Goal: Communication & Community: Answer question/provide support

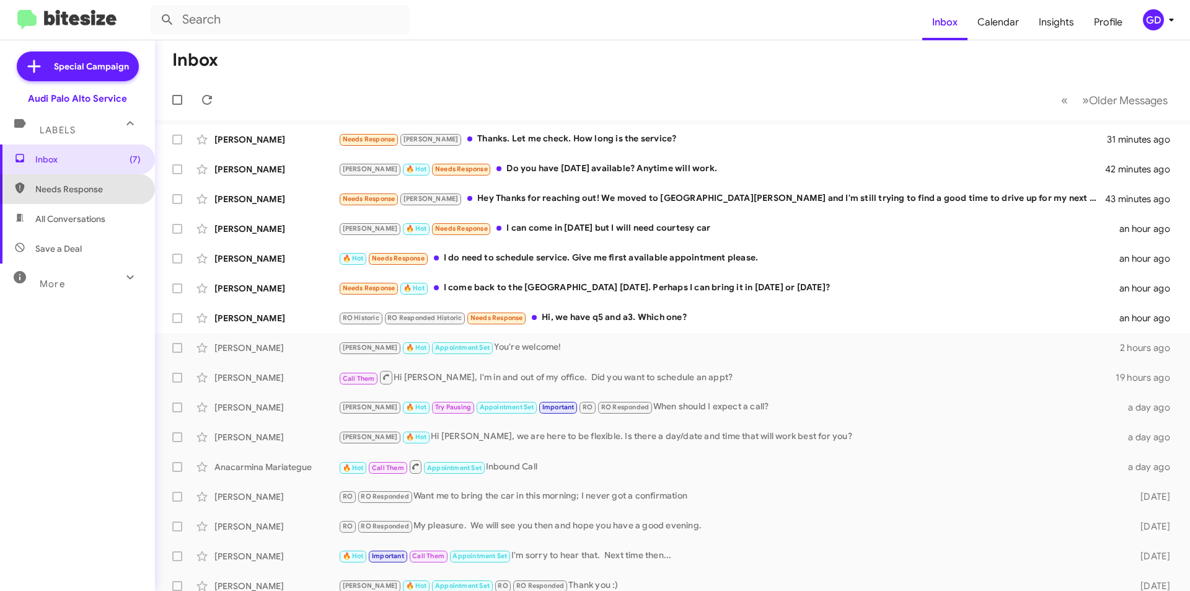
click at [83, 193] on span "Needs Response" at bounding box center [87, 189] width 105 height 12
type input "in:needs-response"
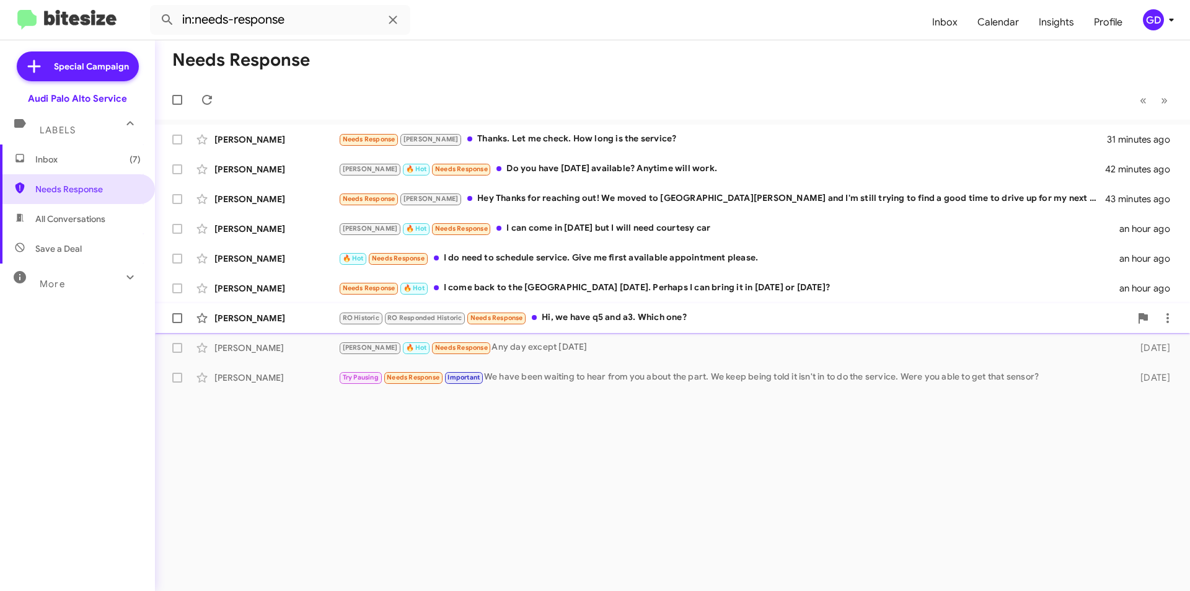
click at [607, 320] on div "RO Historic RO Responded Historic Needs Response Hi, we have q5 and a3. Which o…" at bounding box center [734, 317] width 792 height 14
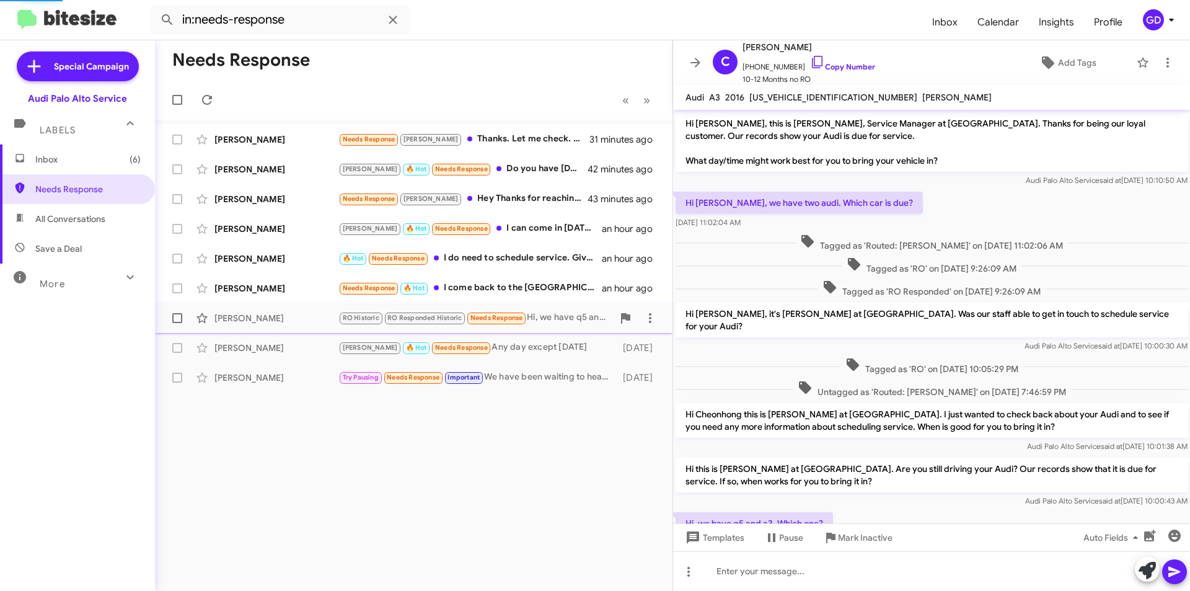
scroll to position [50, 0]
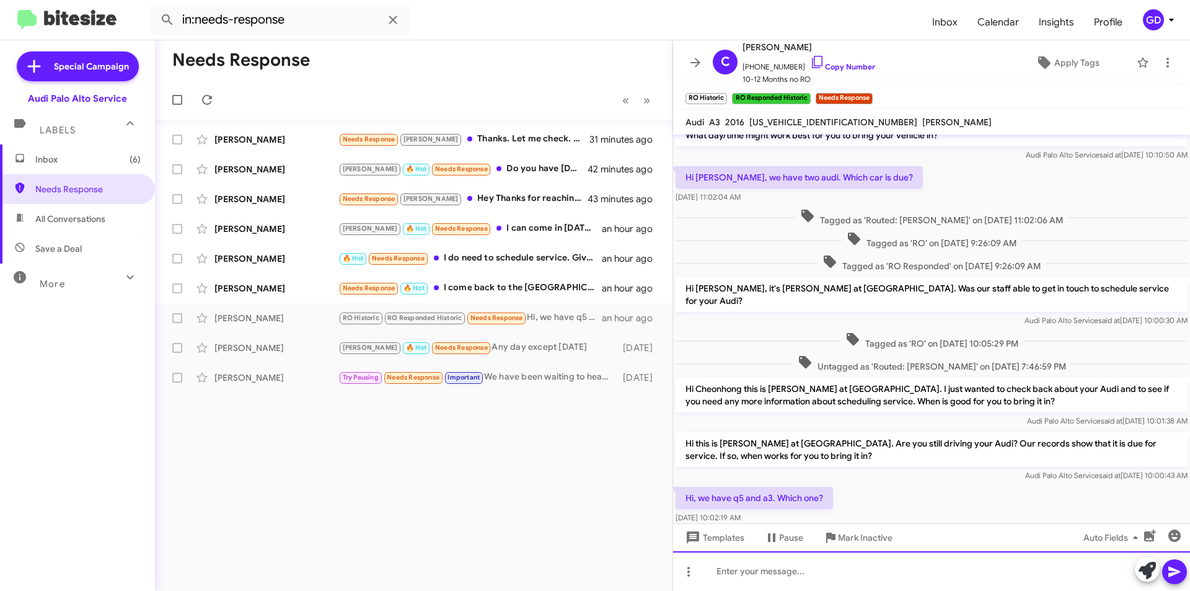
click at [747, 578] on div at bounding box center [931, 571] width 517 height 40
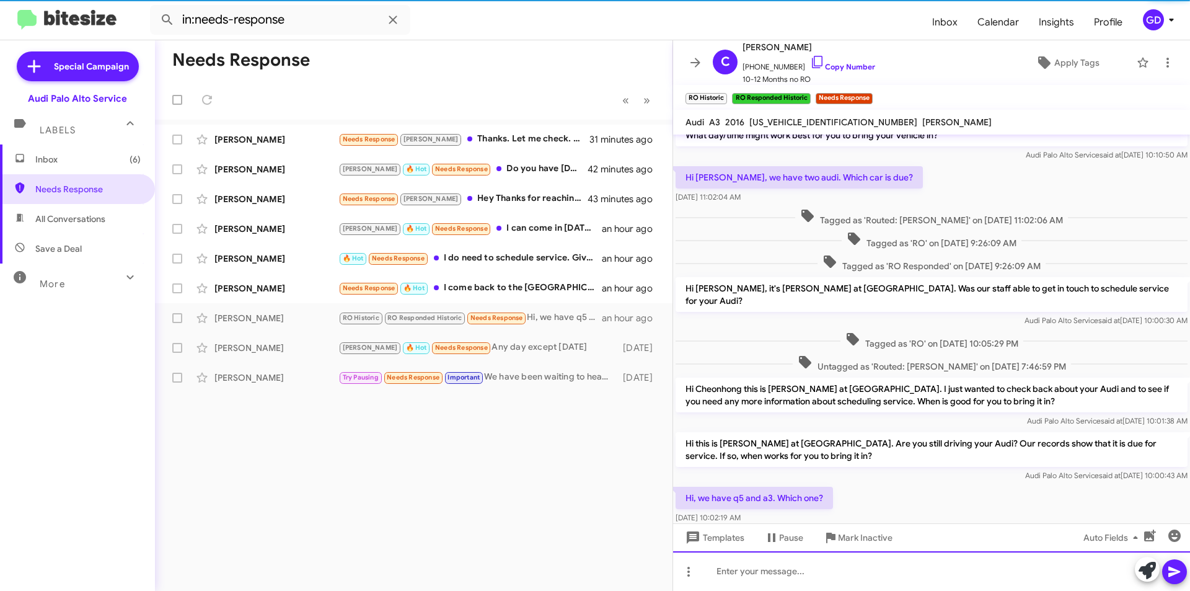
scroll to position [120, 0]
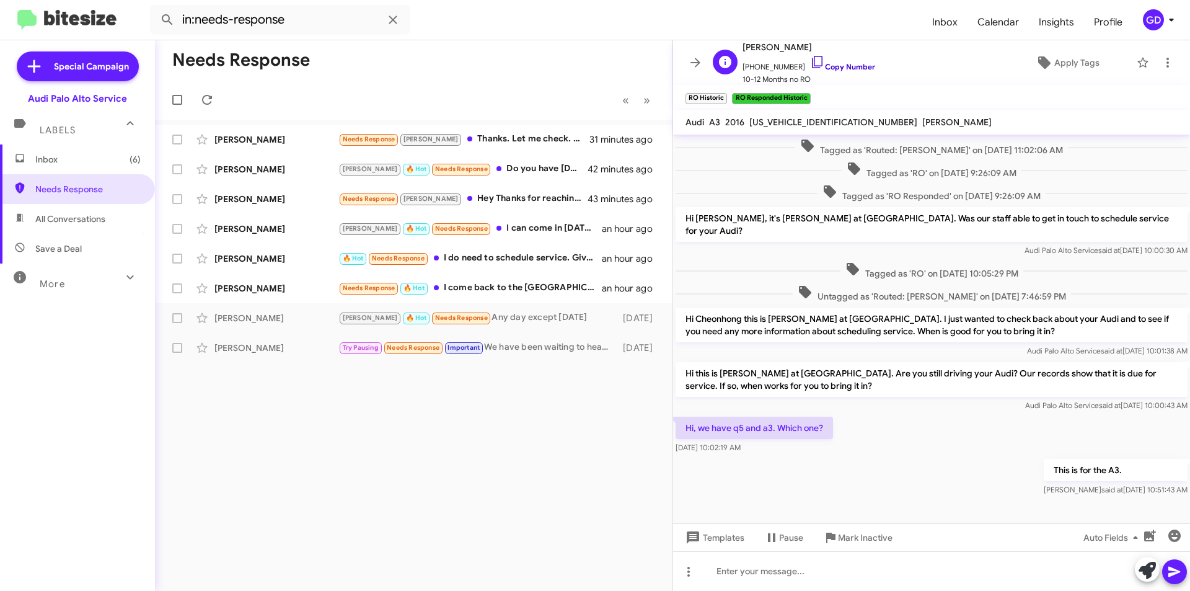
click at [840, 68] on link "Copy Number" at bounding box center [842, 66] width 65 height 9
click at [259, 288] on div "[PERSON_NAME]" at bounding box center [276, 288] width 124 height 12
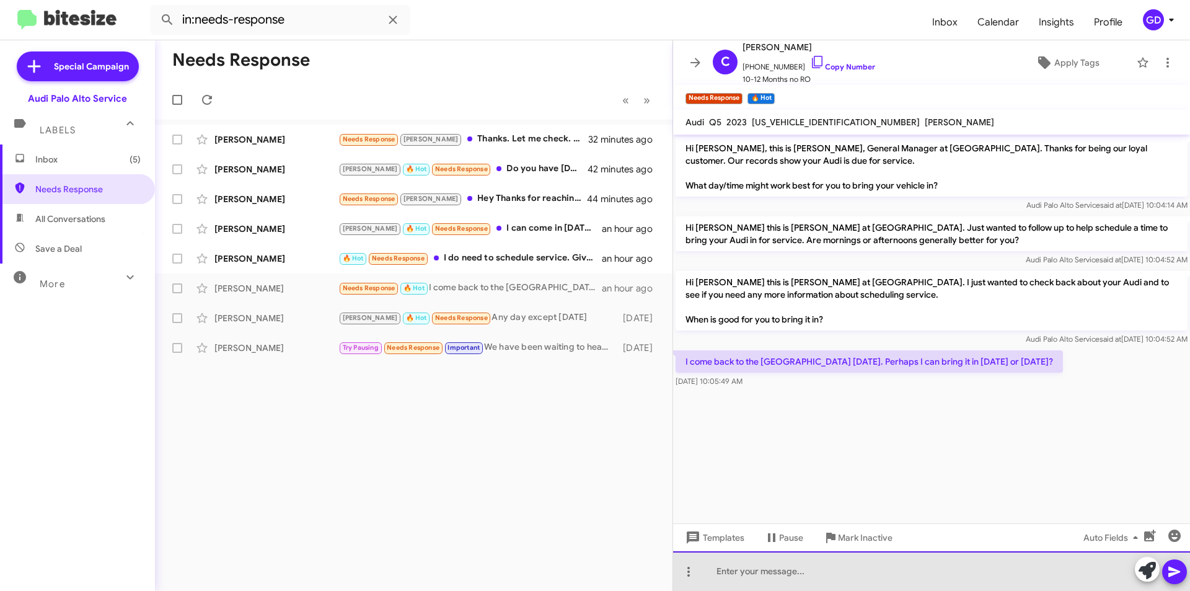
click at [751, 574] on div at bounding box center [931, 571] width 517 height 40
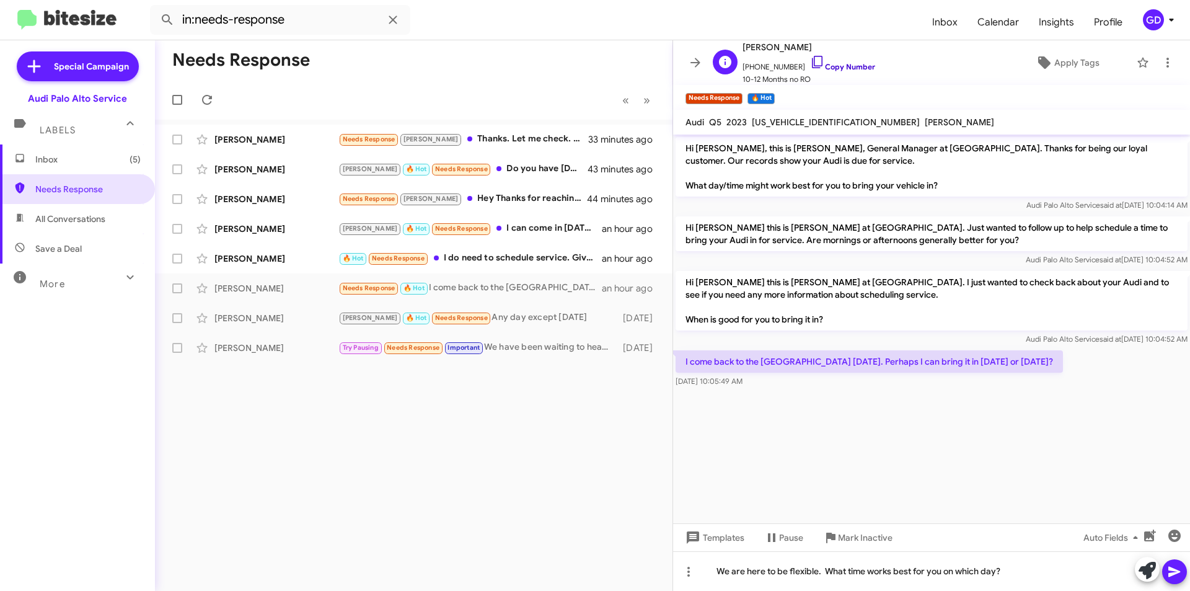
click at [833, 66] on link "Copy Number" at bounding box center [842, 66] width 65 height 9
click at [1171, 568] on icon at bounding box center [1174, 571] width 12 height 11
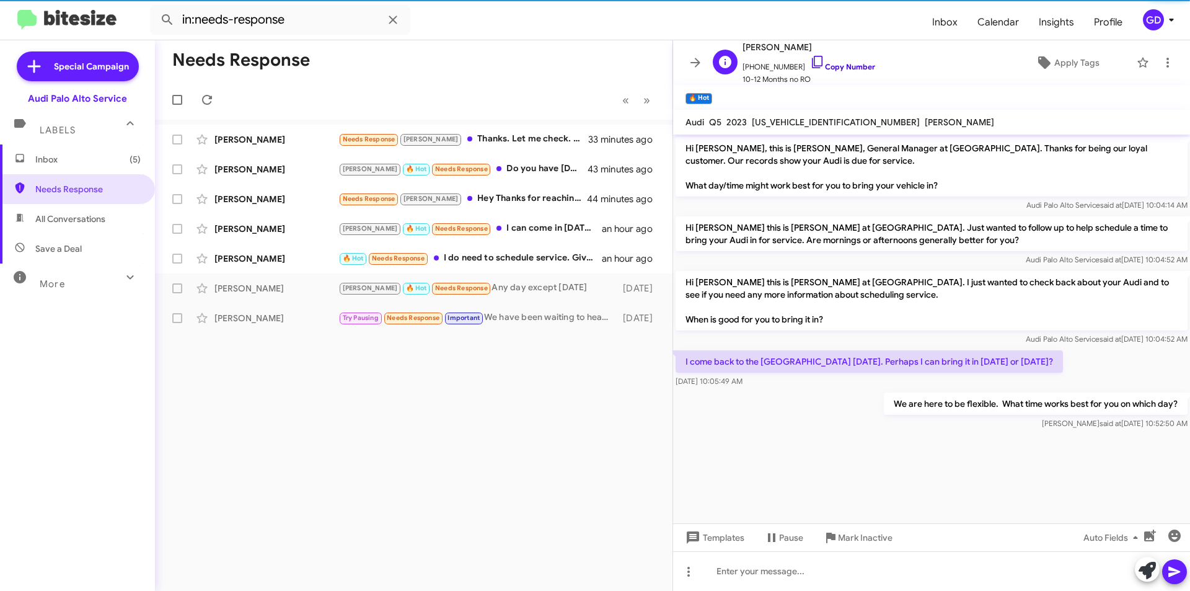
click at [835, 64] on link "Copy Number" at bounding box center [842, 66] width 65 height 9
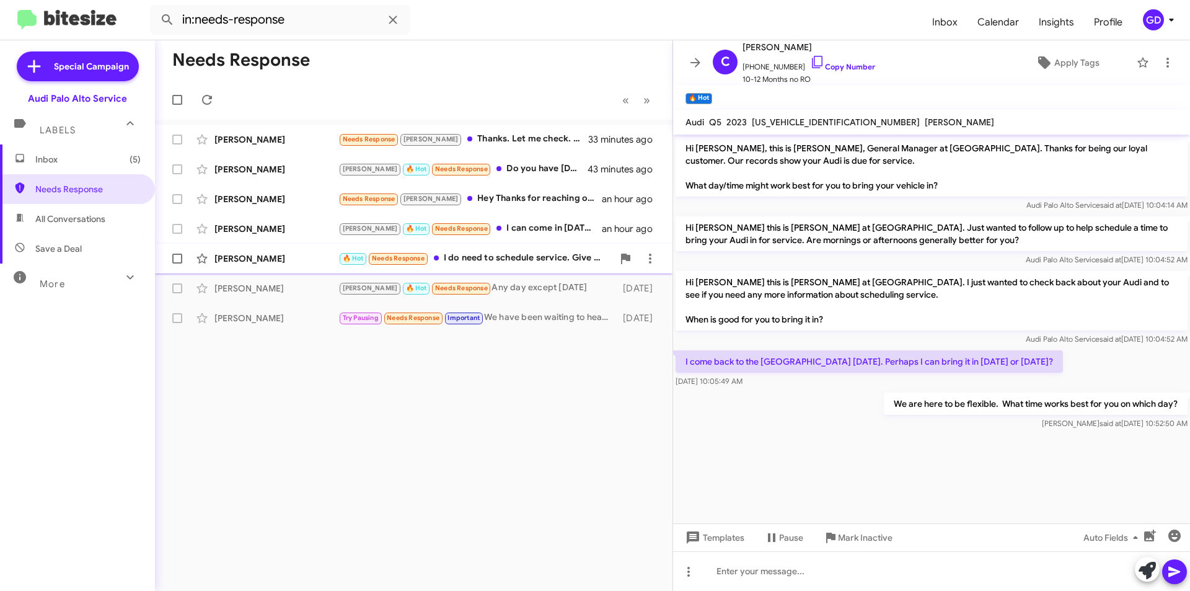
click at [234, 258] on div "[PERSON_NAME]" at bounding box center [276, 258] width 124 height 12
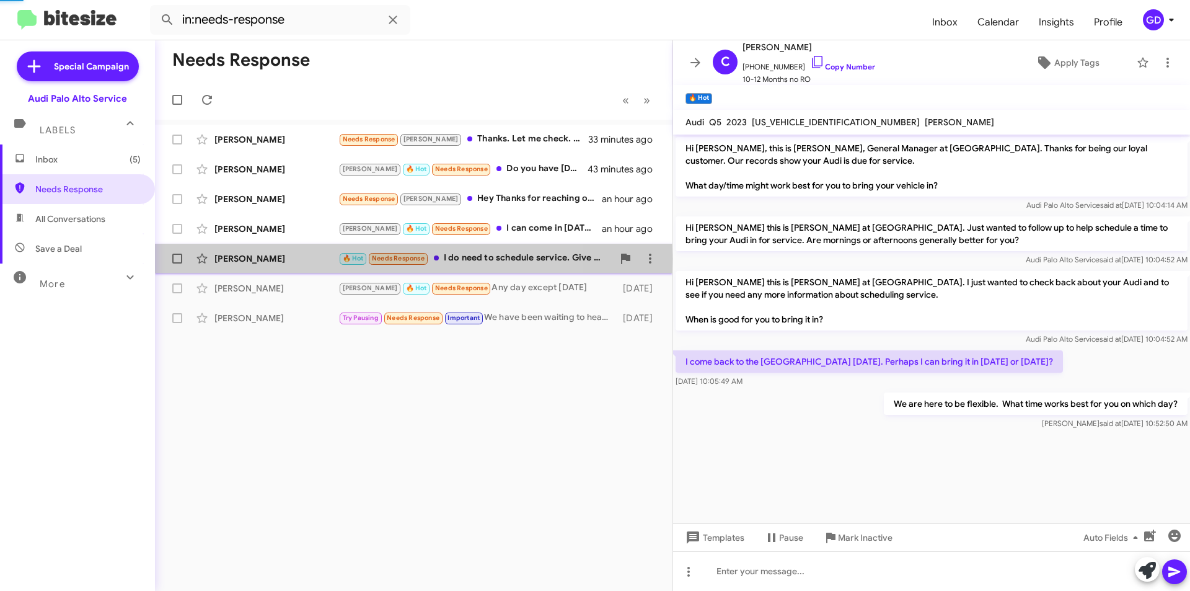
scroll to position [19, 0]
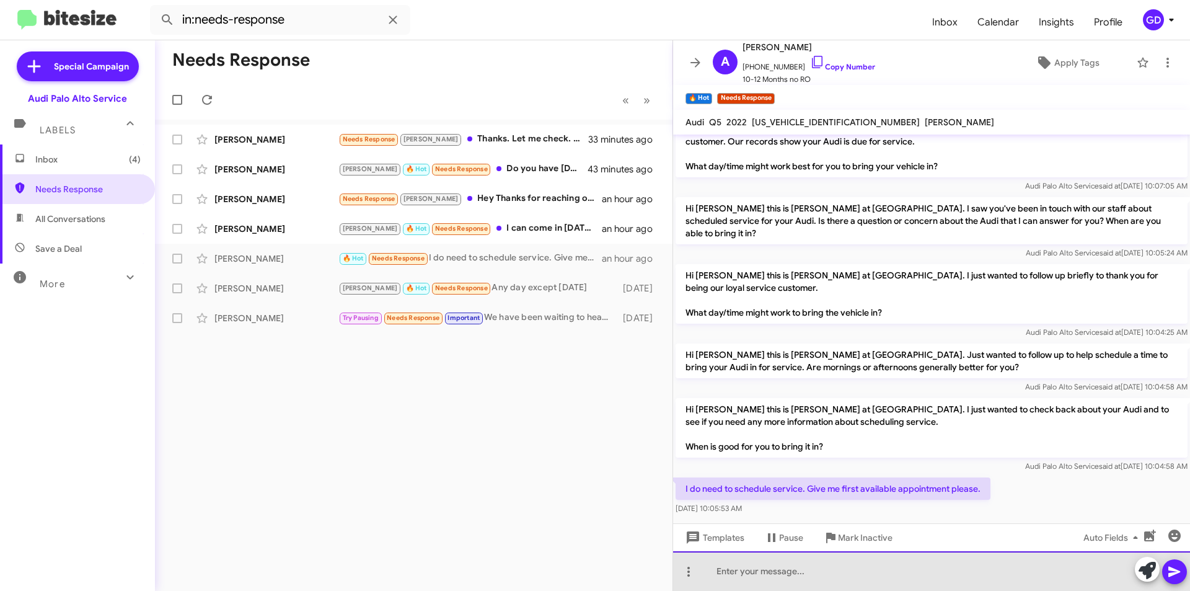
click at [726, 574] on div at bounding box center [931, 571] width 517 height 40
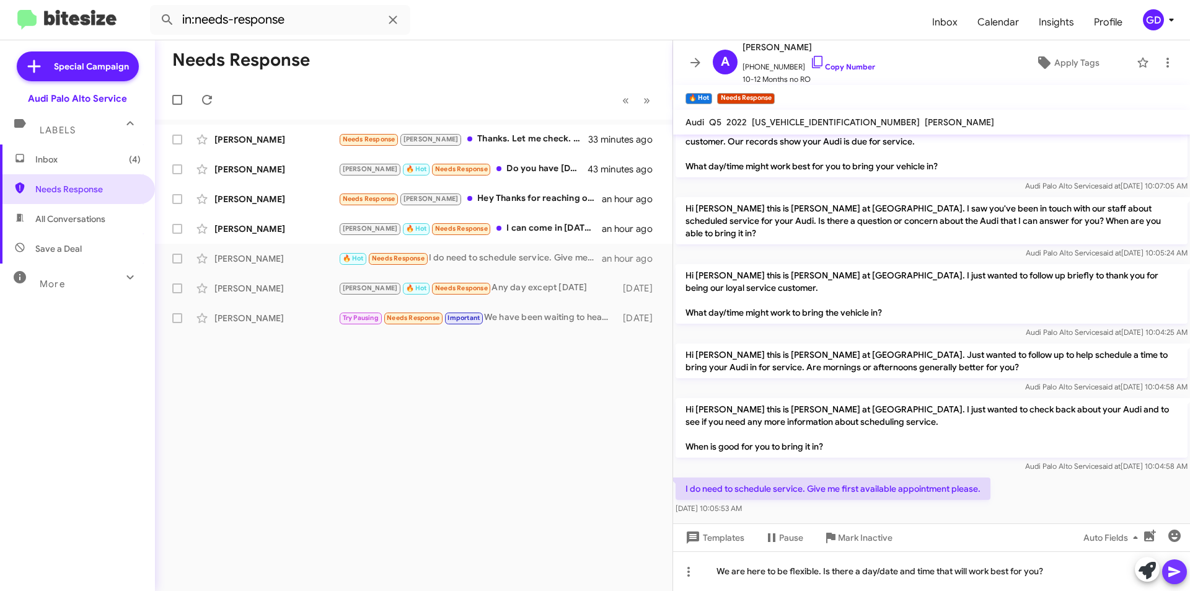
click at [1172, 574] on icon at bounding box center [1174, 571] width 12 height 11
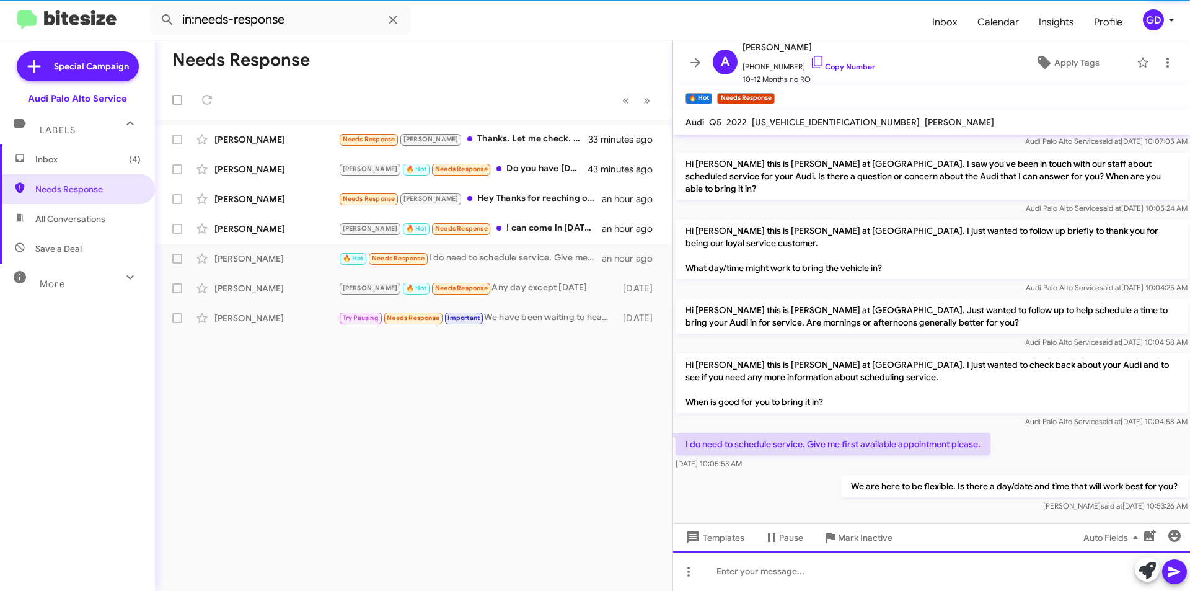
scroll to position [64, 0]
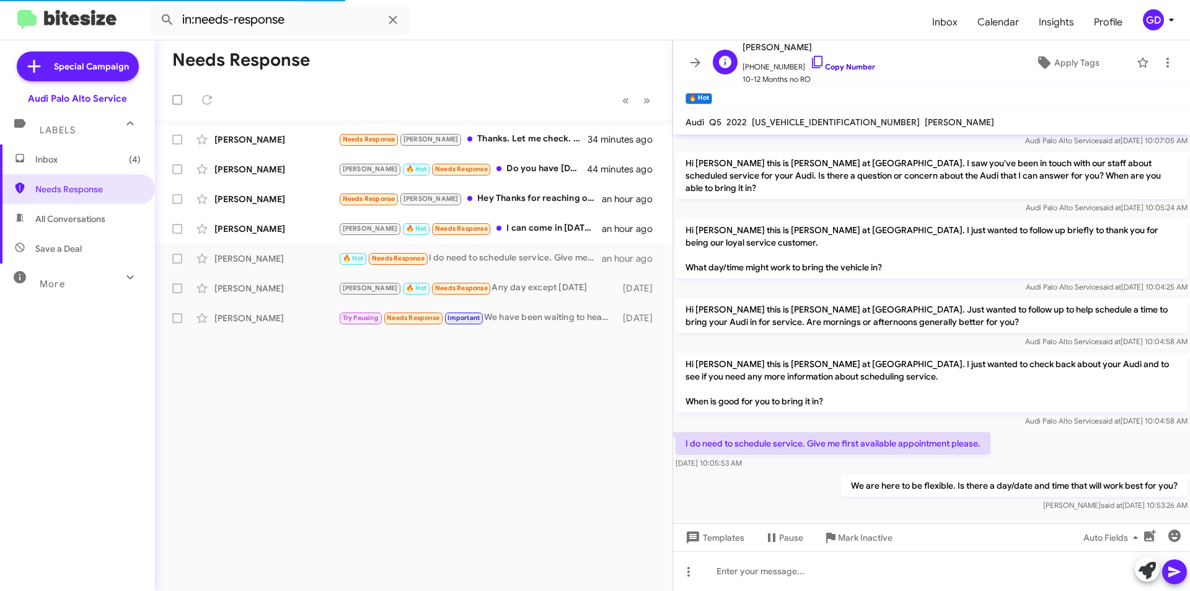
click at [836, 65] on link "Copy Number" at bounding box center [842, 66] width 65 height 9
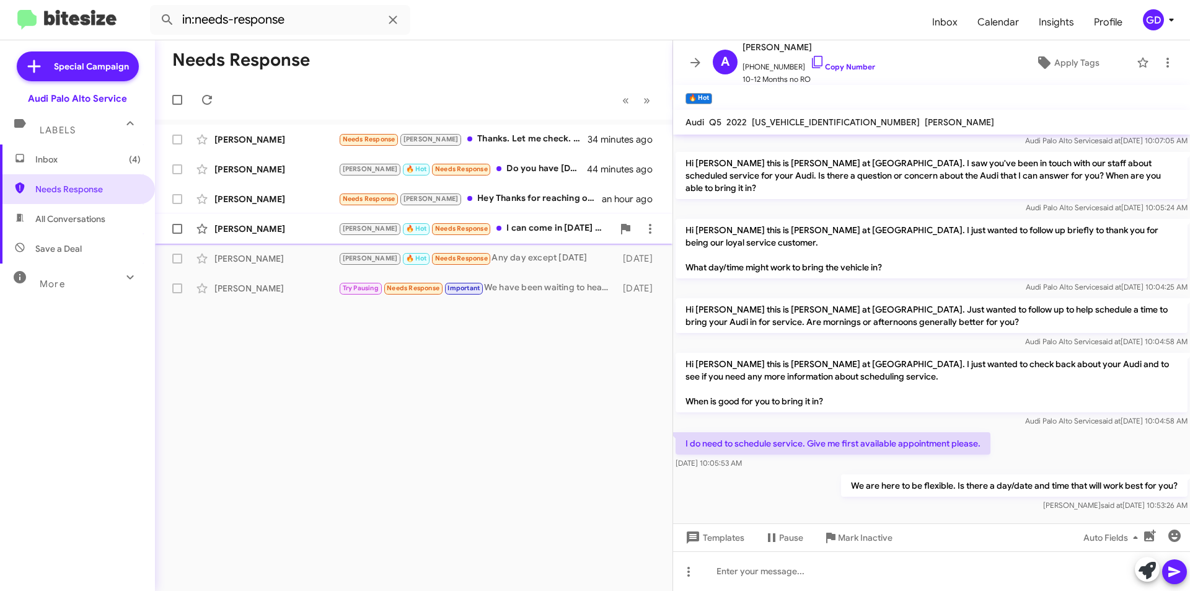
click at [243, 233] on div "[PERSON_NAME]" at bounding box center [276, 228] width 124 height 12
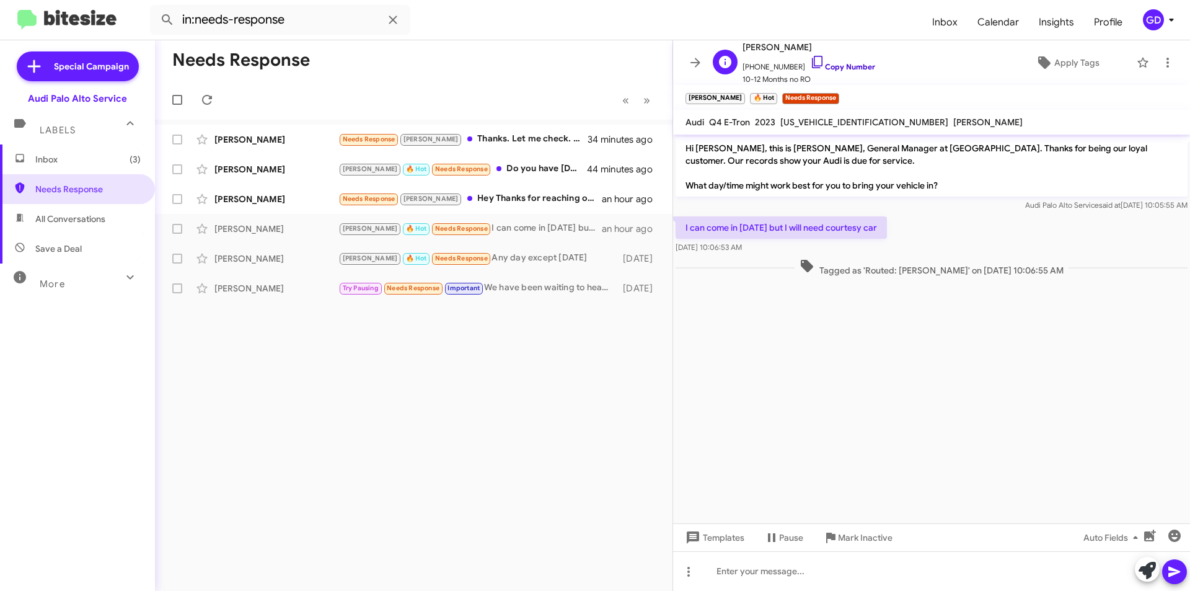
click at [839, 65] on link "Copy Number" at bounding box center [842, 66] width 65 height 9
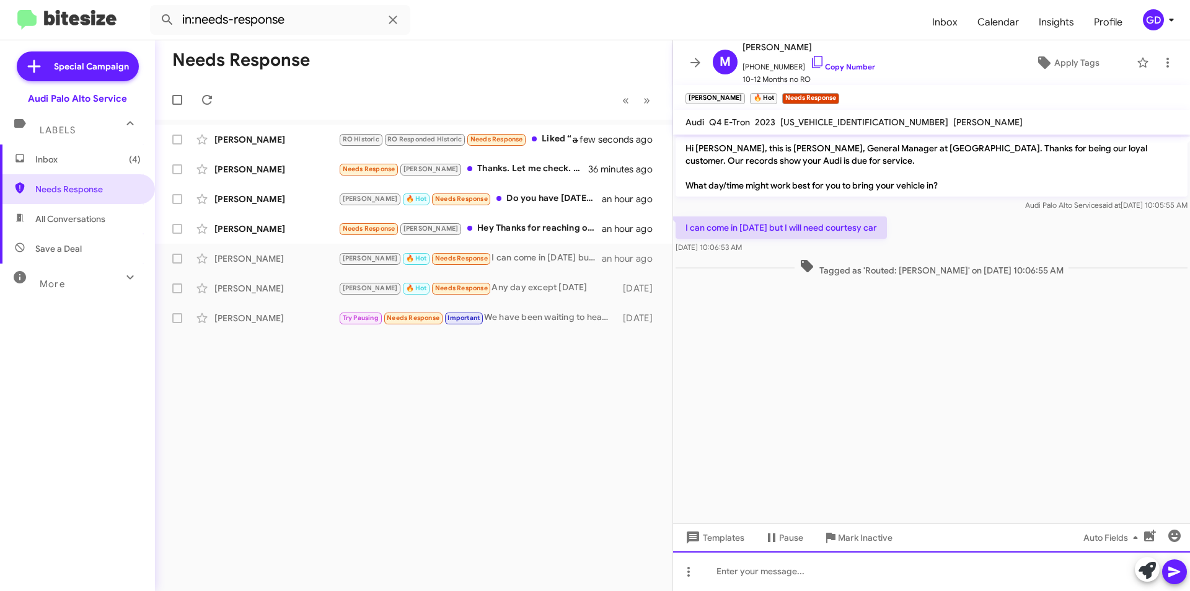
click at [725, 571] on div at bounding box center [931, 571] width 517 height 40
click at [1181, 571] on icon at bounding box center [1174, 571] width 15 height 15
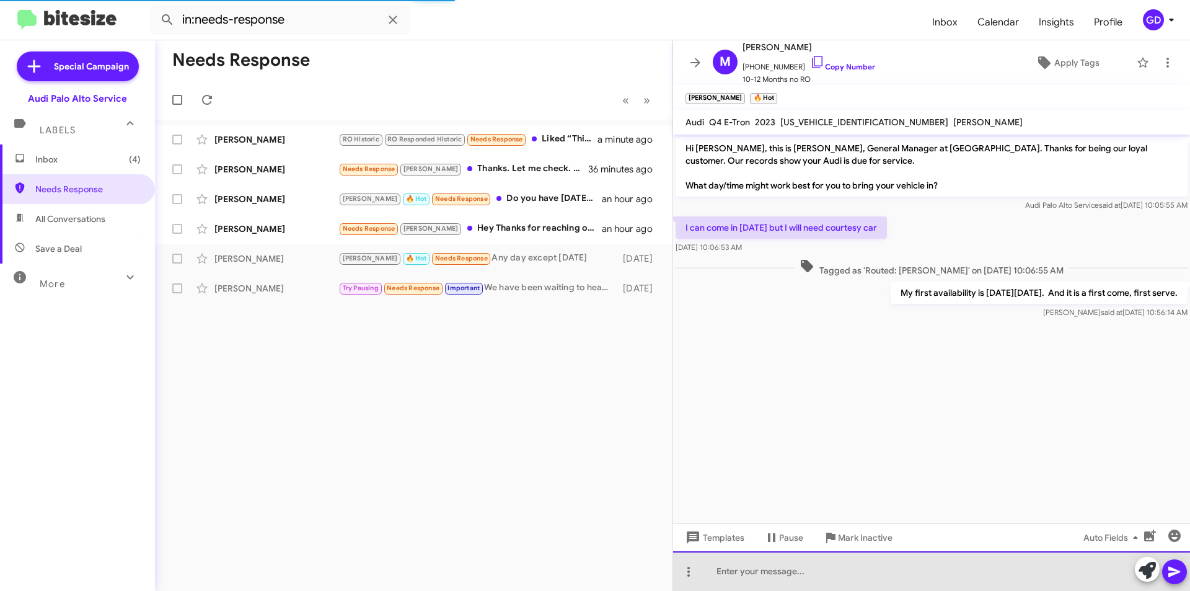
click at [730, 575] on div at bounding box center [931, 571] width 517 height 40
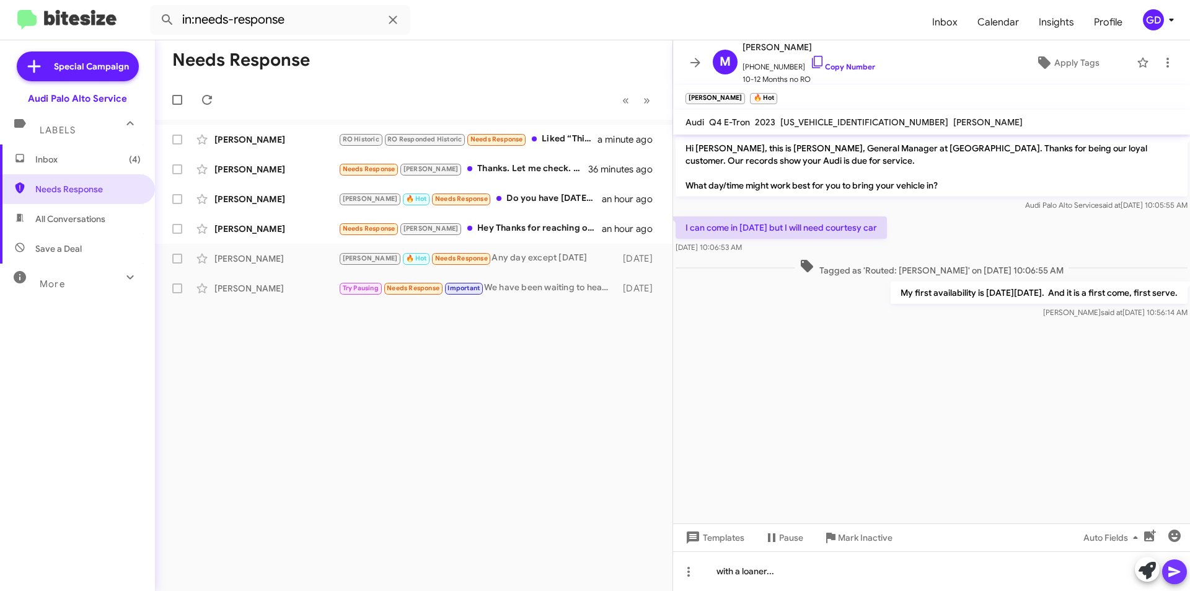
click at [1174, 573] on icon at bounding box center [1174, 571] width 12 height 11
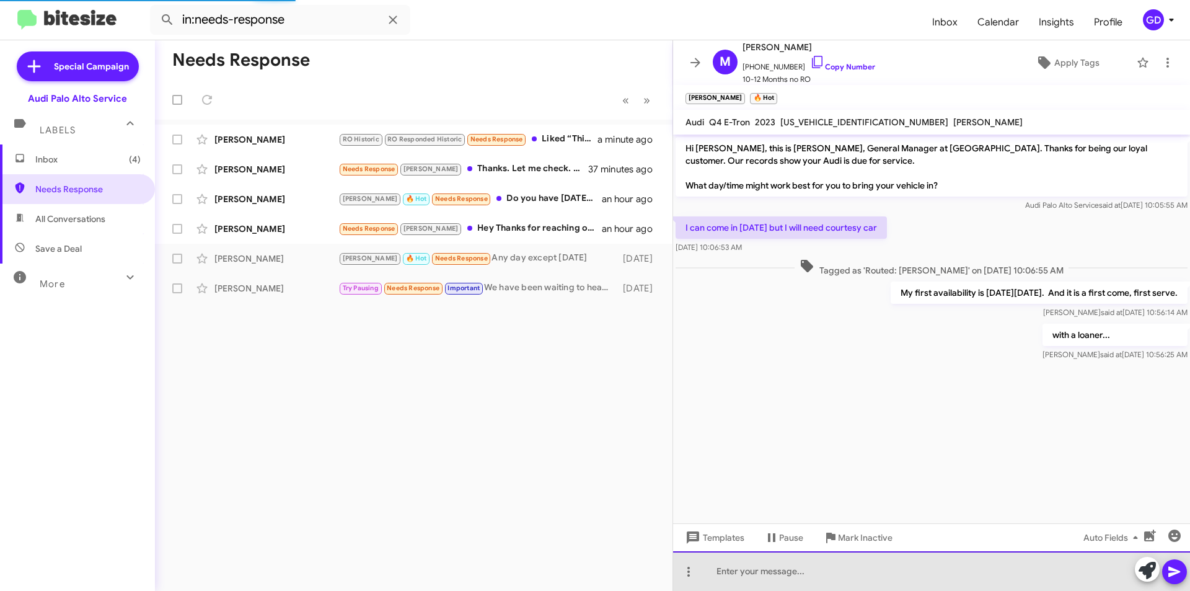
click at [723, 571] on div at bounding box center [931, 571] width 517 height 40
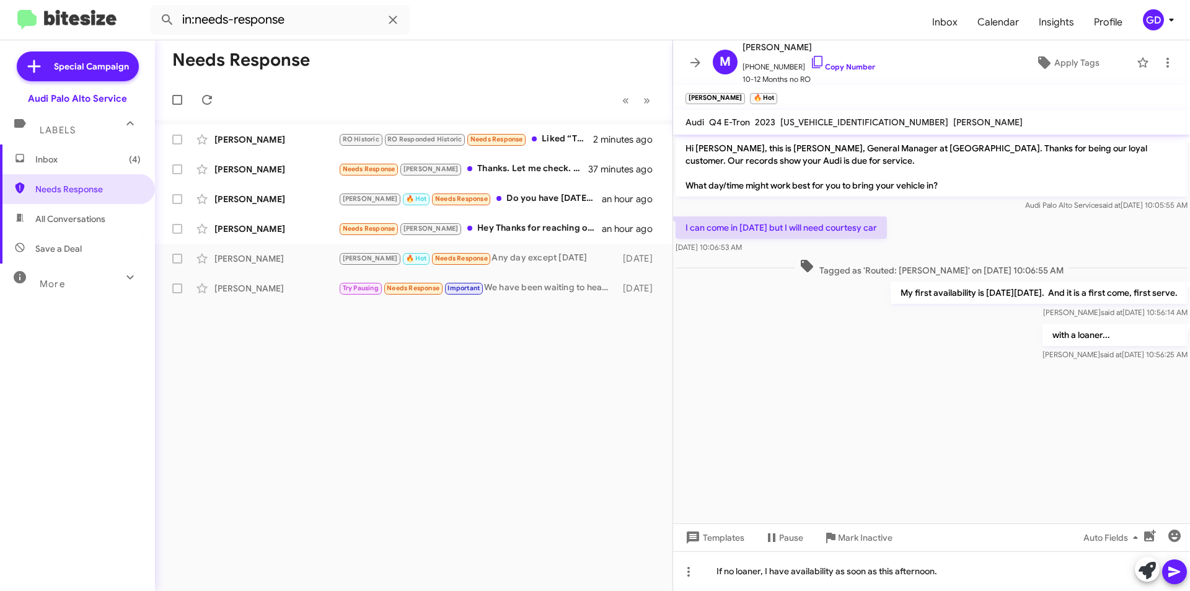
click at [1174, 570] on icon at bounding box center [1174, 571] width 12 height 11
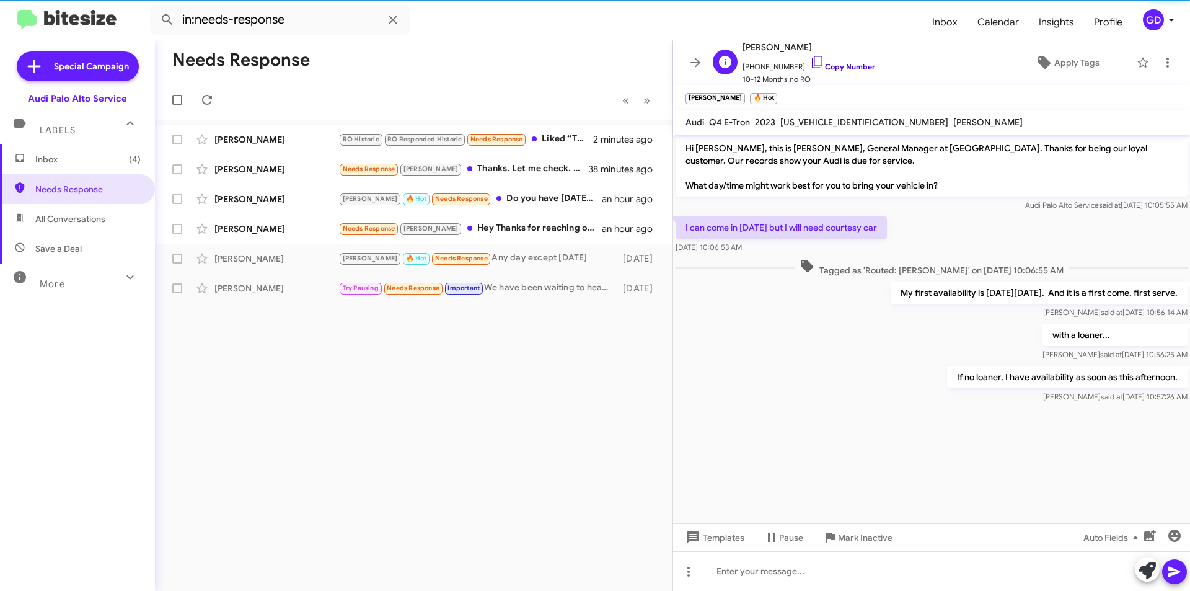
click at [834, 66] on link "Copy Number" at bounding box center [842, 66] width 65 height 9
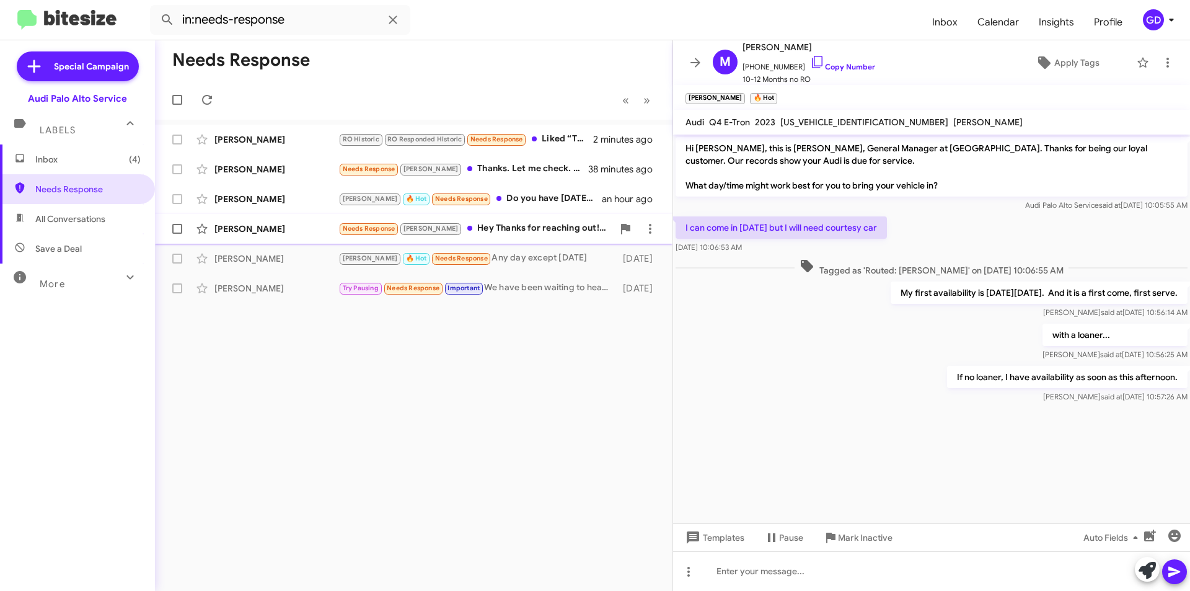
click at [240, 234] on div "[PERSON_NAME]" at bounding box center [276, 228] width 124 height 12
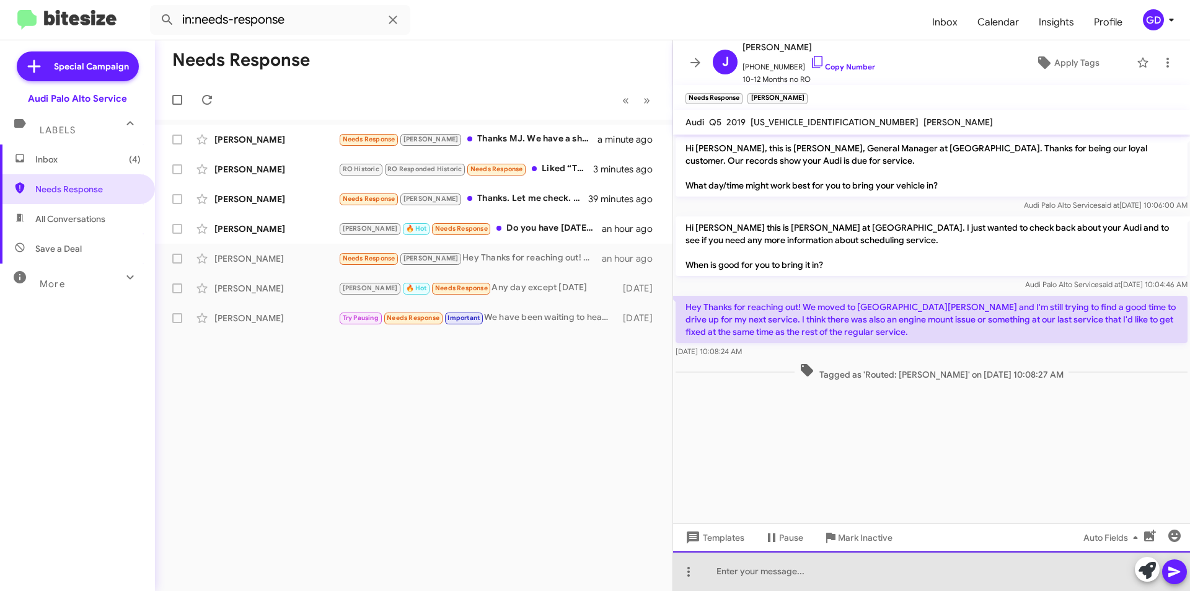
drag, startPoint x: 728, startPoint y: 572, endPoint x: 755, endPoint y: 574, distance: 27.4
click at [728, 572] on div at bounding box center [931, 571] width 517 height 40
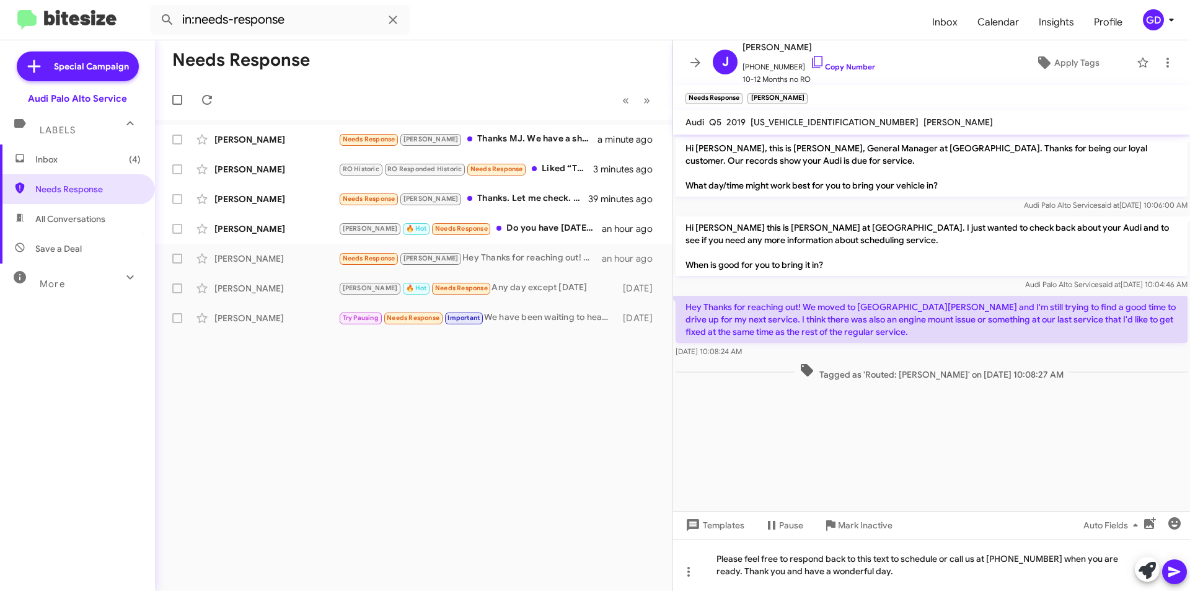
click at [1183, 570] on button at bounding box center [1174, 571] width 25 height 25
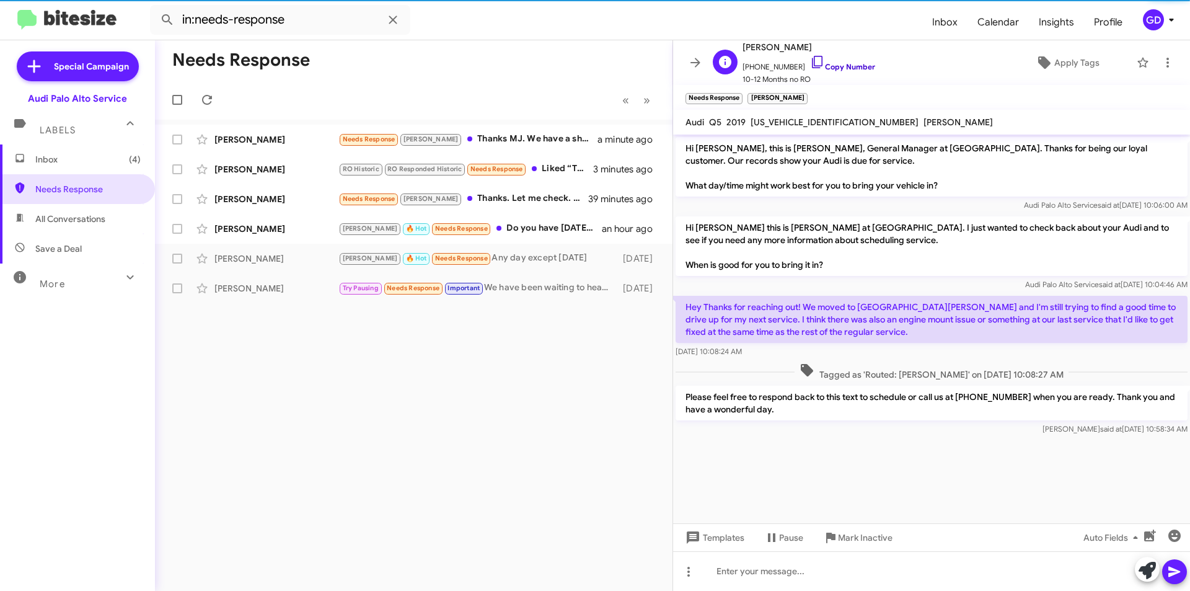
click at [827, 62] on link "Copy Number" at bounding box center [842, 66] width 65 height 9
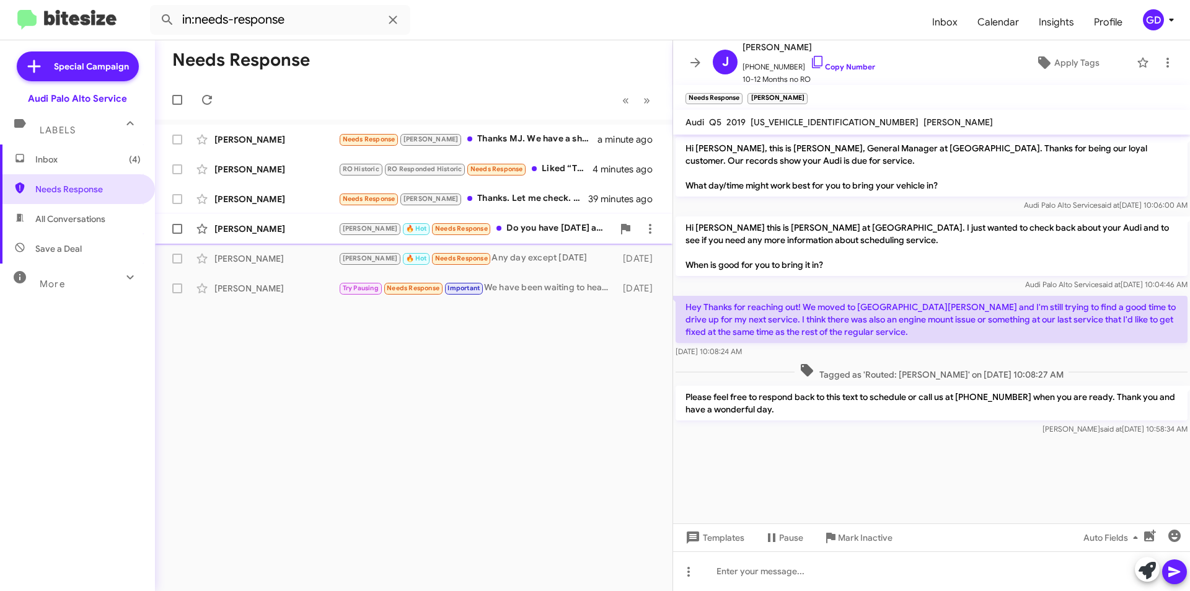
click at [245, 232] on div "[PERSON_NAME]" at bounding box center [276, 228] width 124 height 12
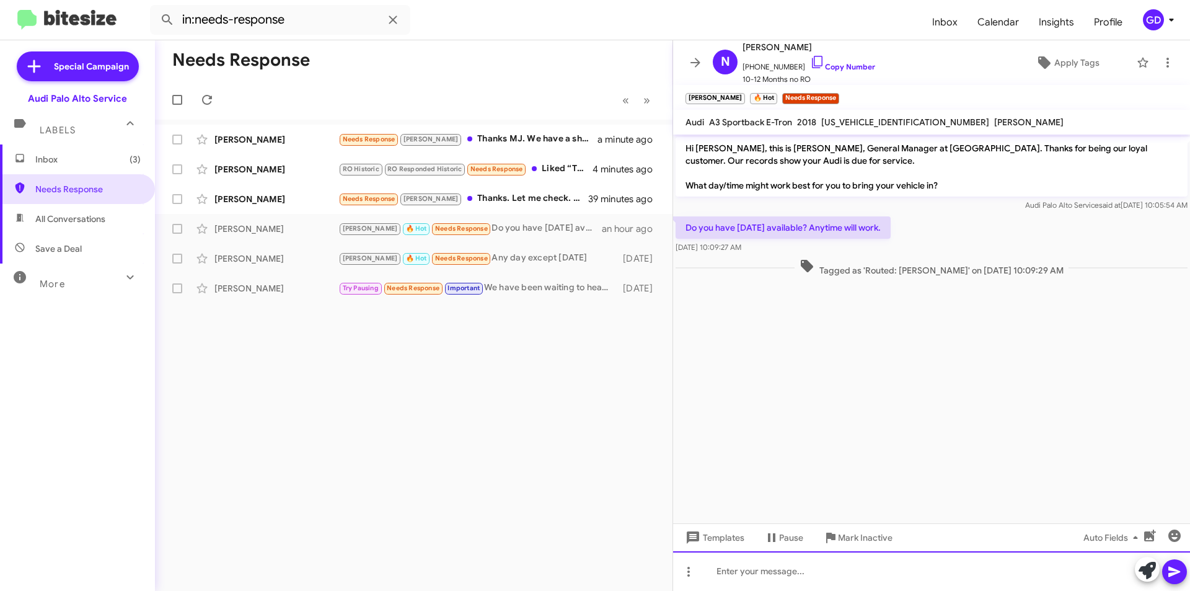
click at [741, 579] on div at bounding box center [931, 571] width 517 height 40
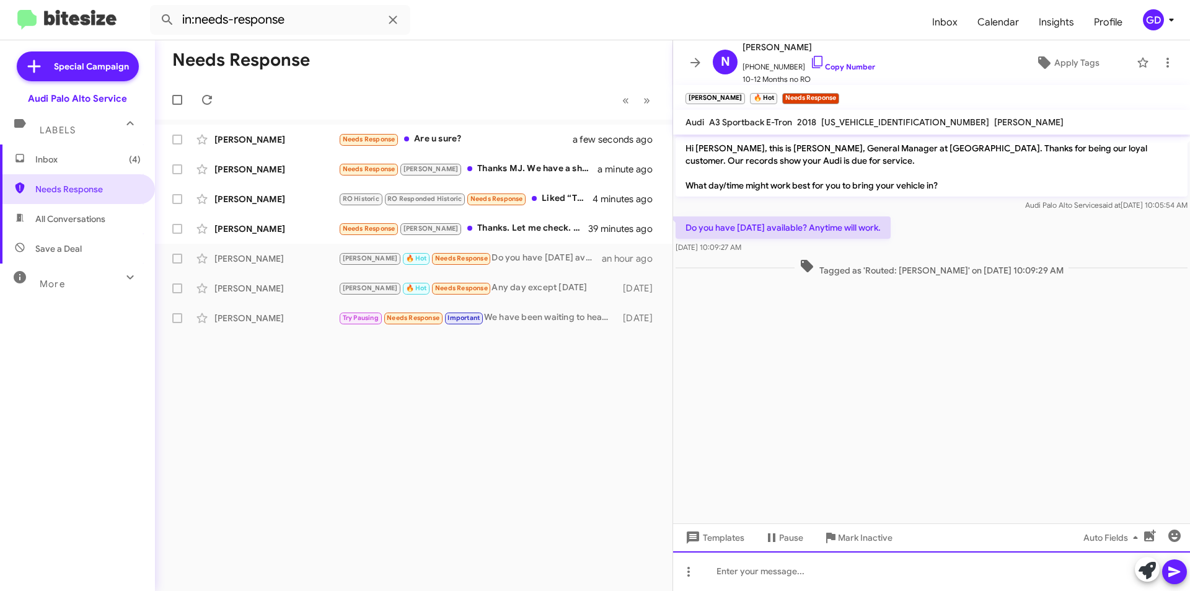
click at [715, 569] on div at bounding box center [931, 571] width 517 height 40
click at [1176, 574] on icon at bounding box center [1174, 571] width 15 height 15
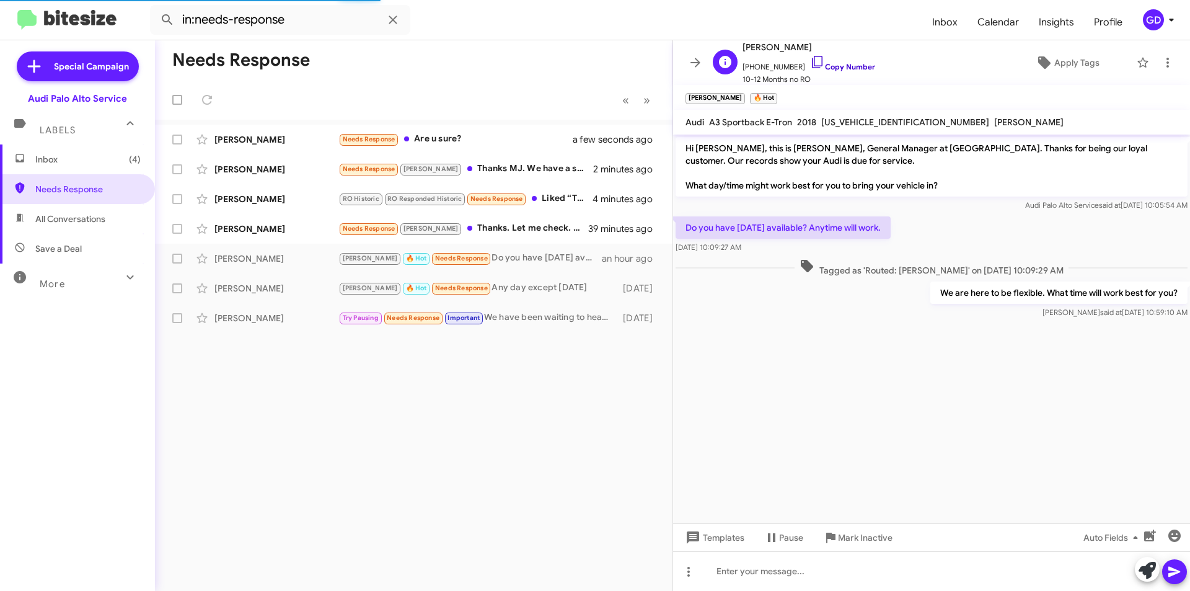
click at [842, 68] on link "Copy Number" at bounding box center [842, 66] width 65 height 9
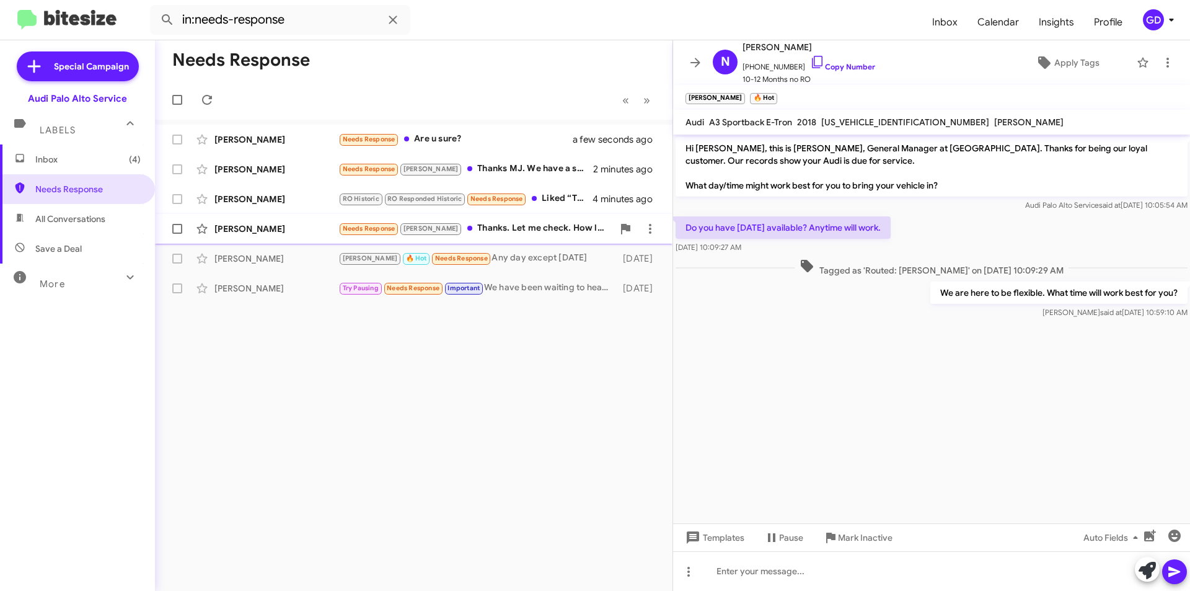
click at [234, 230] on div "[PERSON_NAME]" at bounding box center [276, 228] width 124 height 12
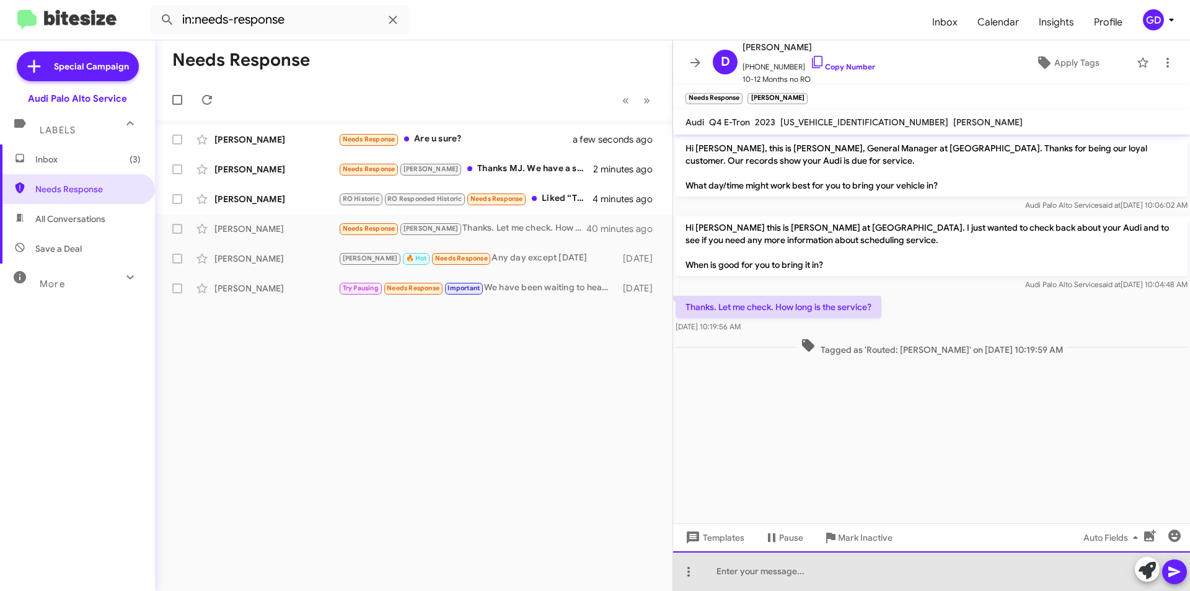
click at [743, 575] on div at bounding box center [931, 571] width 517 height 40
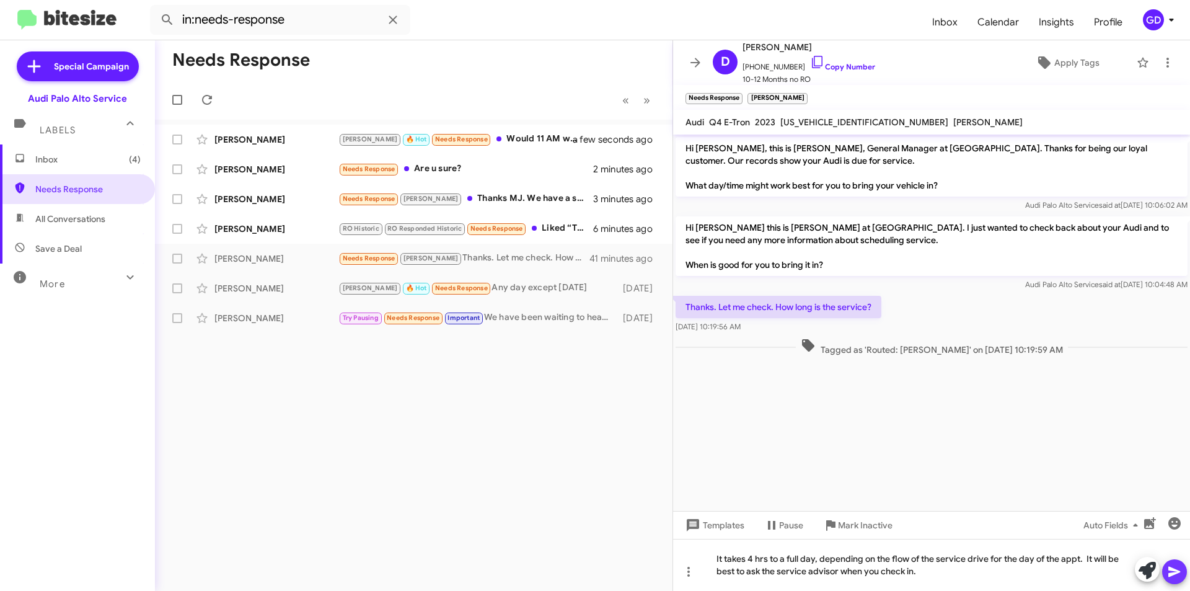
click at [1174, 572] on icon at bounding box center [1174, 571] width 12 height 11
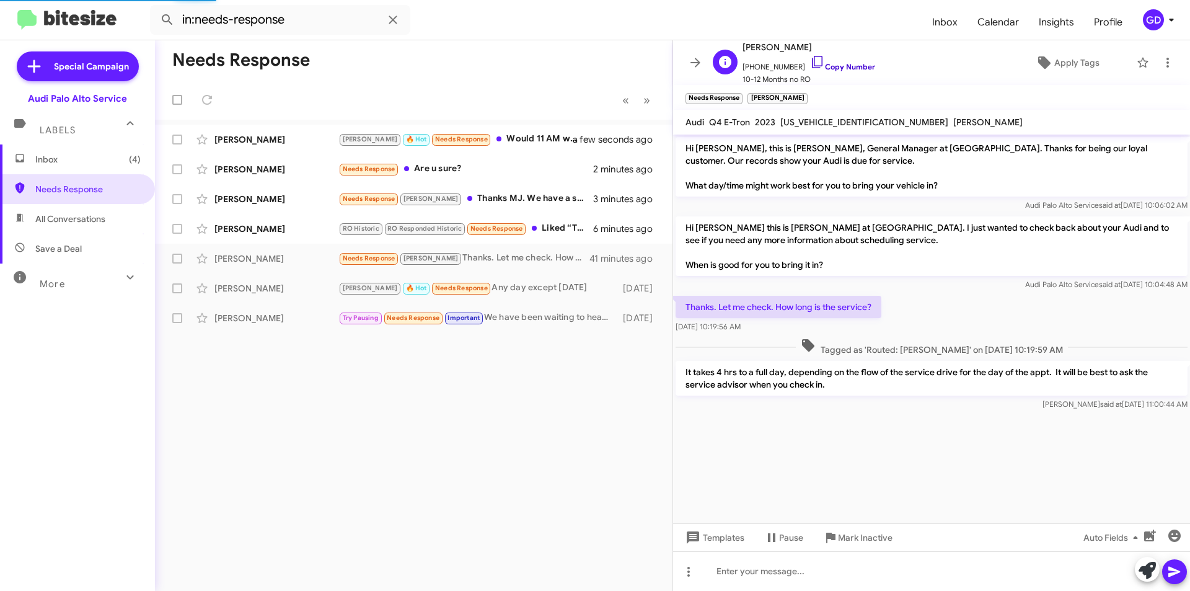
click at [835, 65] on link "Copy Number" at bounding box center [842, 66] width 65 height 9
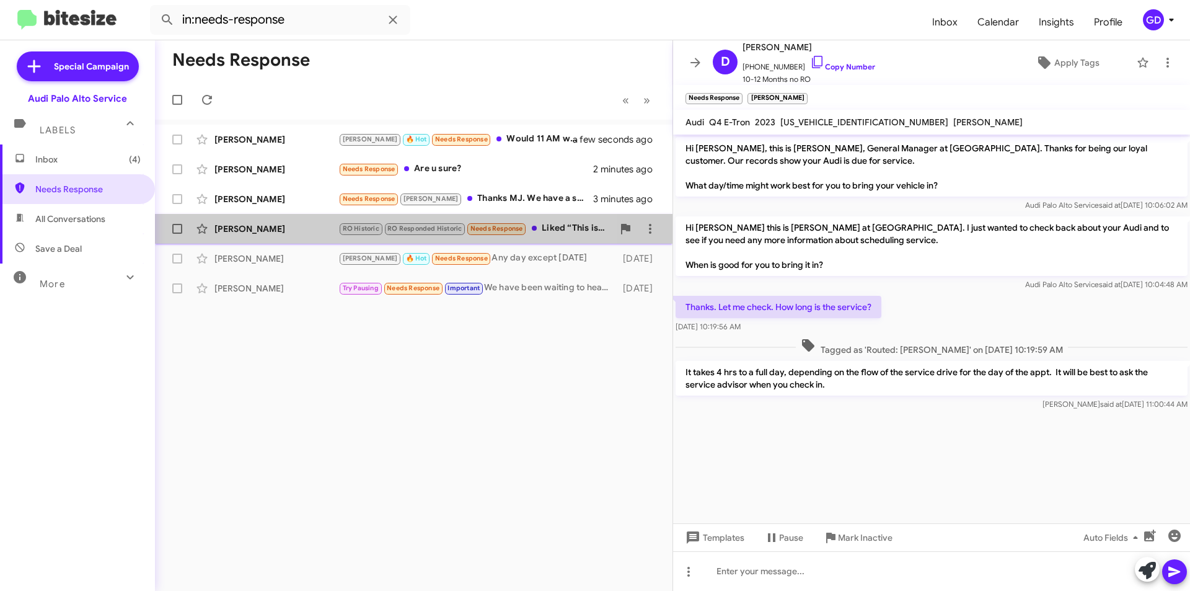
click at [251, 227] on div "[PERSON_NAME]" at bounding box center [276, 228] width 124 height 12
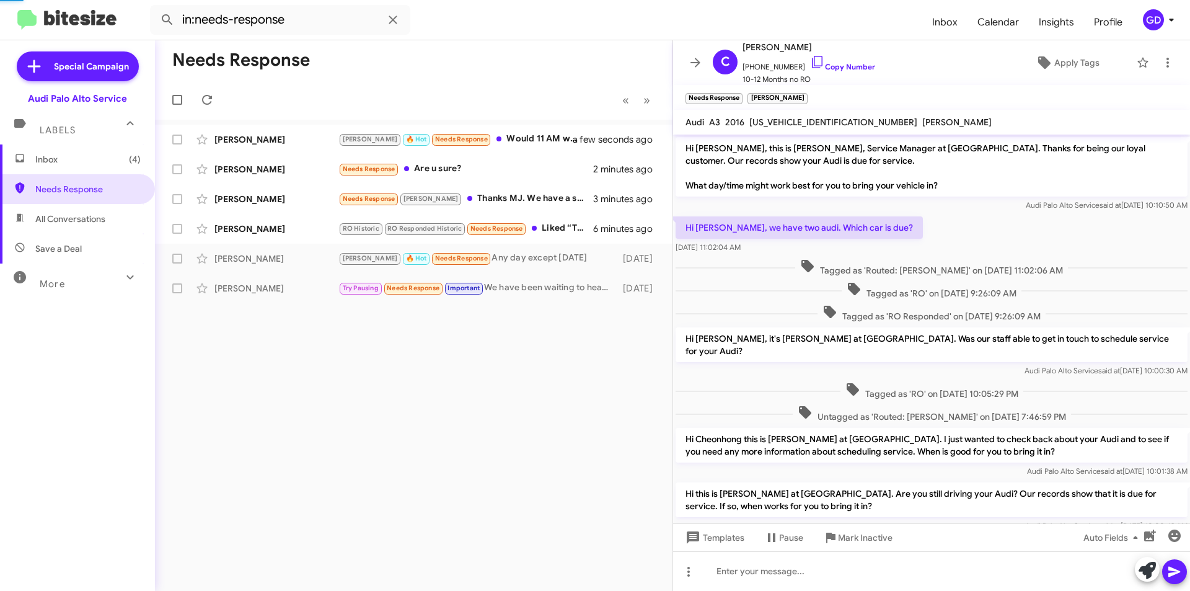
scroll to position [165, 0]
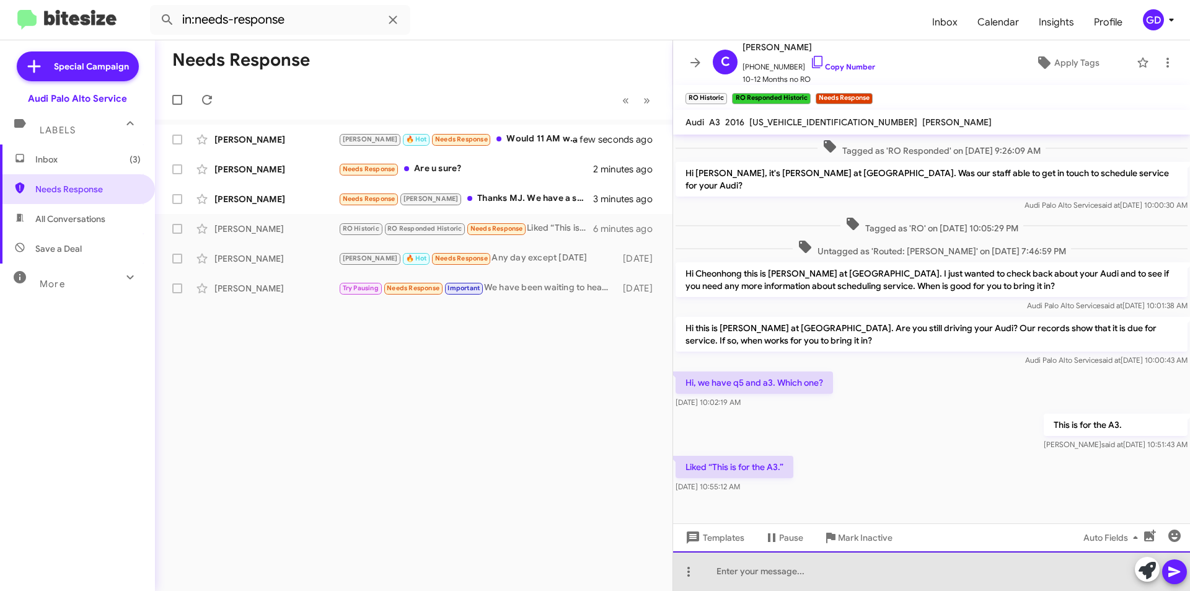
click at [731, 572] on div at bounding box center [931, 571] width 517 height 40
click at [745, 575] on div at bounding box center [931, 571] width 517 height 40
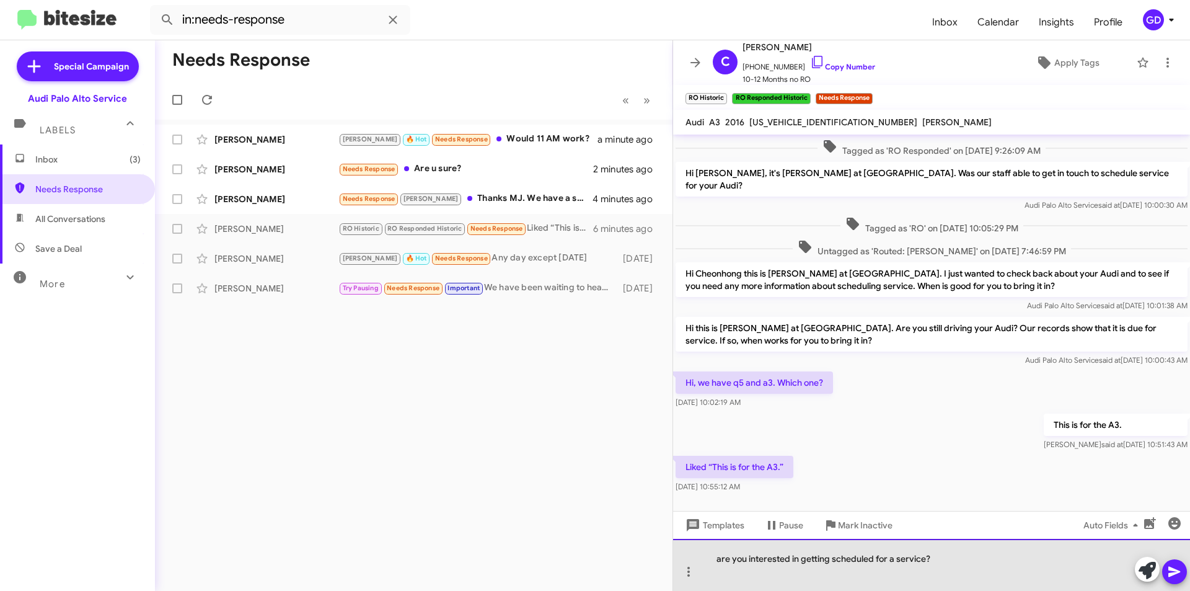
click at [720, 560] on div "are you interested in getting scheduled for a service?" at bounding box center [931, 565] width 517 height 52
click at [957, 559] on div "Are you interested in getting scheduled for a service?" at bounding box center [931, 565] width 517 height 52
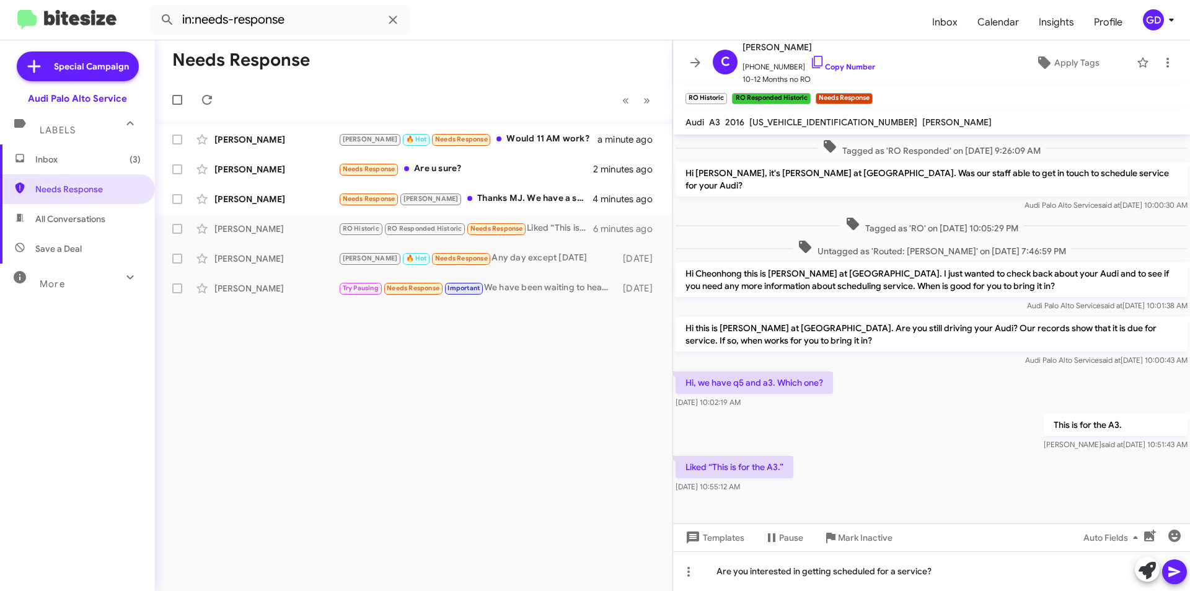
click at [1173, 574] on icon at bounding box center [1174, 571] width 12 height 11
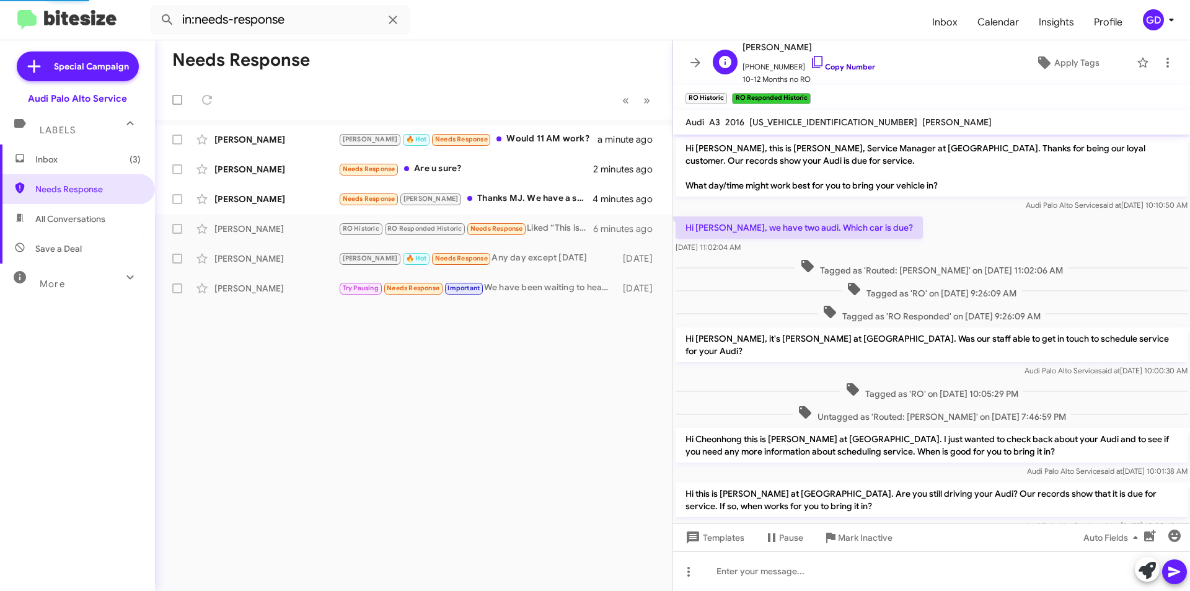
click at [832, 68] on link "Copy Number" at bounding box center [842, 66] width 65 height 9
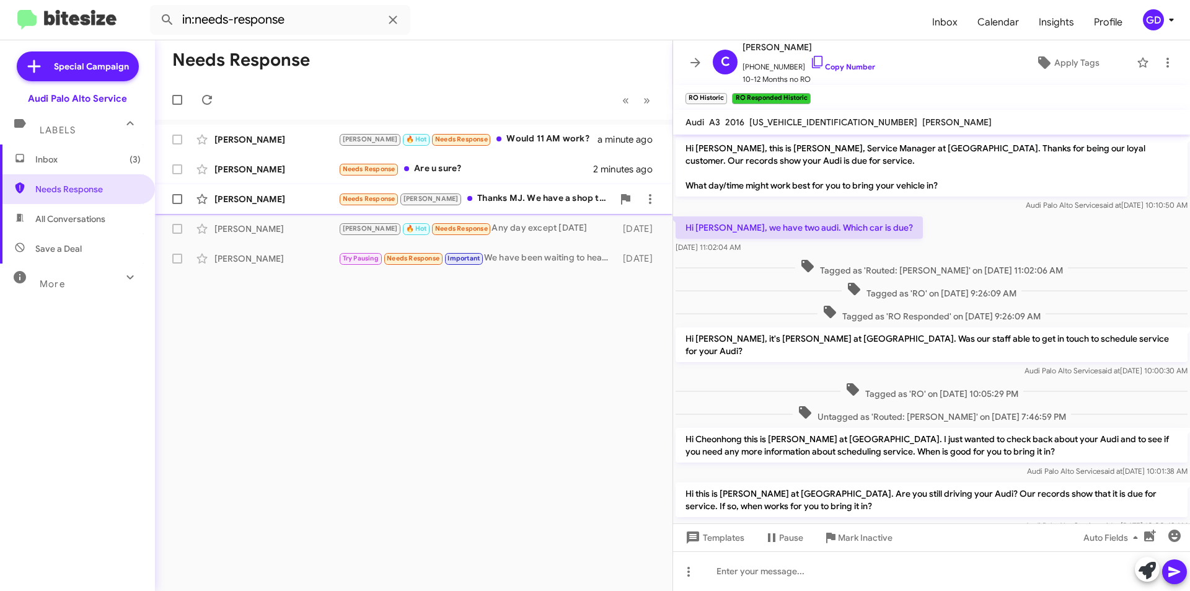
click at [245, 201] on div "[PERSON_NAME]" at bounding box center [276, 199] width 124 height 12
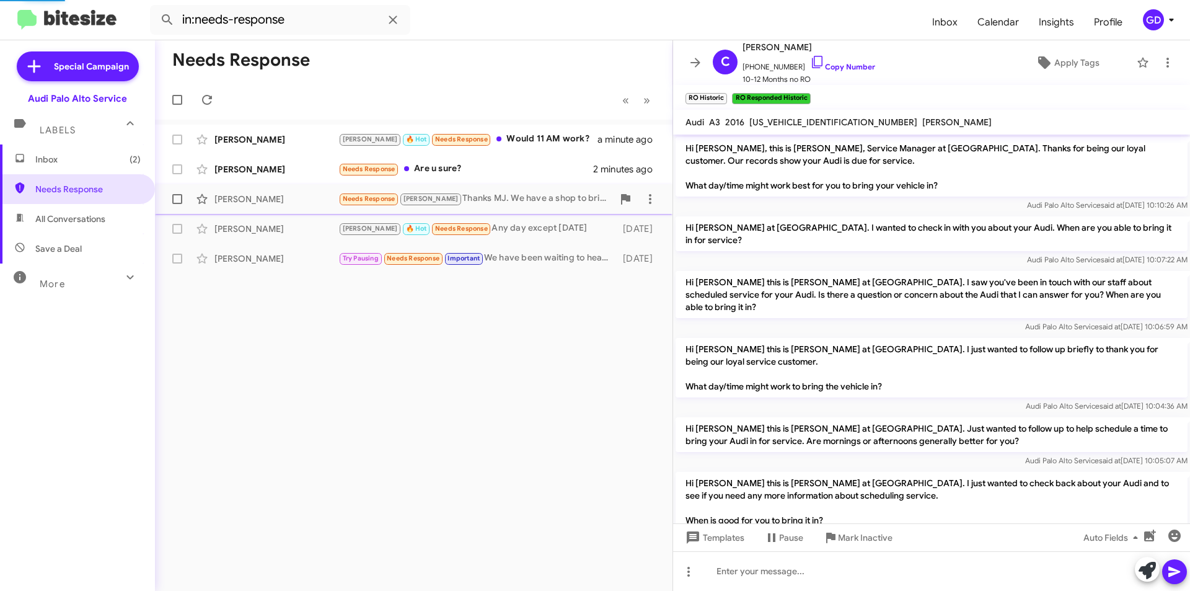
scroll to position [103, 0]
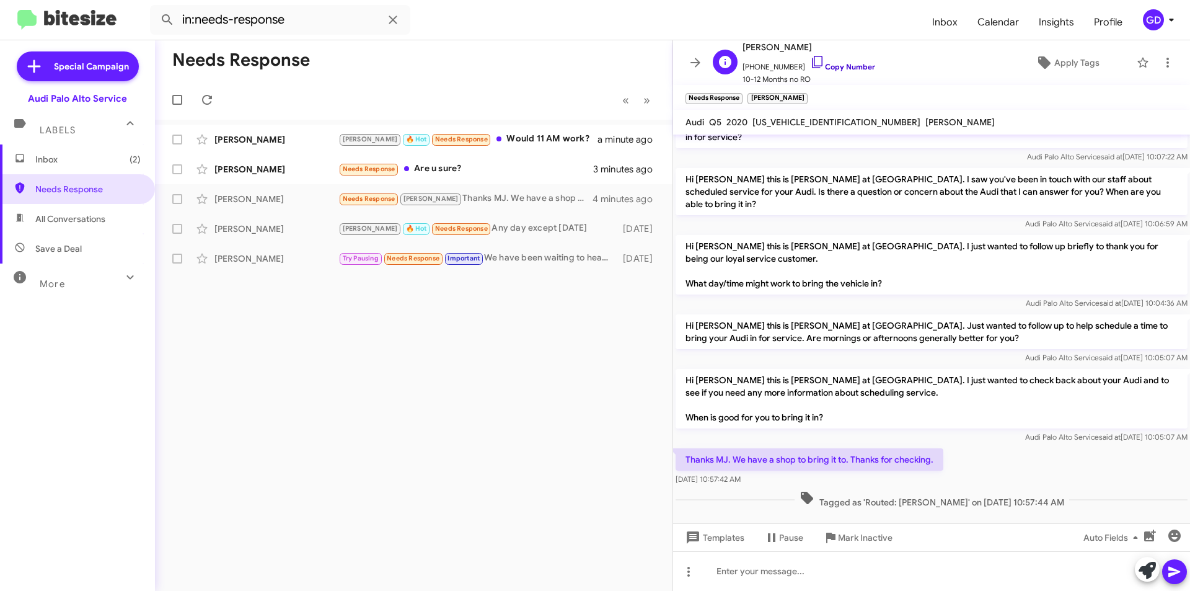
click at [833, 64] on link "Copy Number" at bounding box center [842, 66] width 65 height 9
click at [732, 570] on div at bounding box center [931, 571] width 517 height 40
click at [1174, 569] on icon at bounding box center [1174, 571] width 12 height 11
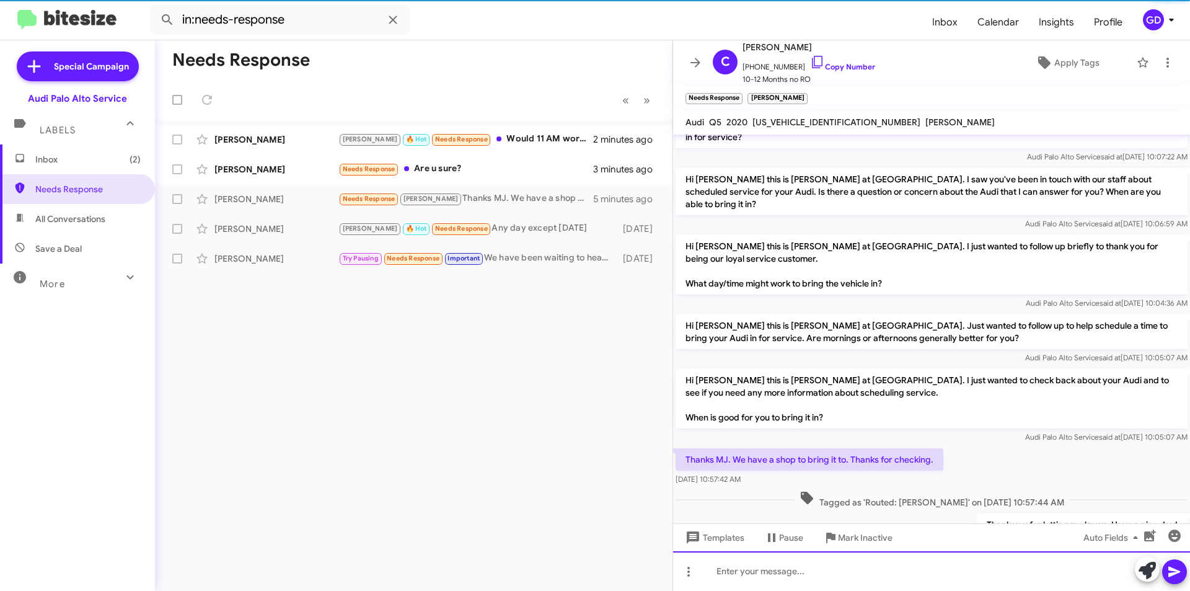
scroll to position [0, 0]
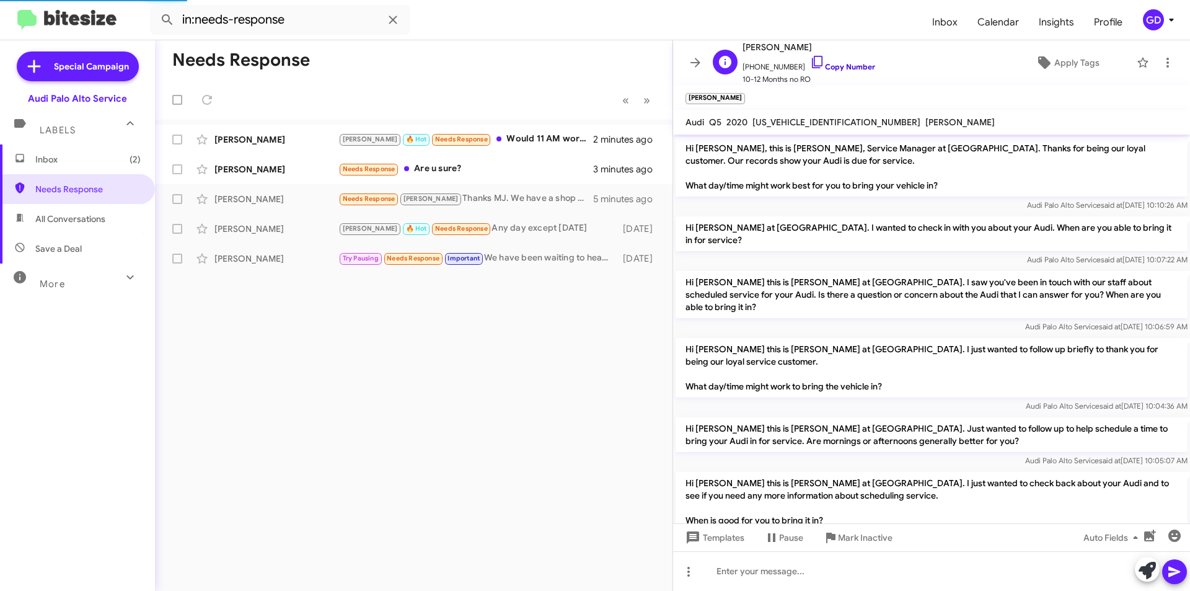
click at [835, 64] on link "Copy Number" at bounding box center [842, 66] width 65 height 9
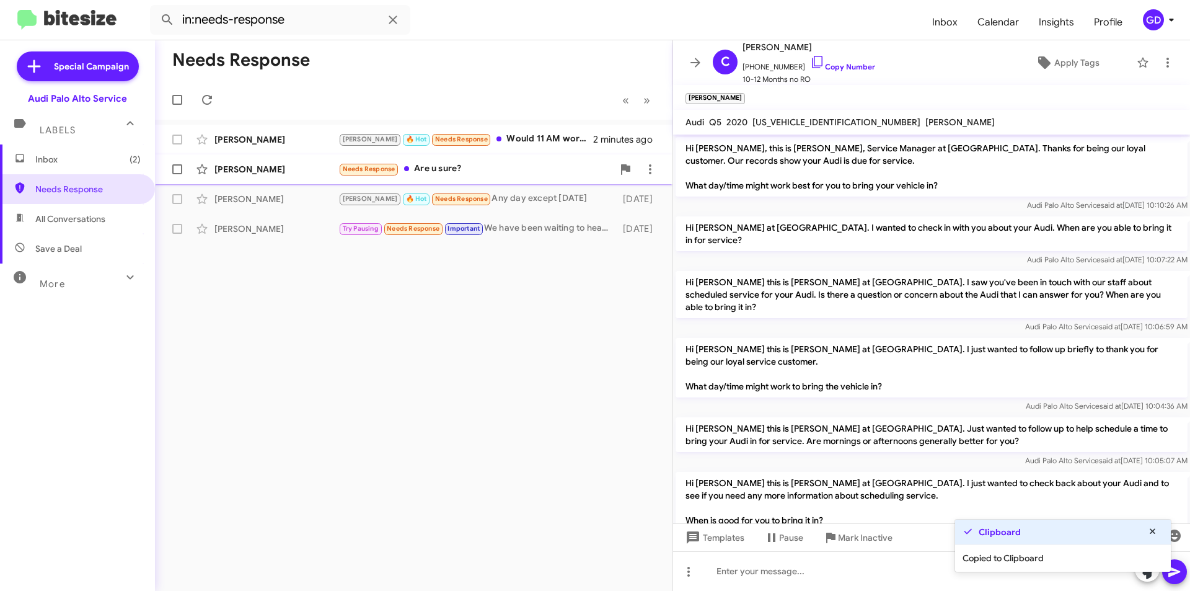
click at [220, 170] on div "[PERSON_NAME]" at bounding box center [276, 169] width 124 height 12
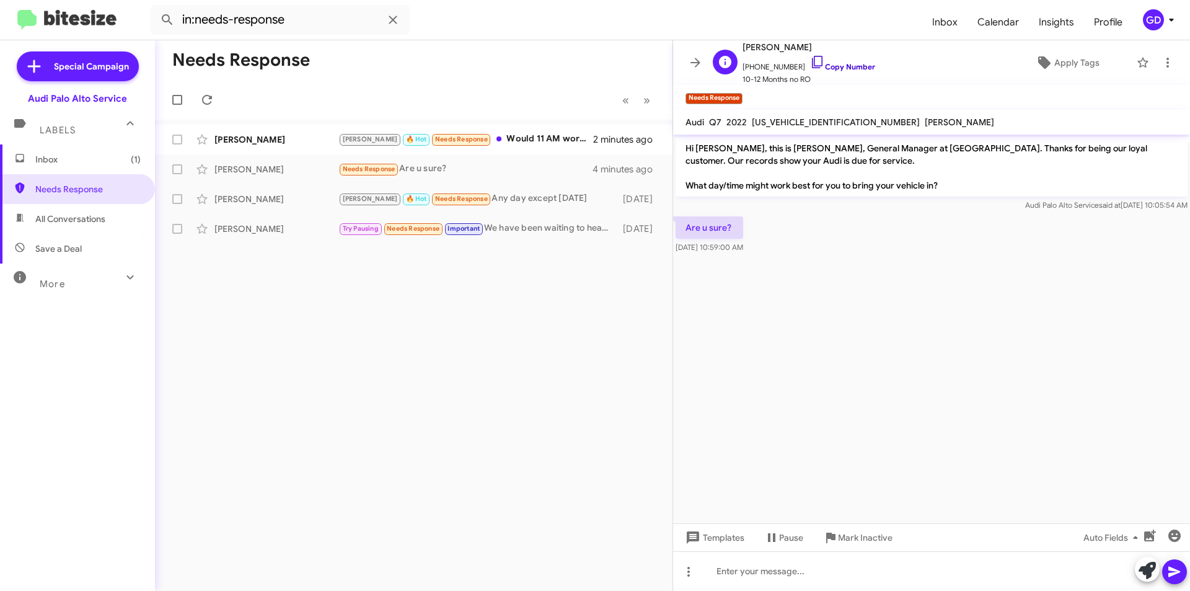
click at [828, 68] on link "Copy Number" at bounding box center [842, 66] width 65 height 9
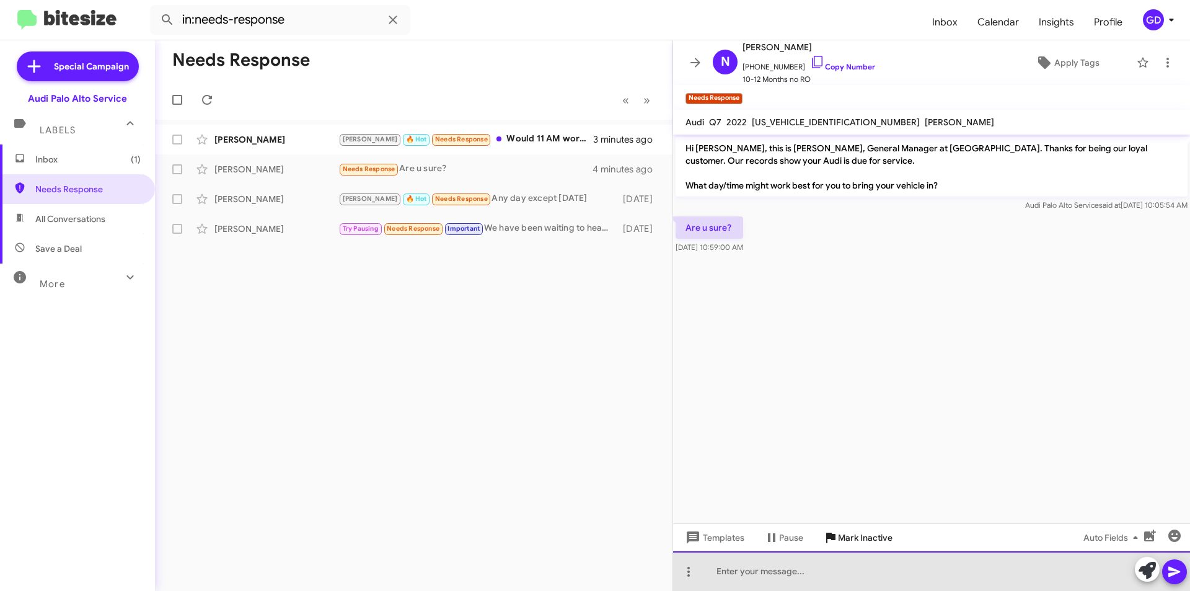
drag, startPoint x: 726, startPoint y: 569, endPoint x: 842, endPoint y: 542, distance: 119.0
click at [729, 569] on div at bounding box center [931, 571] width 517 height 40
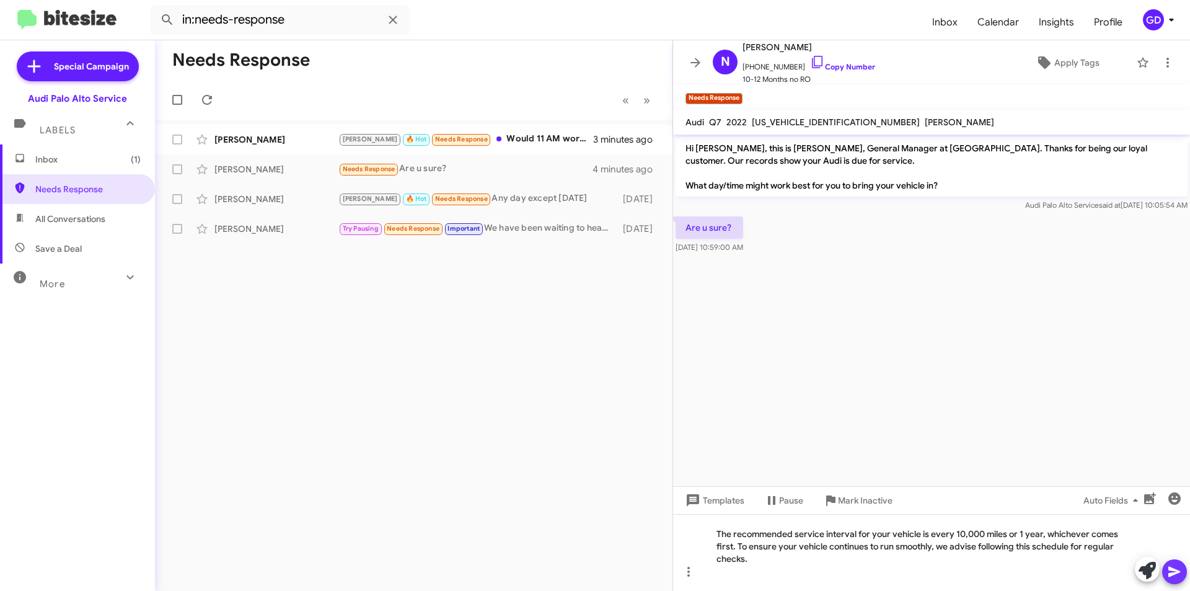
click at [1172, 573] on icon at bounding box center [1174, 571] width 12 height 11
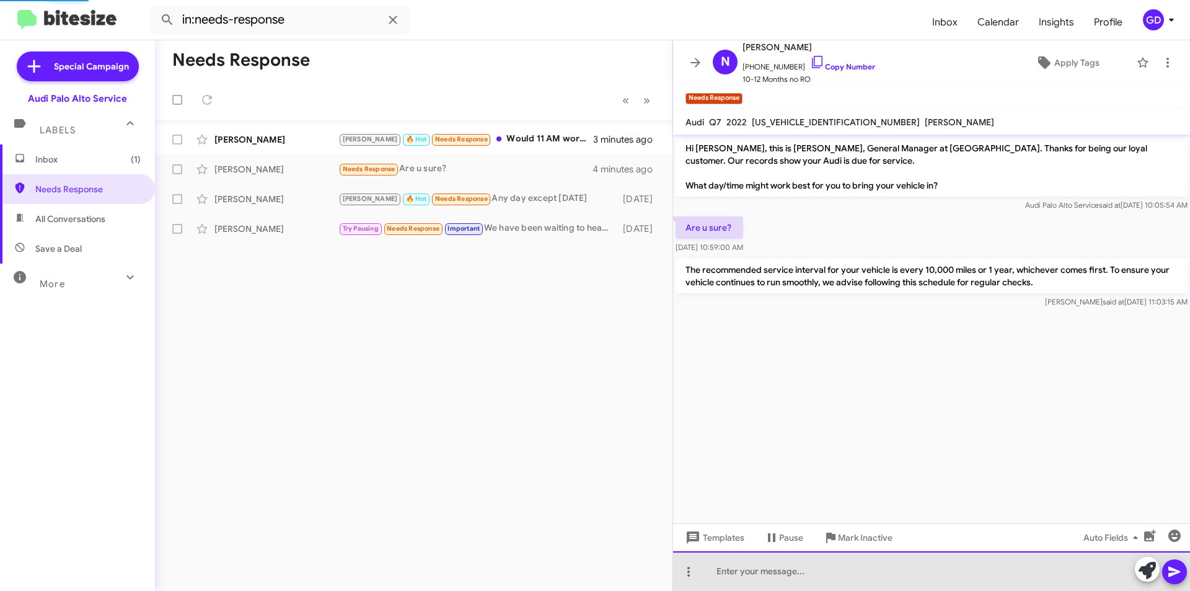
click at [715, 571] on div at bounding box center [931, 571] width 517 height 40
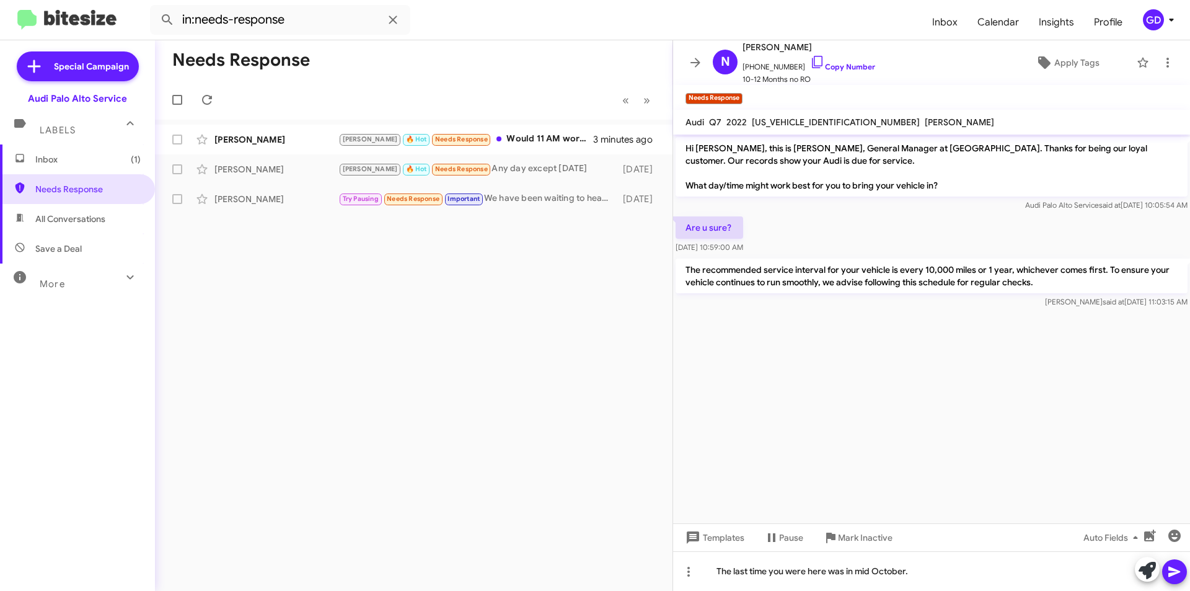
click at [1176, 573] on icon at bounding box center [1174, 571] width 12 height 11
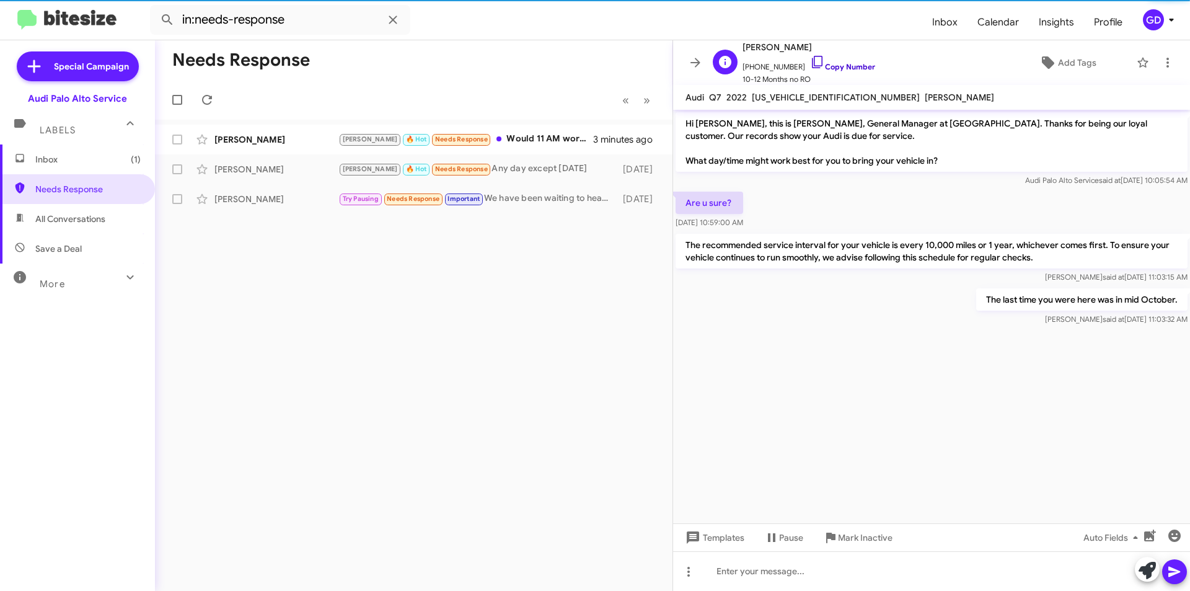
click at [837, 69] on link "Copy Number" at bounding box center [842, 66] width 65 height 9
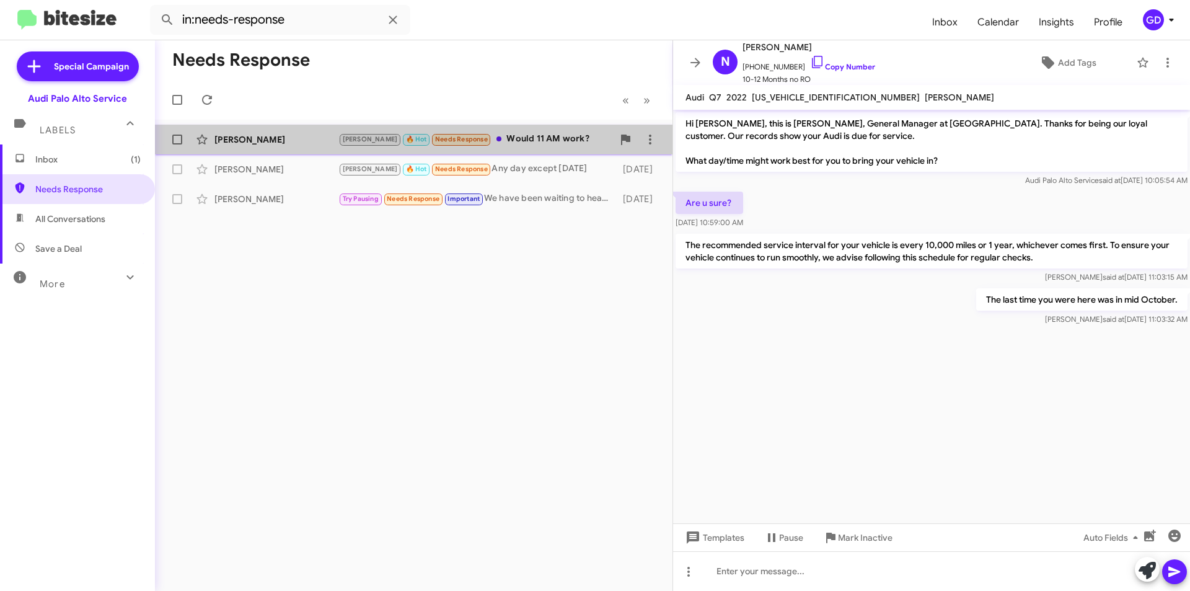
click at [248, 143] on div "[PERSON_NAME]" at bounding box center [276, 139] width 124 height 12
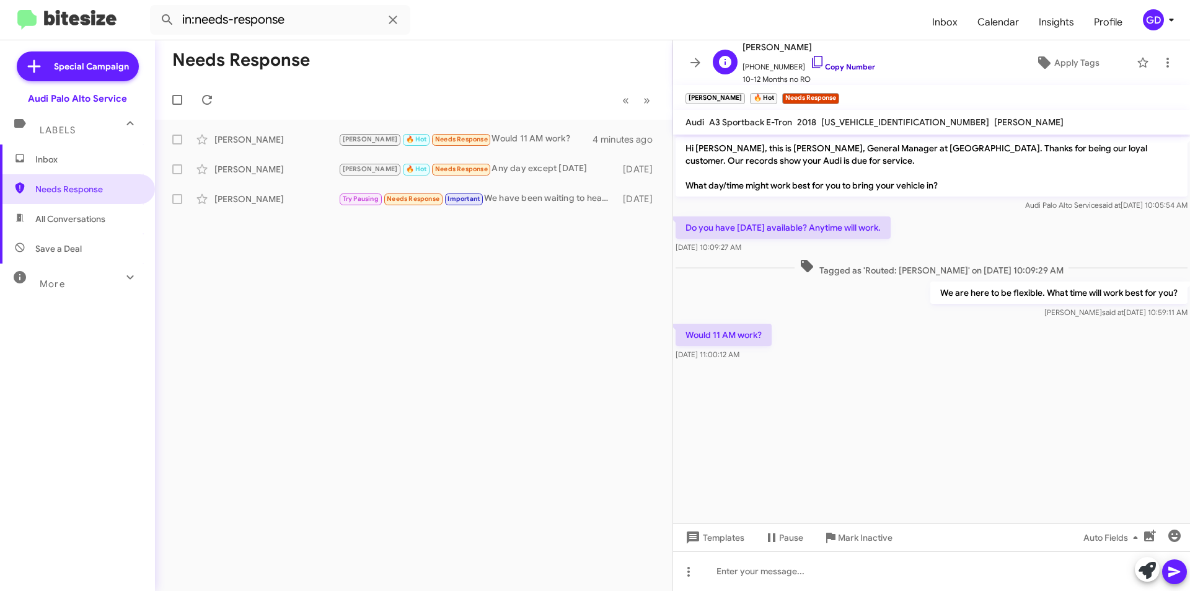
click at [835, 67] on link "Copy Number" at bounding box center [842, 66] width 65 height 9
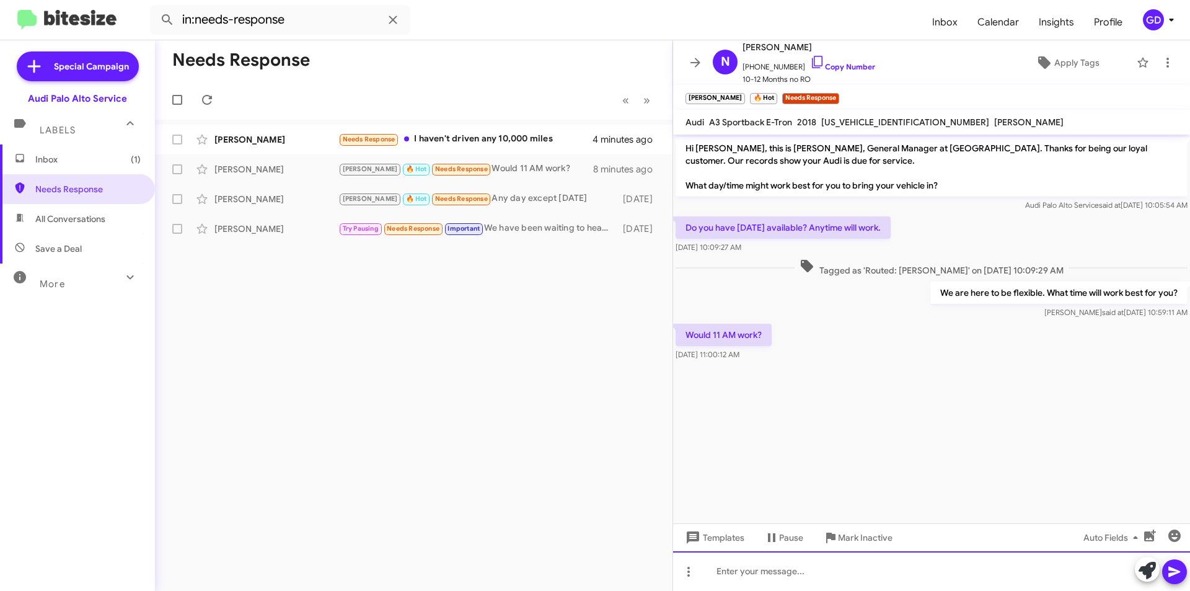
click at [724, 569] on div at bounding box center [931, 571] width 517 height 40
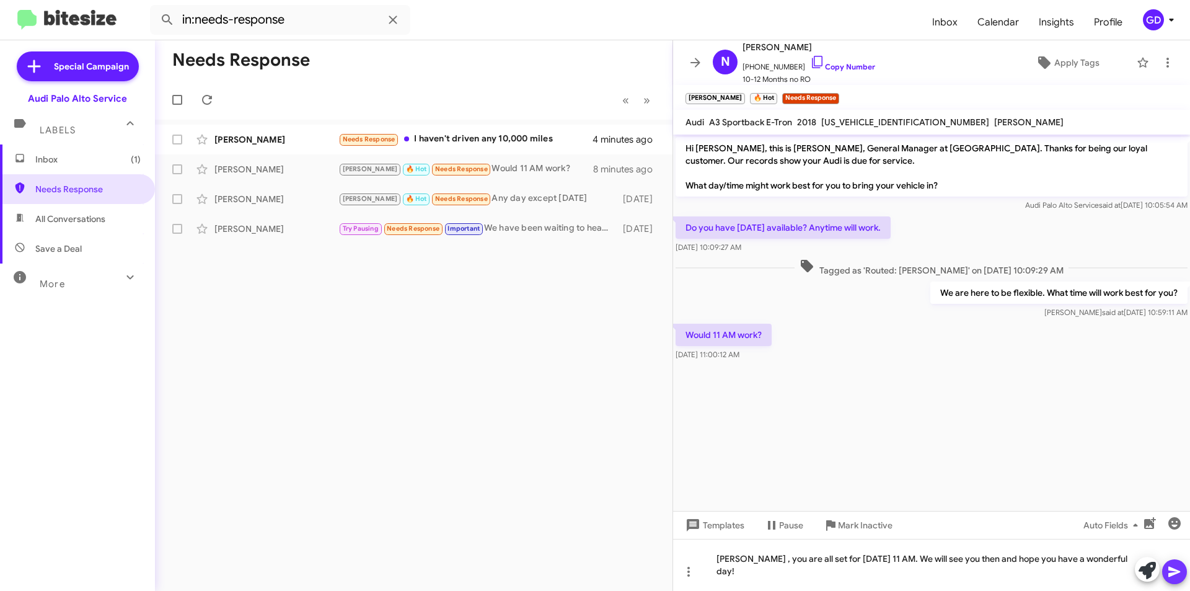
click at [1177, 574] on icon at bounding box center [1174, 571] width 15 height 15
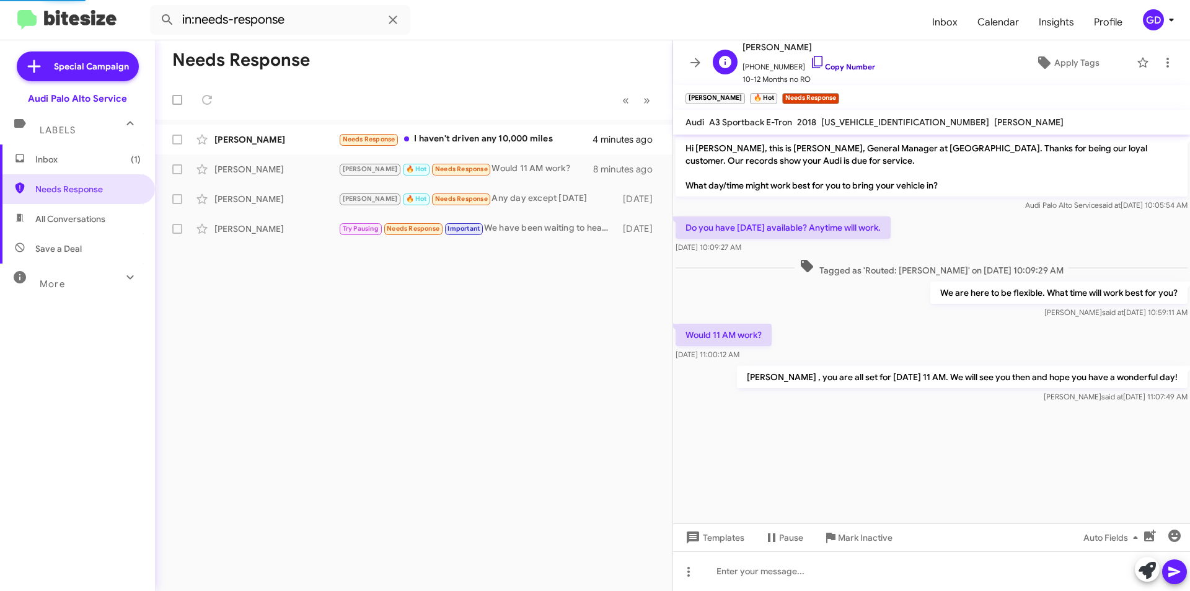
click at [840, 64] on link "Copy Number" at bounding box center [842, 66] width 65 height 9
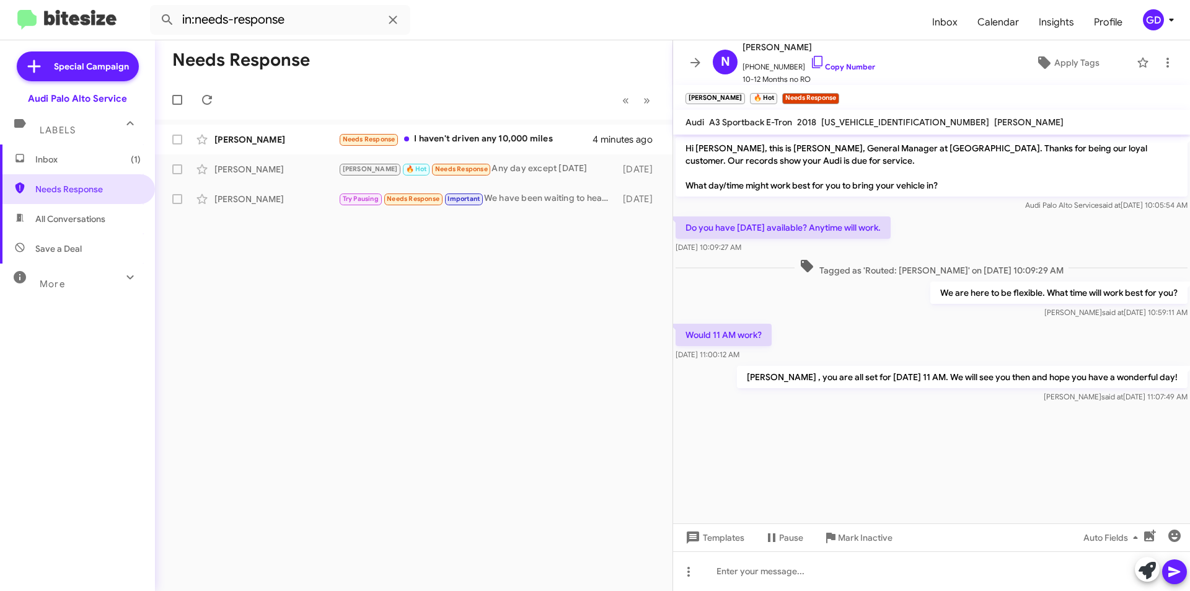
click at [544, 315] on div "Needs Response « Previous » Next [PERSON_NAME] Needs Response I haven't driven …" at bounding box center [413, 315] width 517 height 550
click at [233, 133] on div "[PERSON_NAME] Needs Response I haven't driven any 10,000 miles 4 minutes ago" at bounding box center [414, 139] width 498 height 25
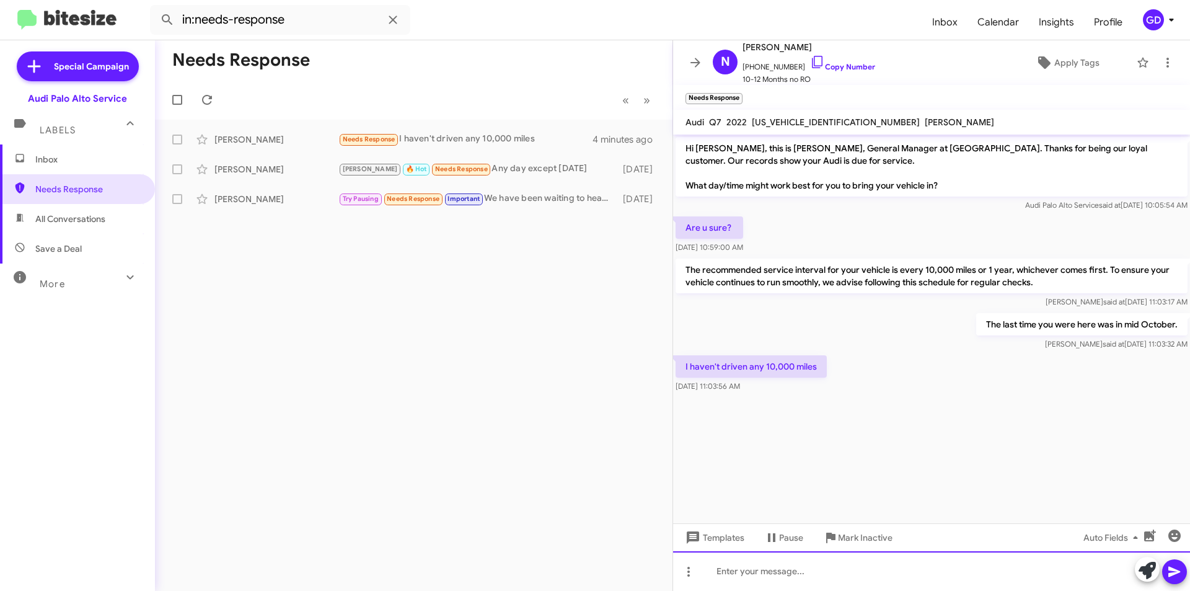
click at [734, 573] on div at bounding box center [931, 571] width 517 height 40
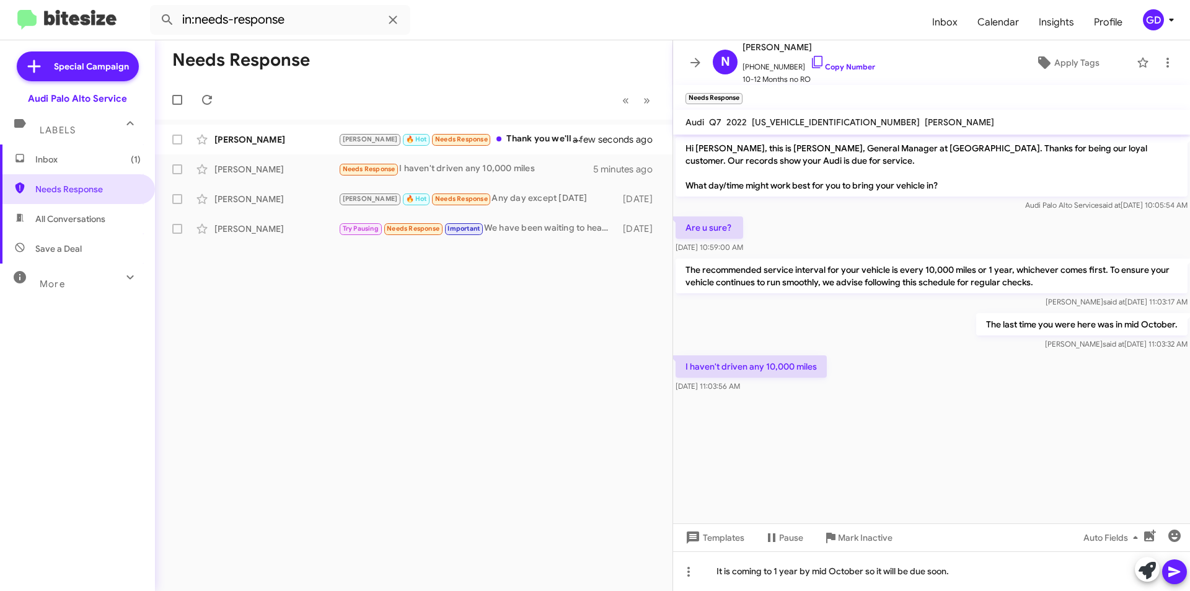
click at [1170, 576] on icon at bounding box center [1174, 571] width 12 height 11
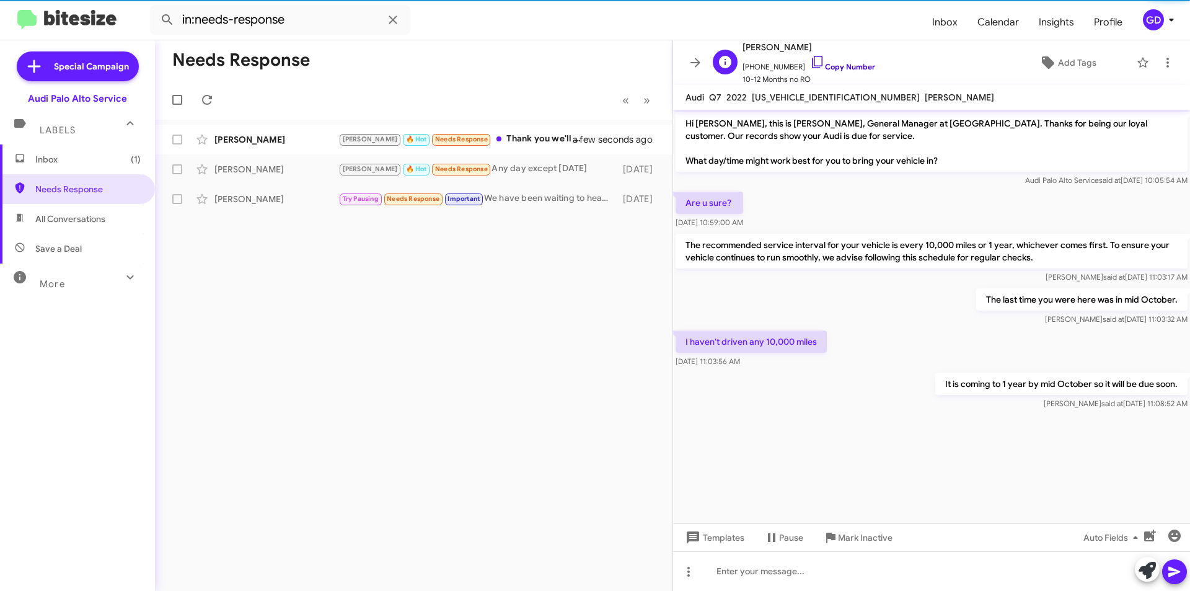
click at [833, 64] on link "Copy Number" at bounding box center [842, 66] width 65 height 9
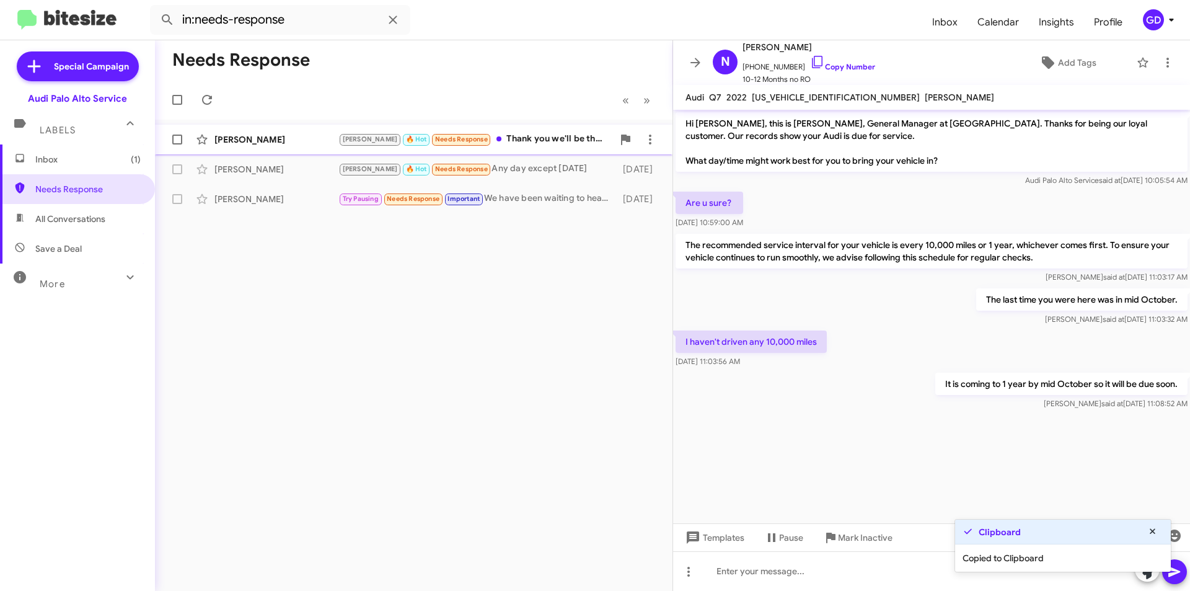
click at [224, 143] on div "[PERSON_NAME]" at bounding box center [276, 139] width 124 height 12
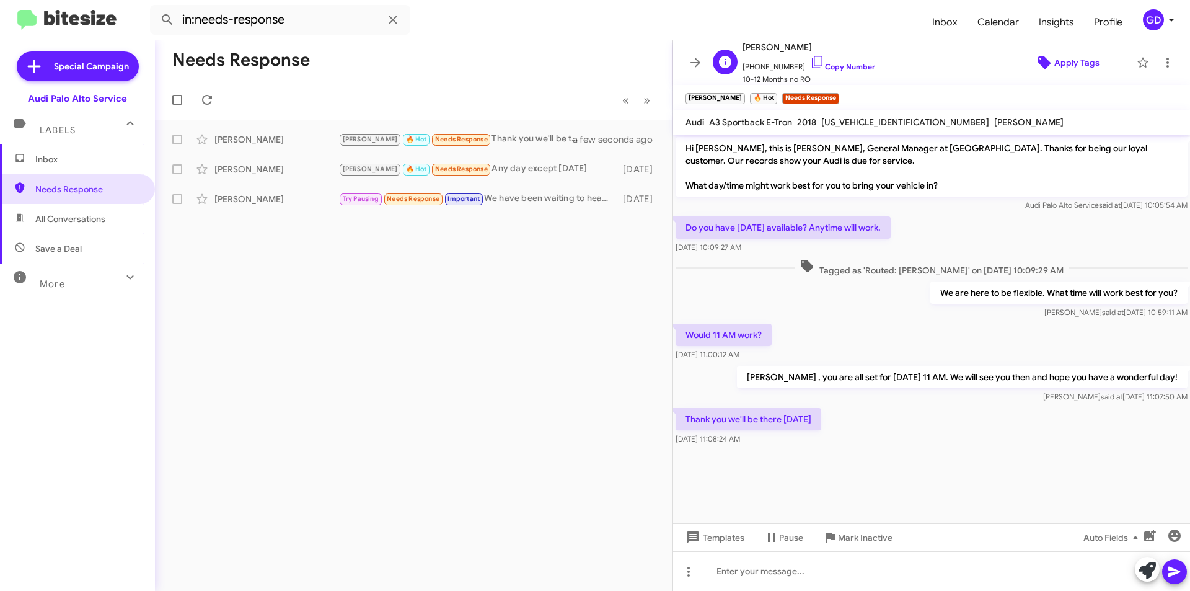
click at [1064, 66] on span "Apply Tags" at bounding box center [1076, 62] width 45 height 22
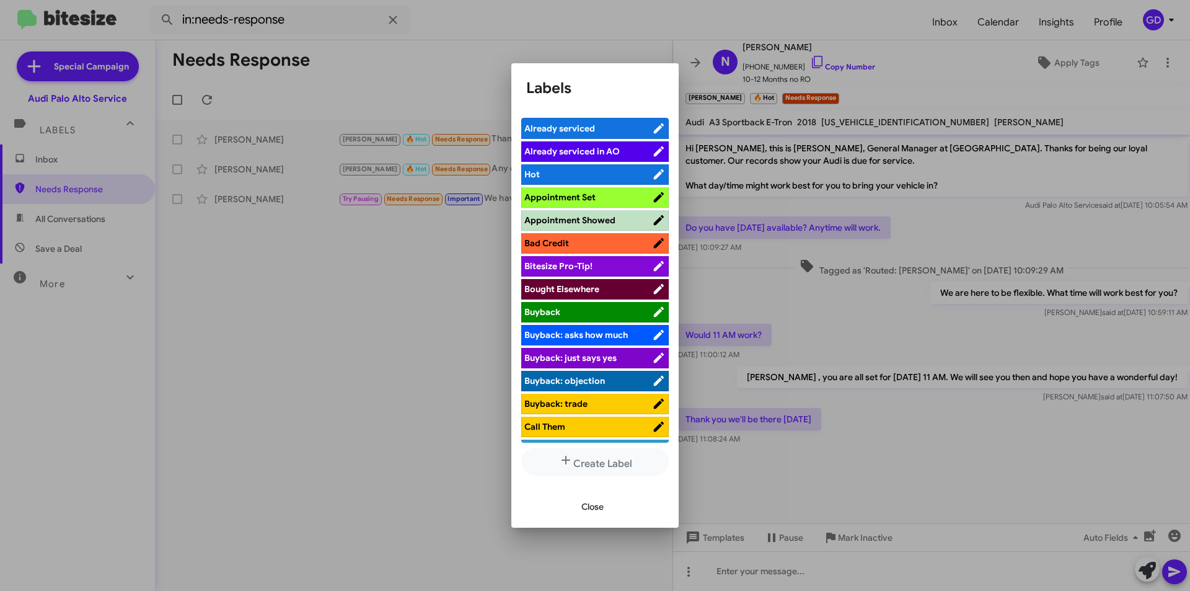
click at [571, 195] on span "Appointment Set" at bounding box center [559, 196] width 71 height 11
click at [589, 506] on span "Close" at bounding box center [592, 506] width 22 height 22
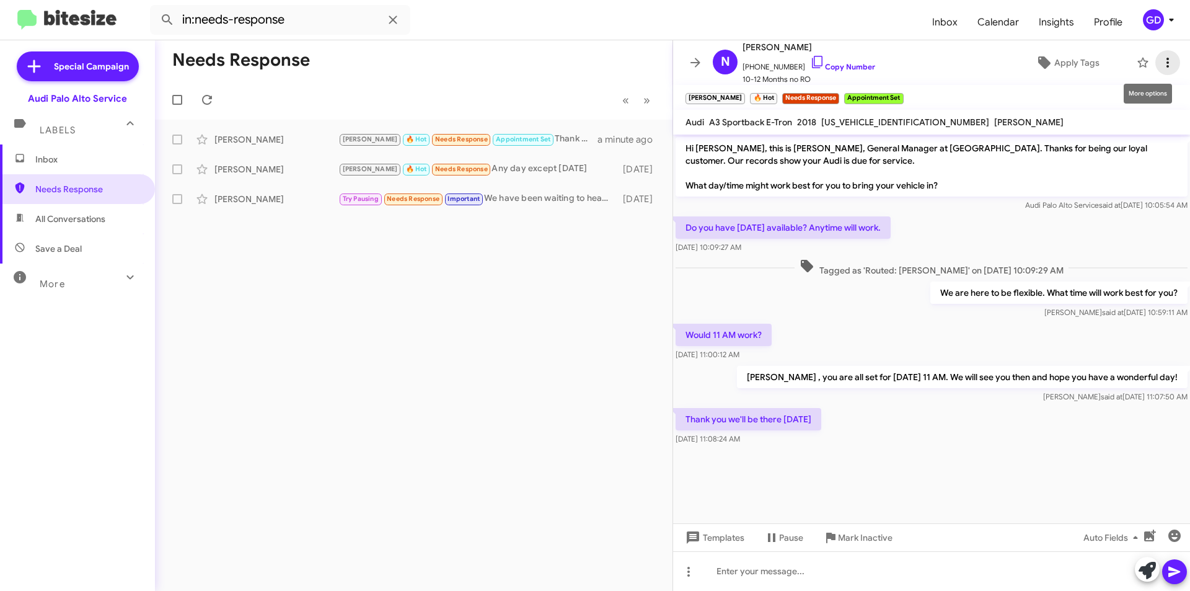
click at [1163, 59] on icon at bounding box center [1167, 62] width 15 height 15
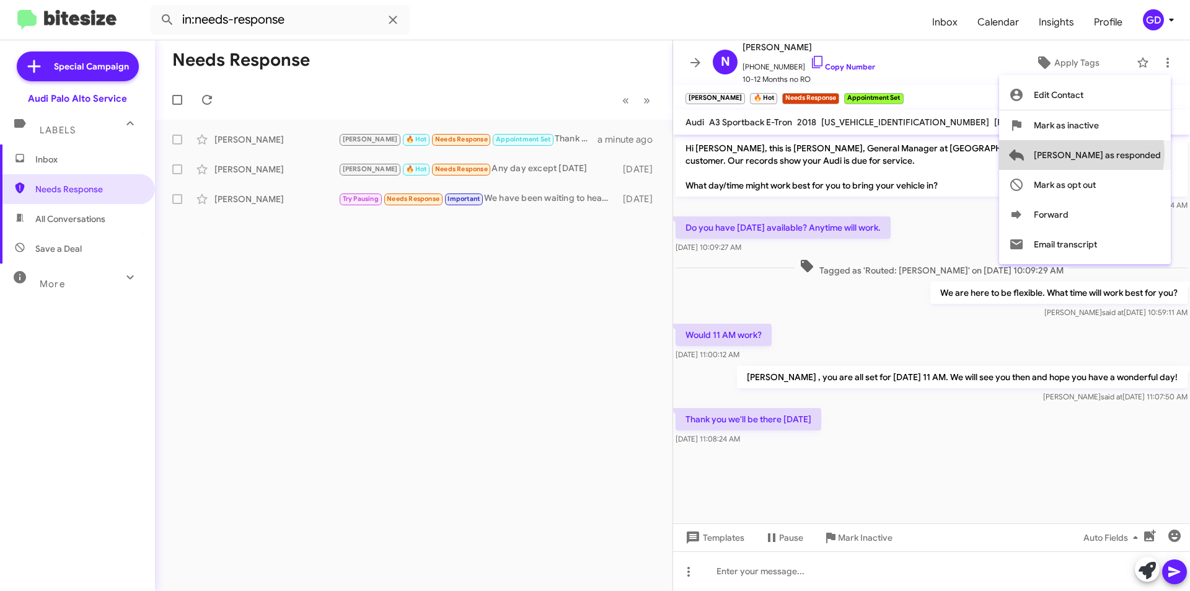
click at [1131, 153] on span "[PERSON_NAME] as responded" at bounding box center [1097, 155] width 127 height 30
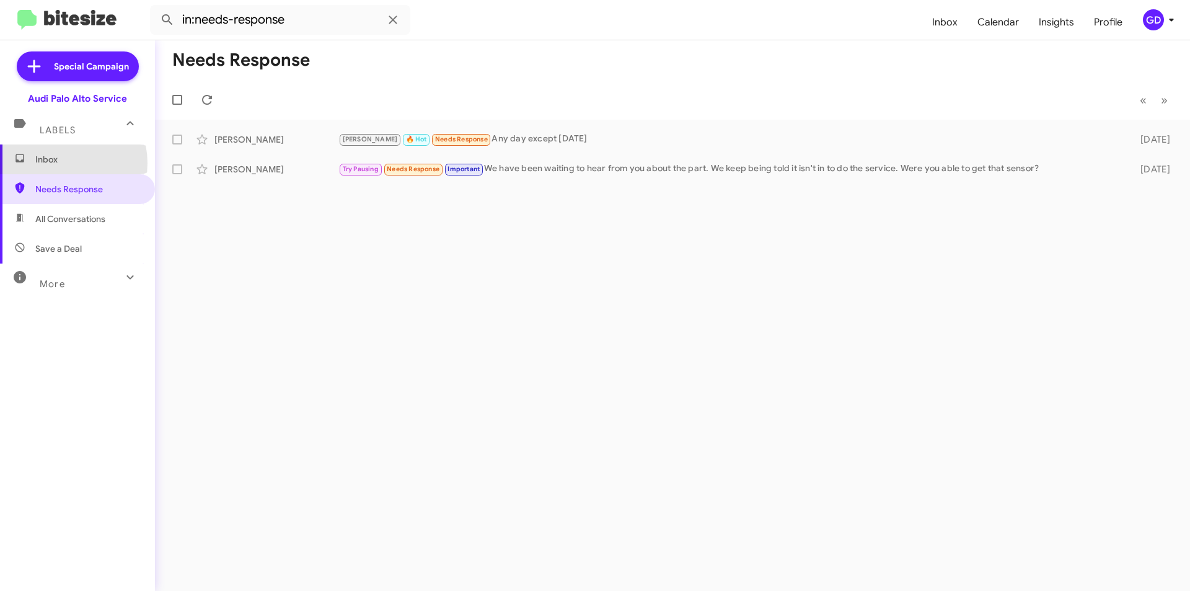
click at [59, 163] on span "Inbox" at bounding box center [87, 159] width 105 height 12
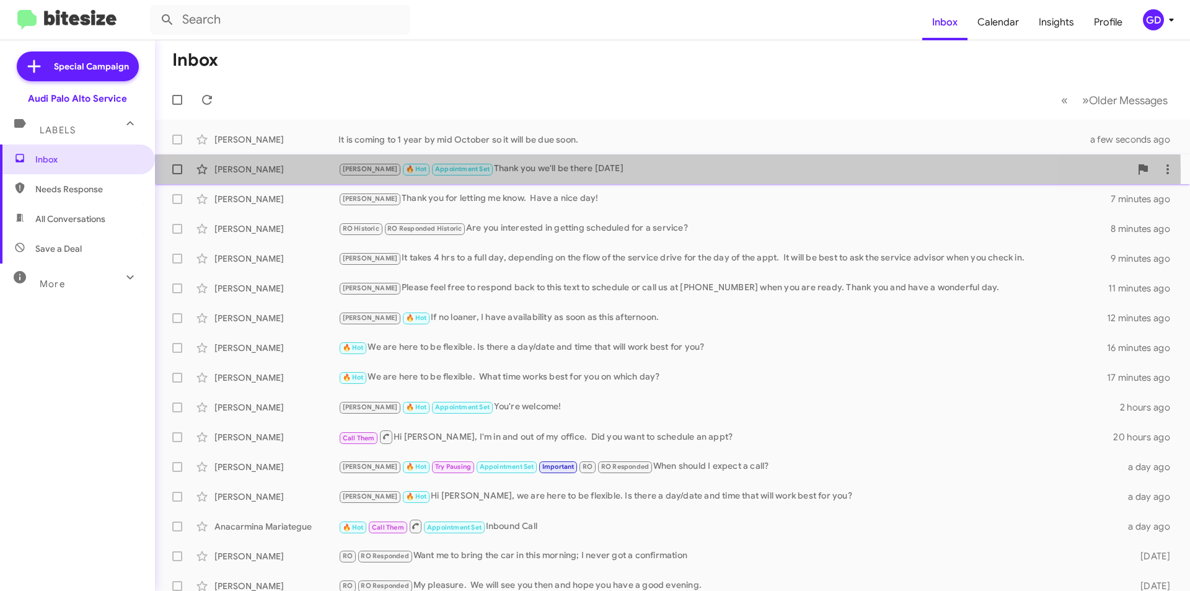
click at [253, 172] on div "[PERSON_NAME]" at bounding box center [276, 169] width 124 height 12
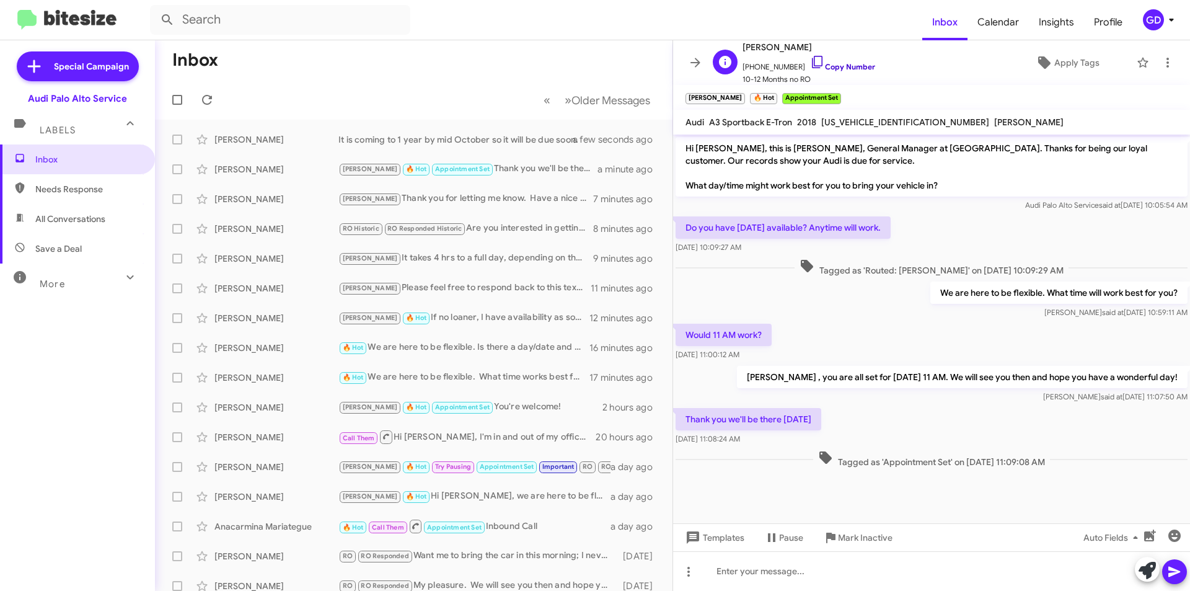
click at [835, 67] on link "Copy Number" at bounding box center [842, 66] width 65 height 9
click at [71, 224] on span "All Conversations" at bounding box center [70, 219] width 70 height 12
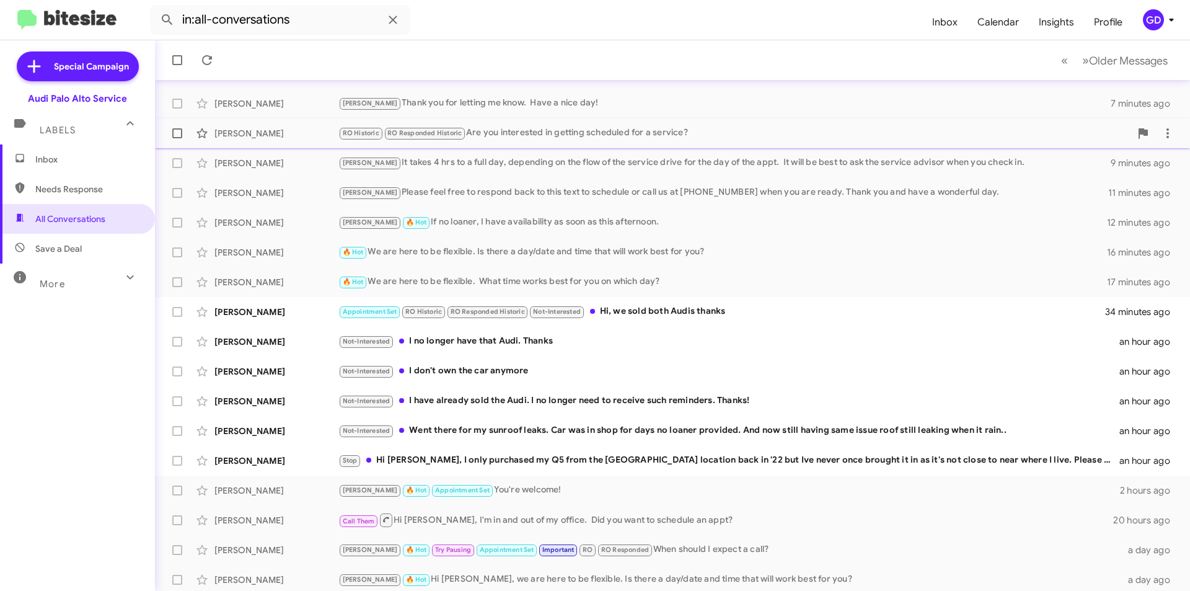
scroll to position [129, 0]
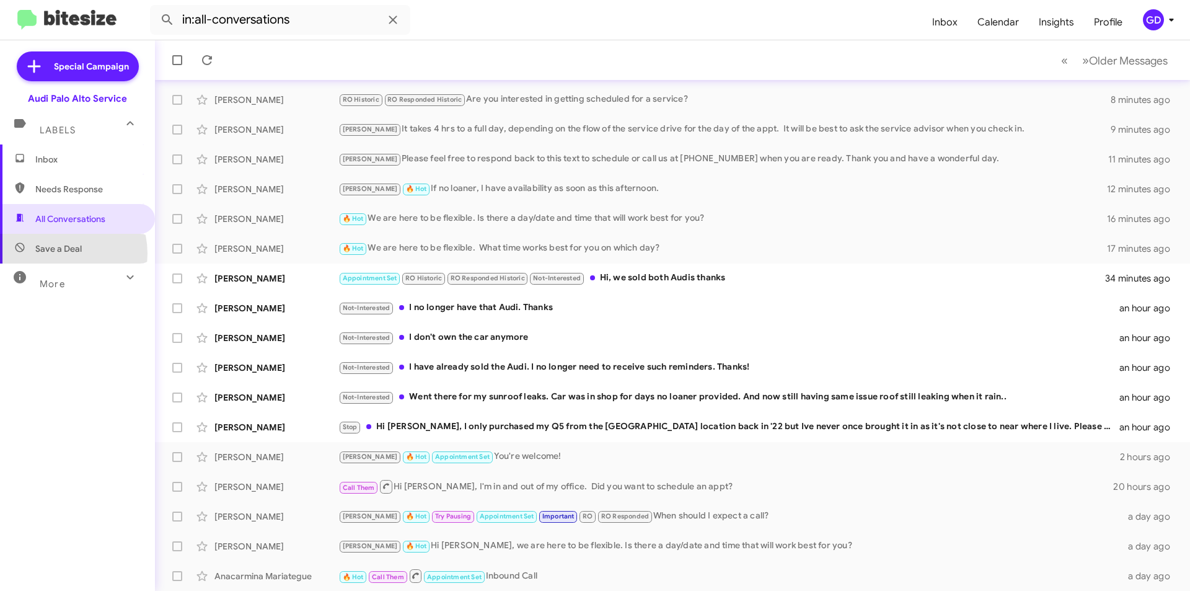
click at [55, 253] on span "Save a Deal" at bounding box center [58, 248] width 46 height 12
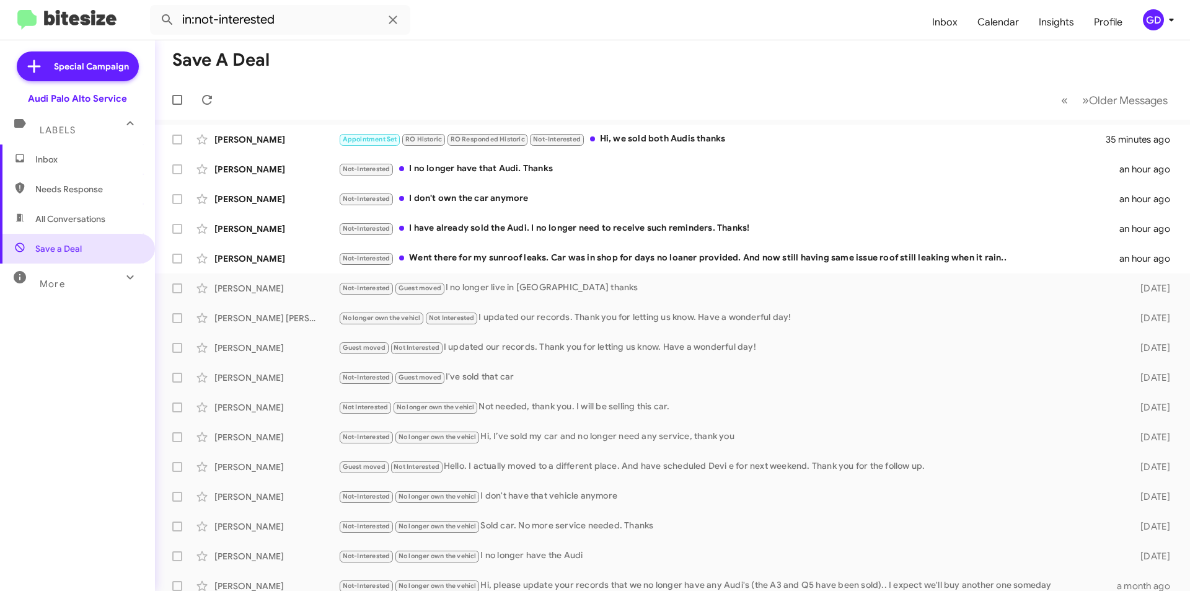
click at [87, 225] on span "All Conversations" at bounding box center [77, 219] width 155 height 30
type input "in:all-conversations"
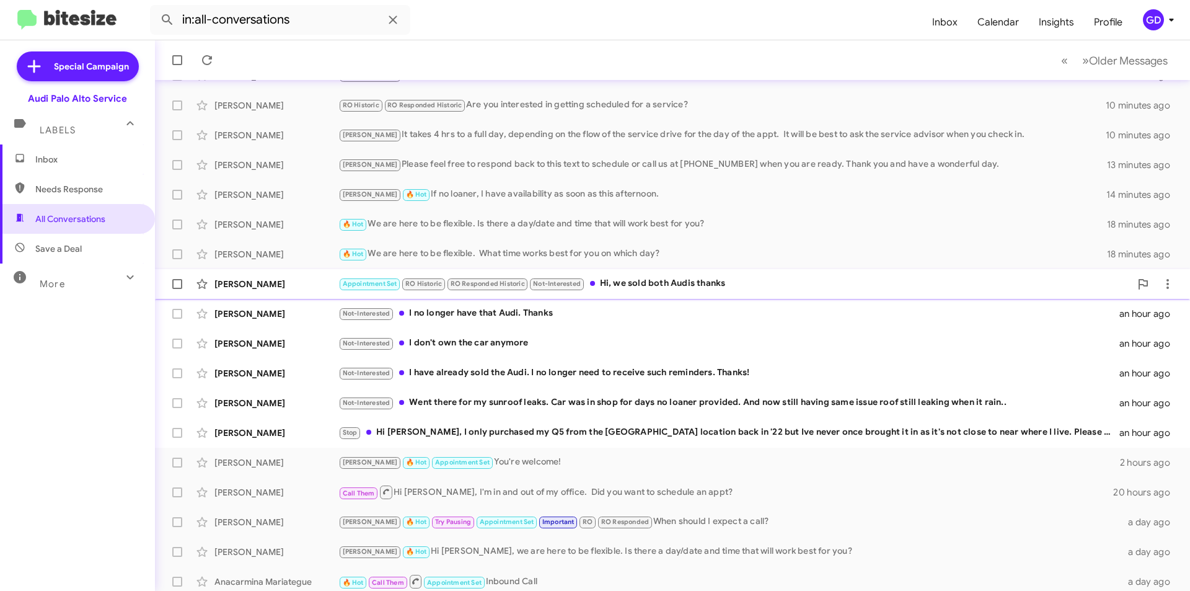
scroll to position [124, 0]
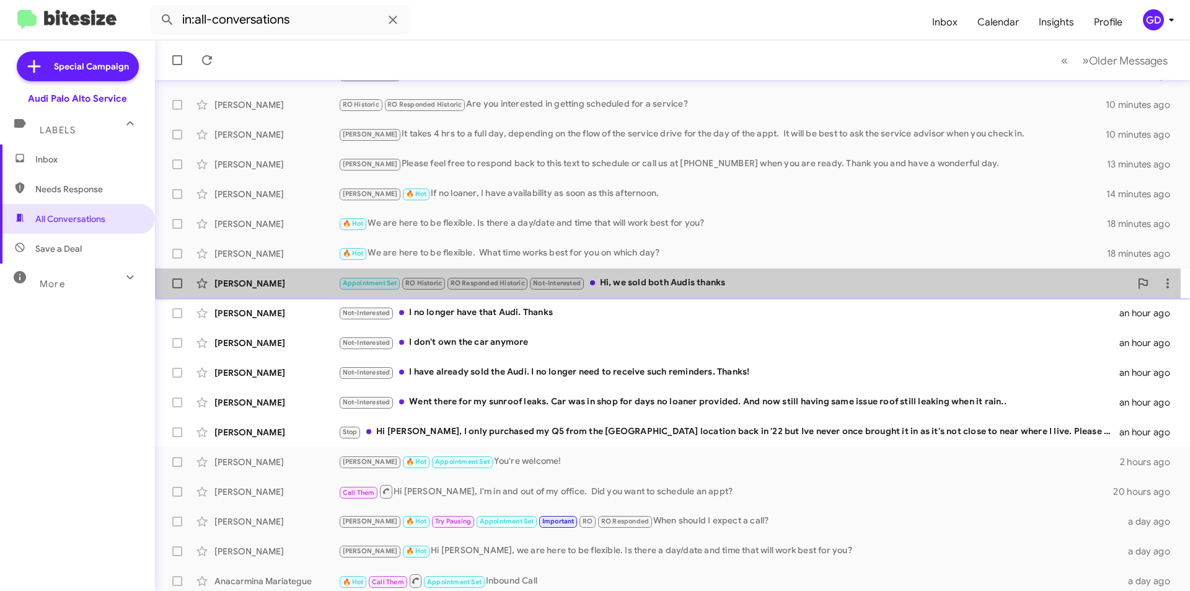
click at [240, 283] on div "[PERSON_NAME]" at bounding box center [276, 283] width 124 height 12
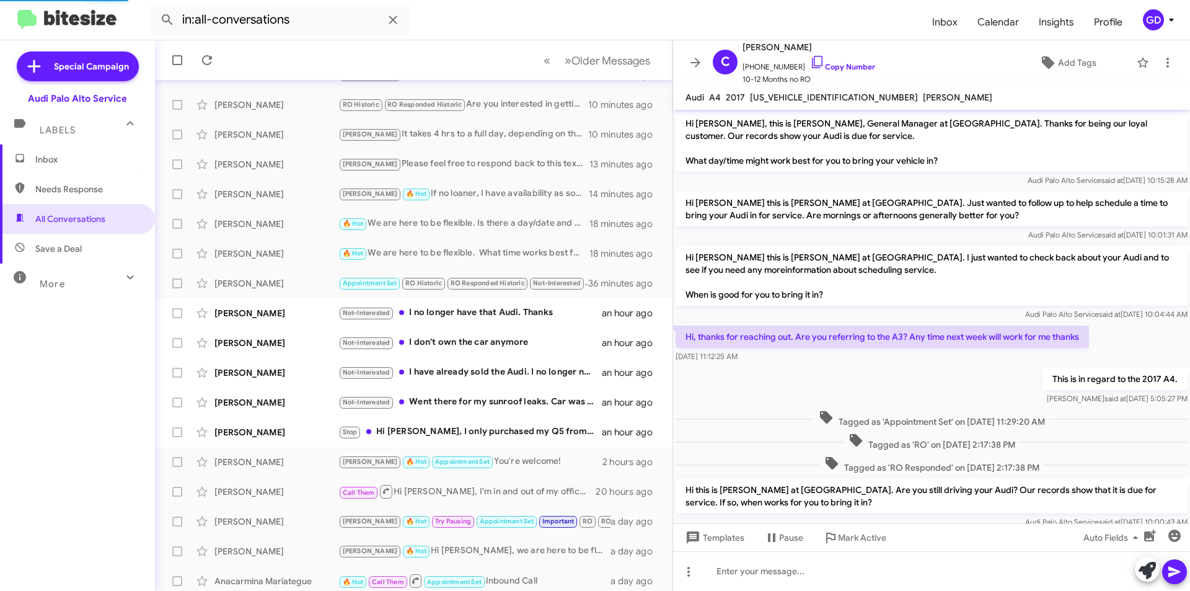
scroll to position [107, 0]
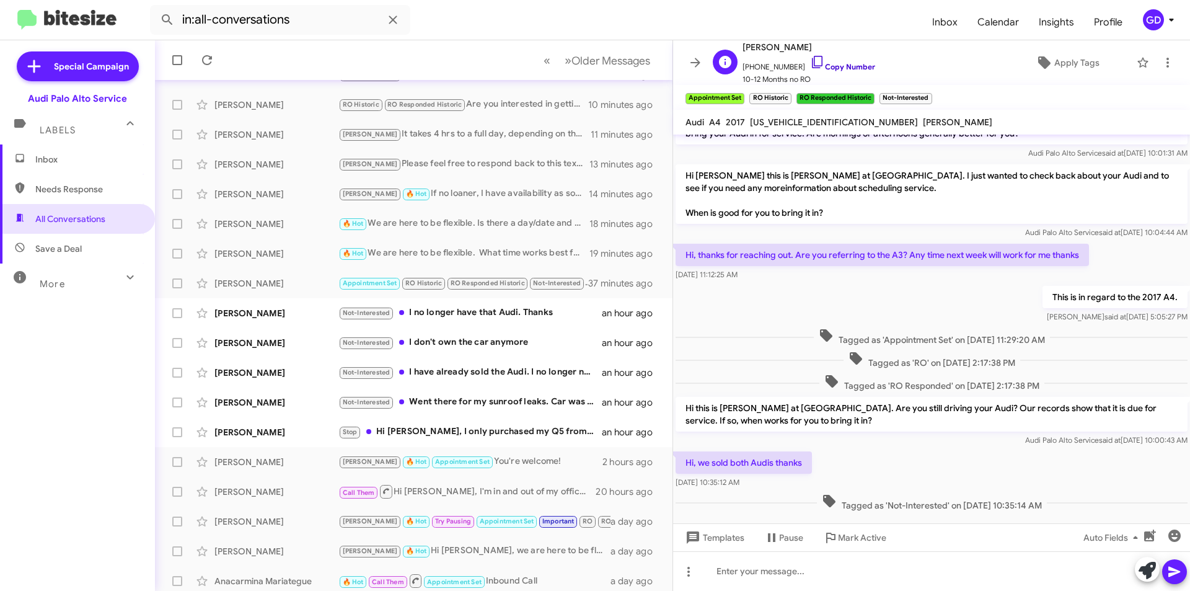
click at [838, 65] on link "Copy Number" at bounding box center [842, 66] width 65 height 9
click at [1068, 59] on span "Apply Tags" at bounding box center [1076, 62] width 45 height 22
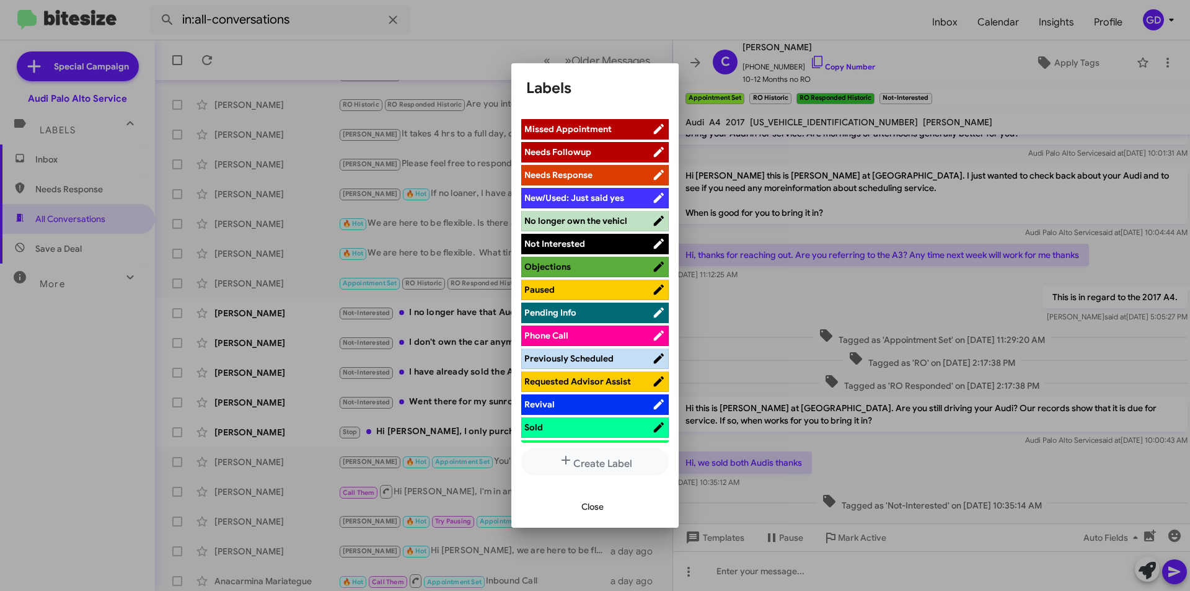
scroll to position [558, 0]
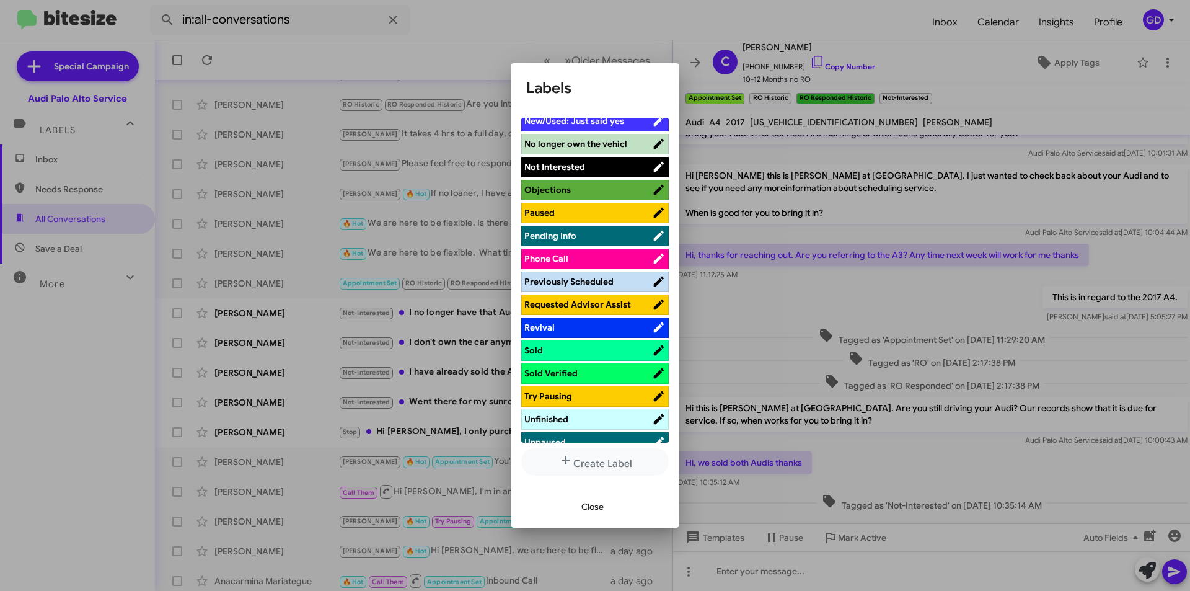
click at [583, 145] on span "No longer own the vehicl" at bounding box center [575, 143] width 103 height 11
drag, startPoint x: 594, startPoint y: 504, endPoint x: 605, endPoint y: 504, distance: 10.6
click at [595, 504] on span "Close" at bounding box center [592, 506] width 22 height 22
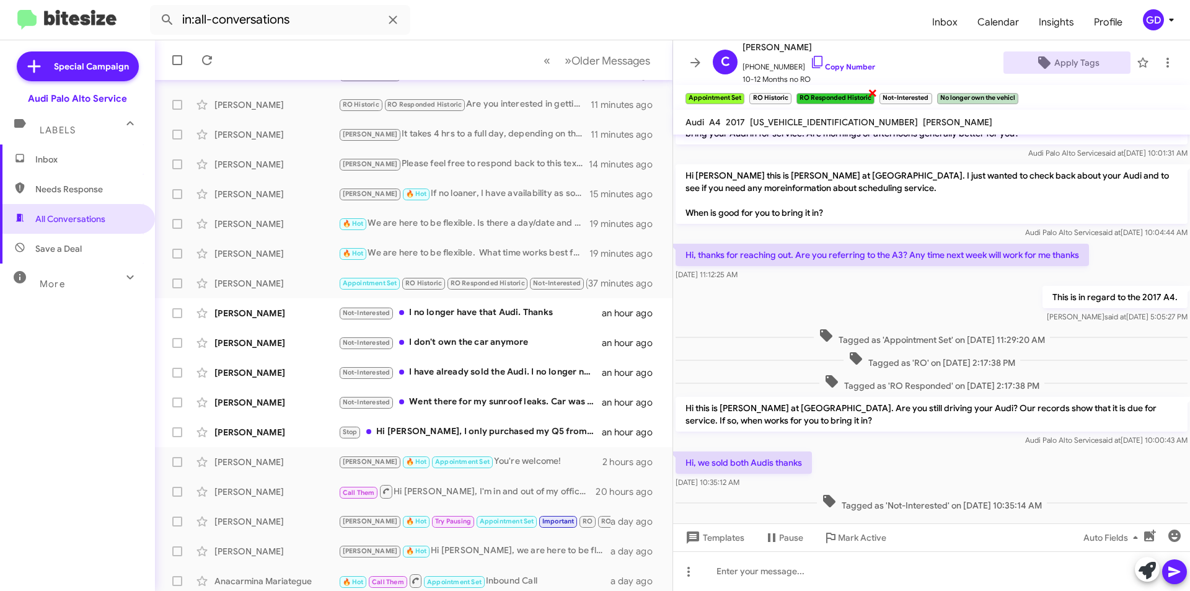
click at [873, 94] on span "×" at bounding box center [873, 92] width 10 height 15
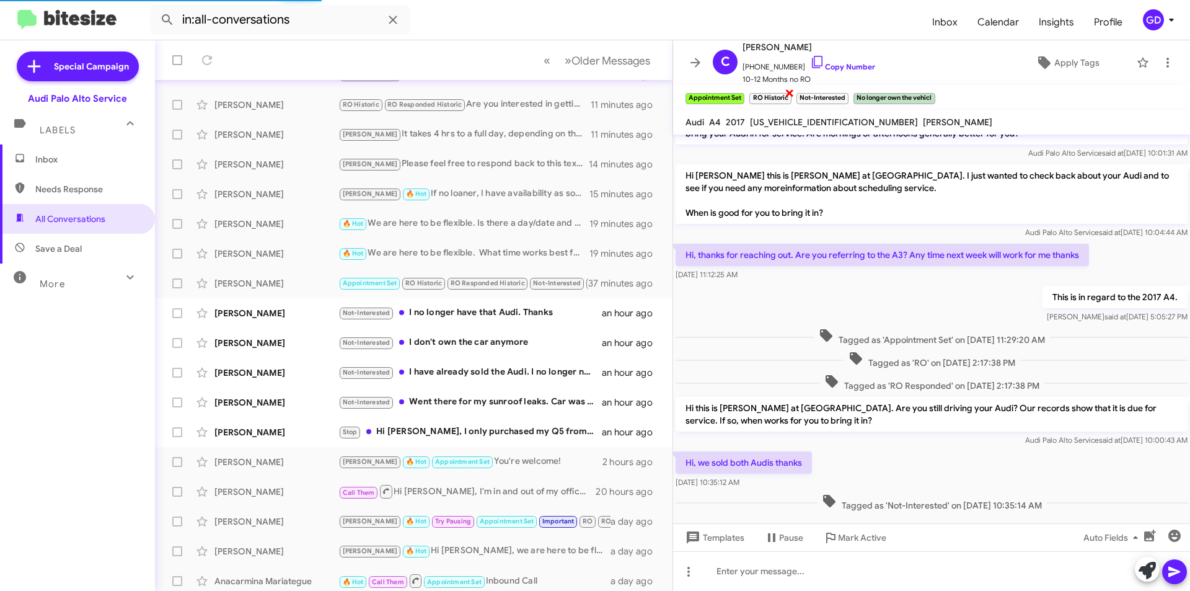
click at [787, 91] on span "×" at bounding box center [790, 92] width 10 height 15
click at [742, 95] on span "×" at bounding box center [740, 92] width 7 height 15
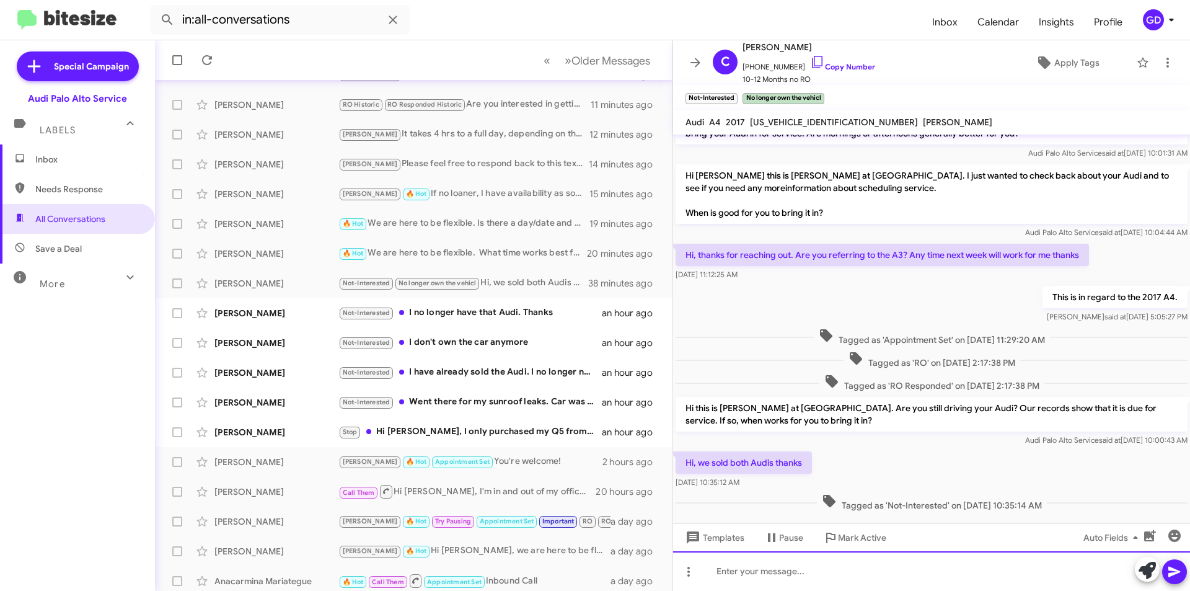
click at [739, 573] on div at bounding box center [931, 571] width 517 height 40
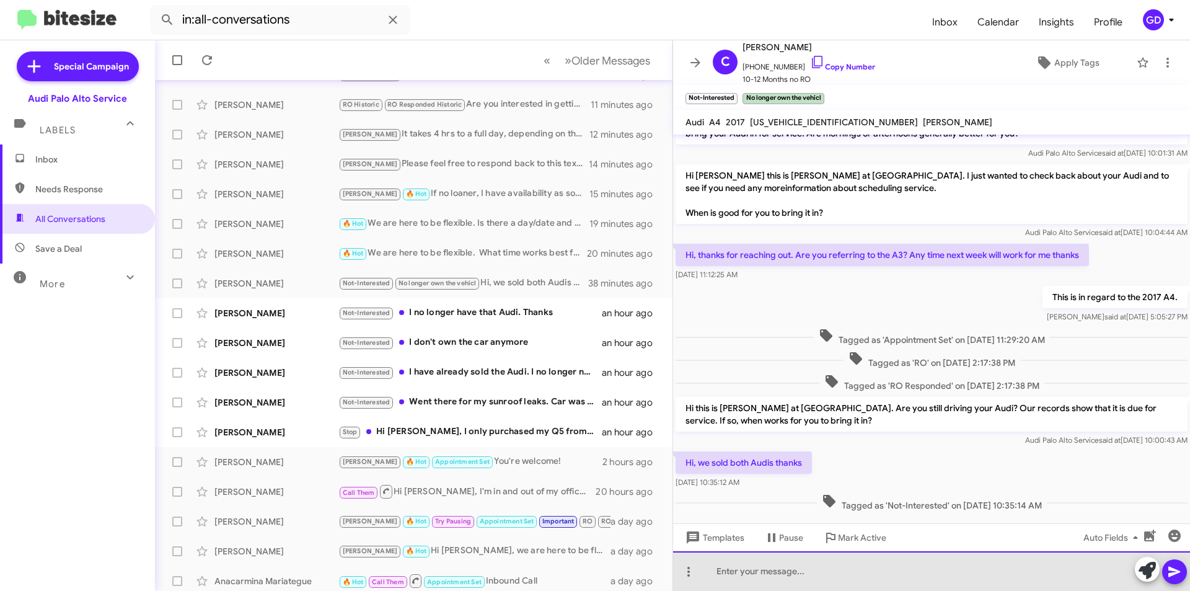
paste div
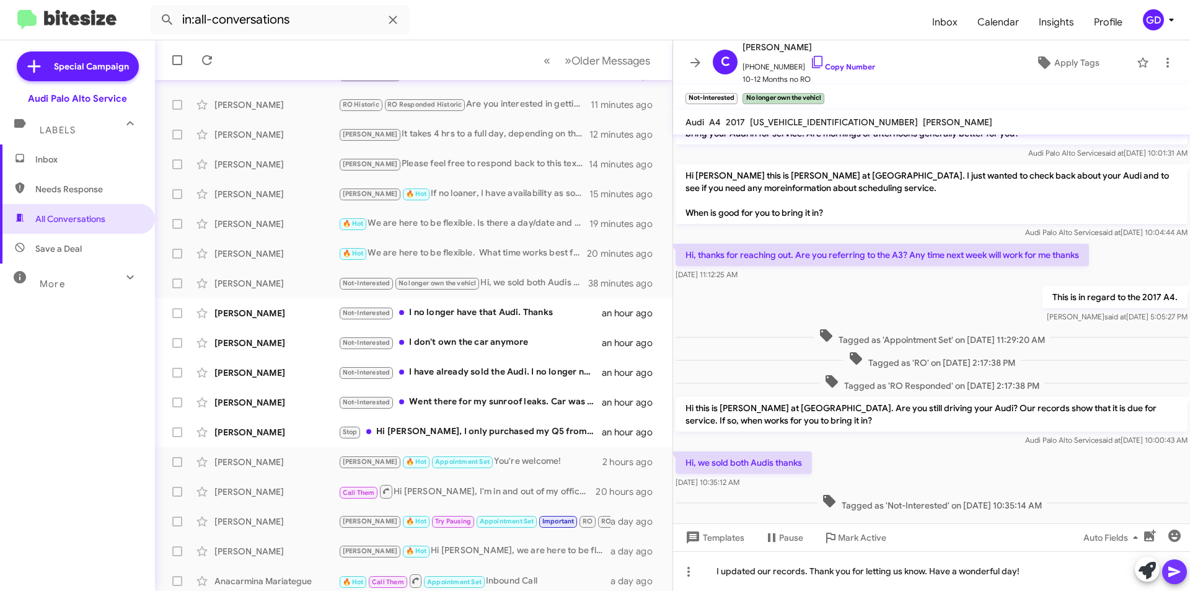
drag, startPoint x: 1179, startPoint y: 573, endPoint x: 1187, endPoint y: 568, distance: 9.5
click at [1179, 573] on icon at bounding box center [1174, 571] width 15 height 15
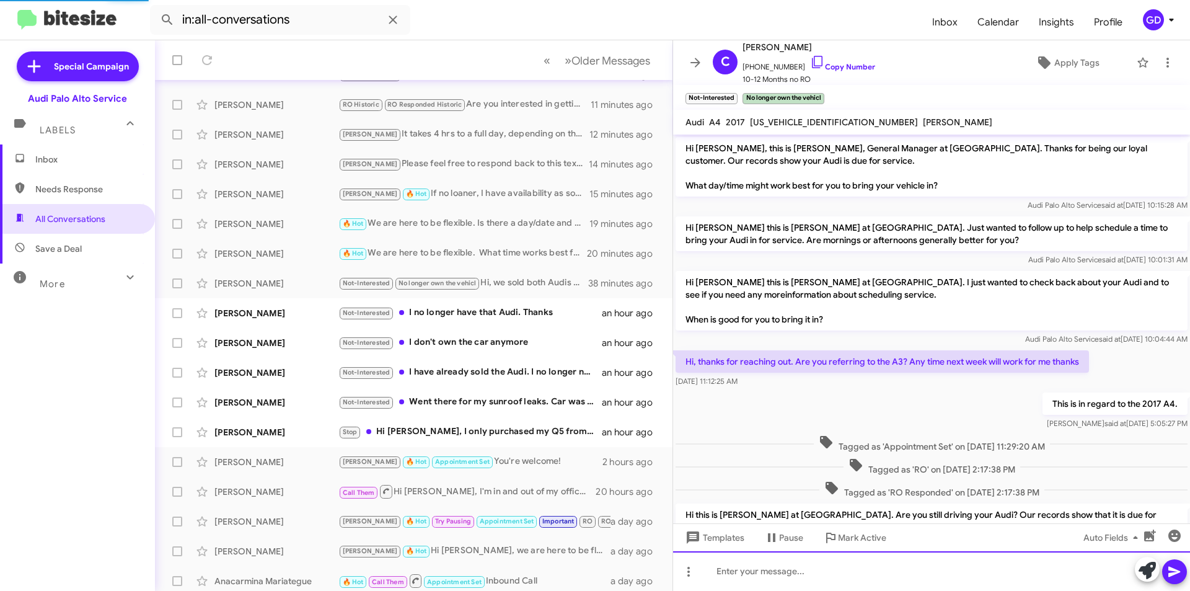
scroll to position [129, 0]
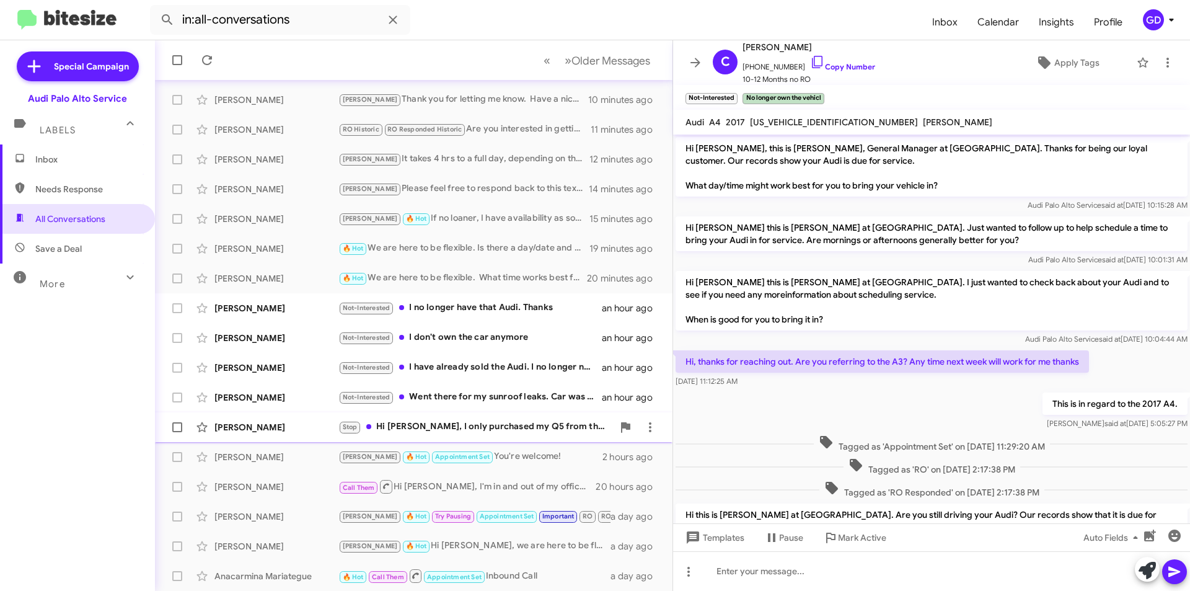
click at [252, 431] on div "[PERSON_NAME]" at bounding box center [276, 427] width 124 height 12
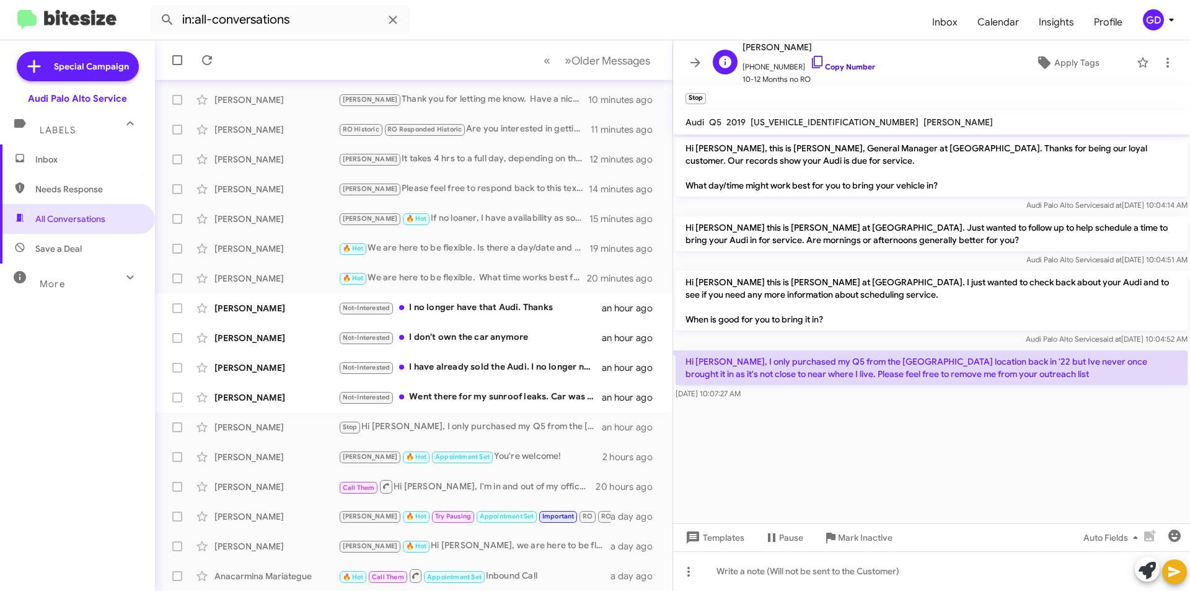
click at [835, 66] on link "Copy Number" at bounding box center [842, 66] width 65 height 9
click at [1073, 55] on span "Apply Tags" at bounding box center [1076, 62] width 45 height 22
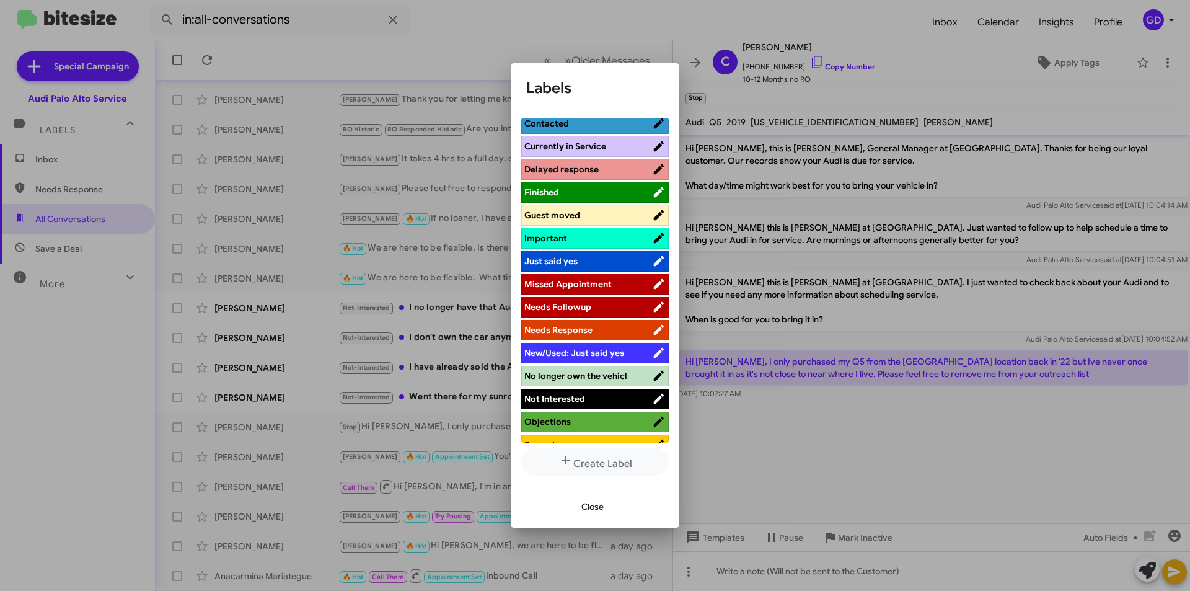
scroll to position [496, 0]
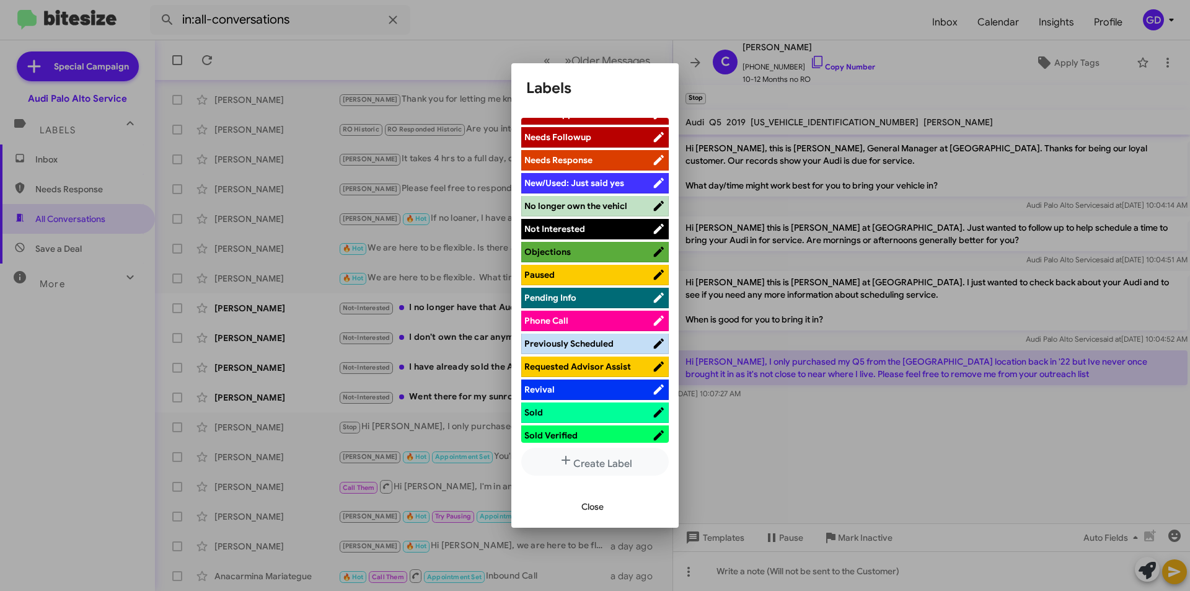
click at [540, 231] on span "Not Interested" at bounding box center [554, 228] width 61 height 11
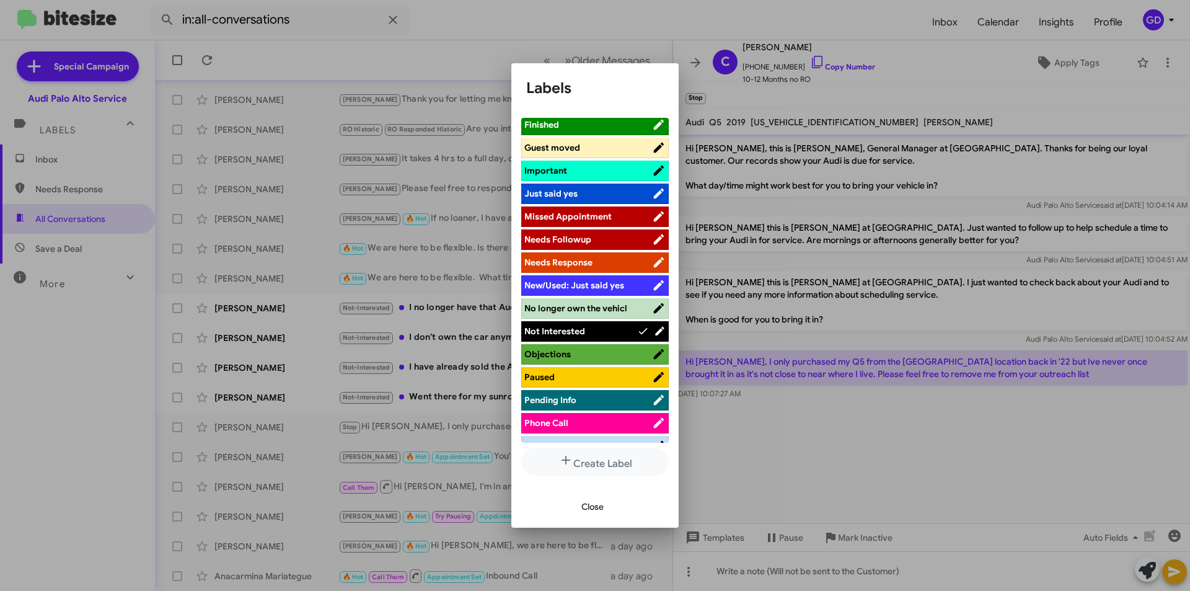
scroll to position [372, 0]
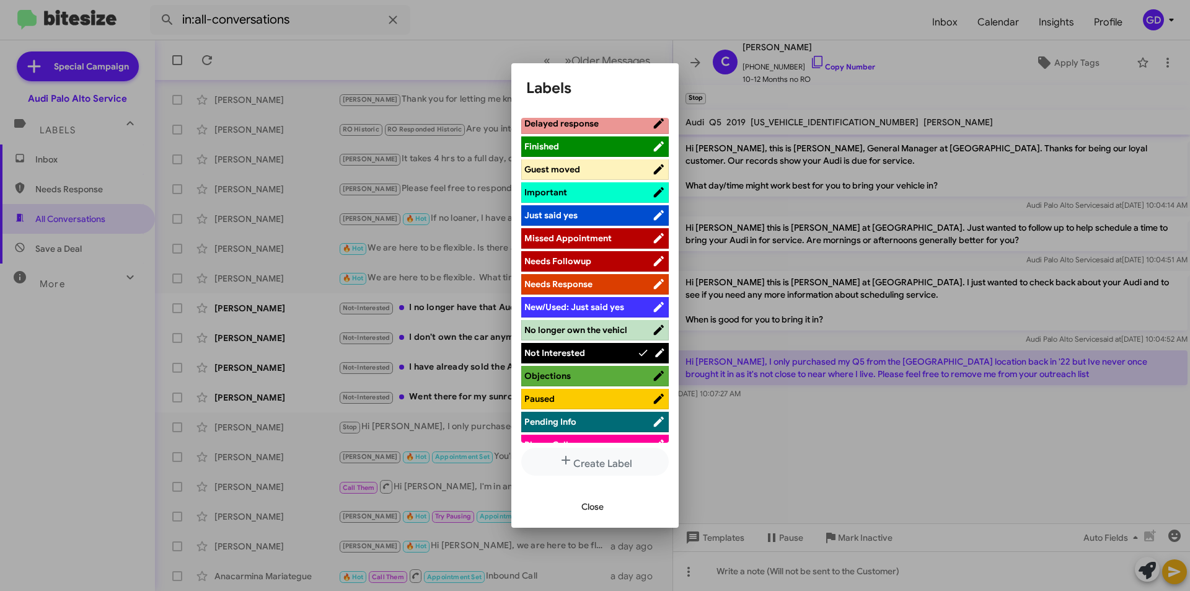
click at [568, 173] on span "Guest moved" at bounding box center [552, 169] width 56 height 11
click at [597, 504] on span "Close" at bounding box center [592, 506] width 22 height 22
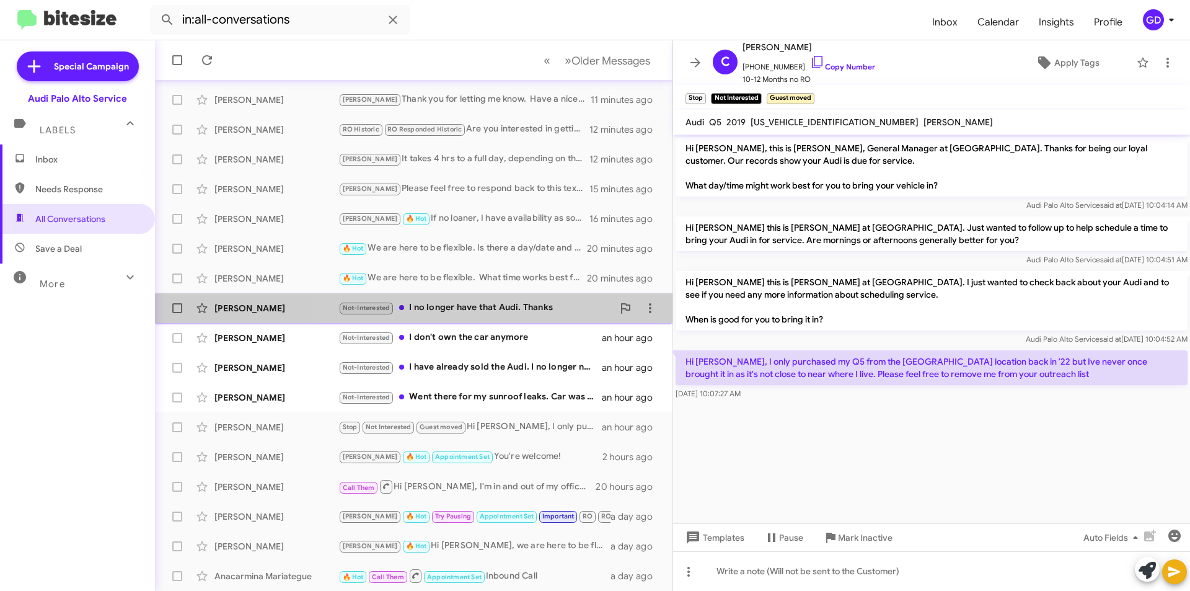
click at [494, 309] on div "Not-Interested I no longer have that Audi. Thanks" at bounding box center [475, 308] width 275 height 14
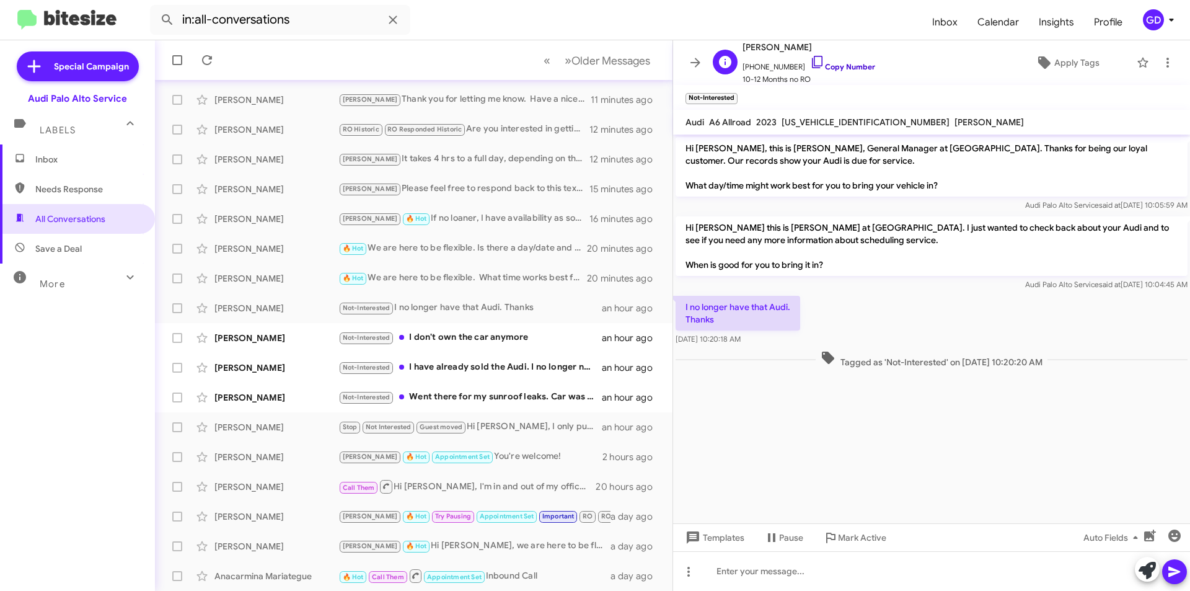
click at [847, 64] on link "Copy Number" at bounding box center [842, 66] width 65 height 9
click at [1057, 66] on span "Apply Tags" at bounding box center [1076, 62] width 45 height 22
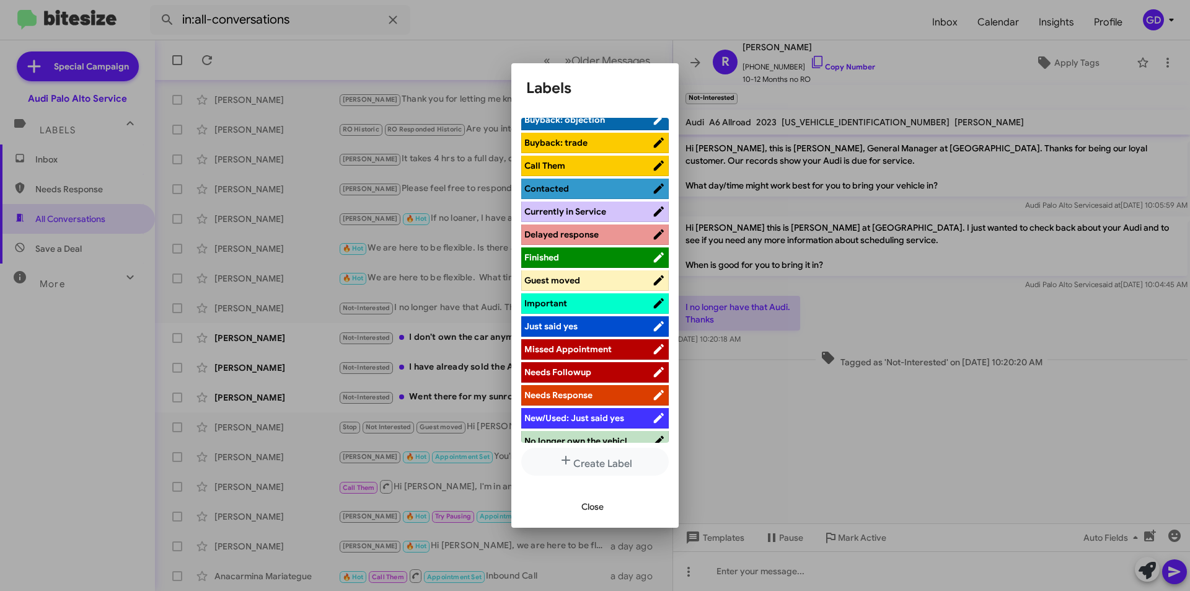
scroll to position [372, 0]
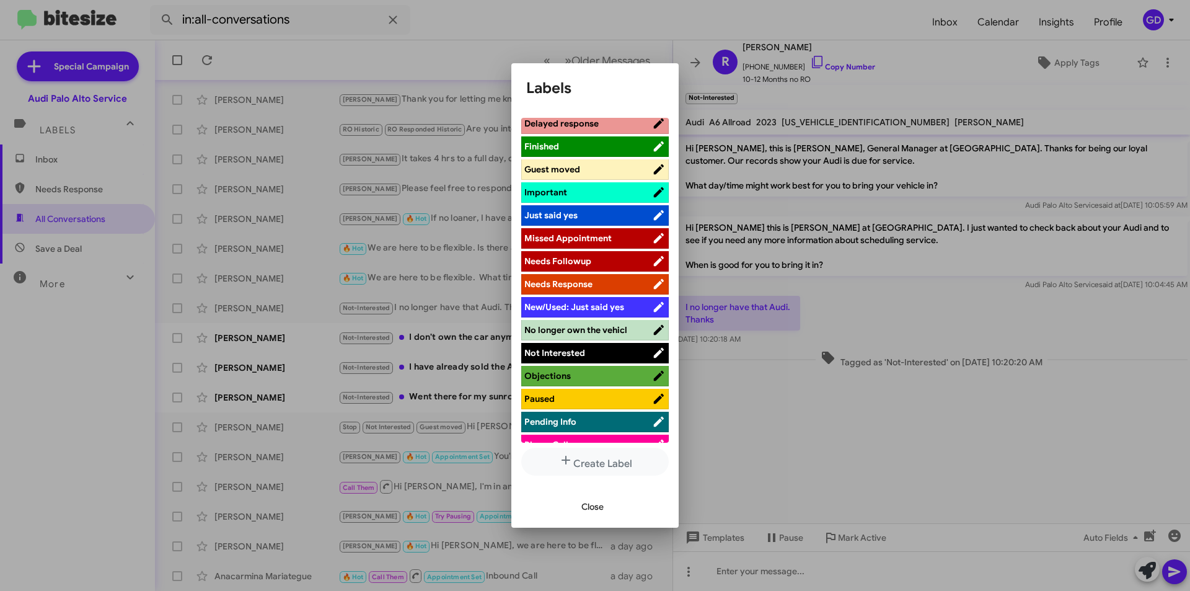
click at [574, 334] on span "No longer own the vehicl" at bounding box center [575, 329] width 103 height 11
click at [590, 507] on span "Close" at bounding box center [592, 506] width 22 height 22
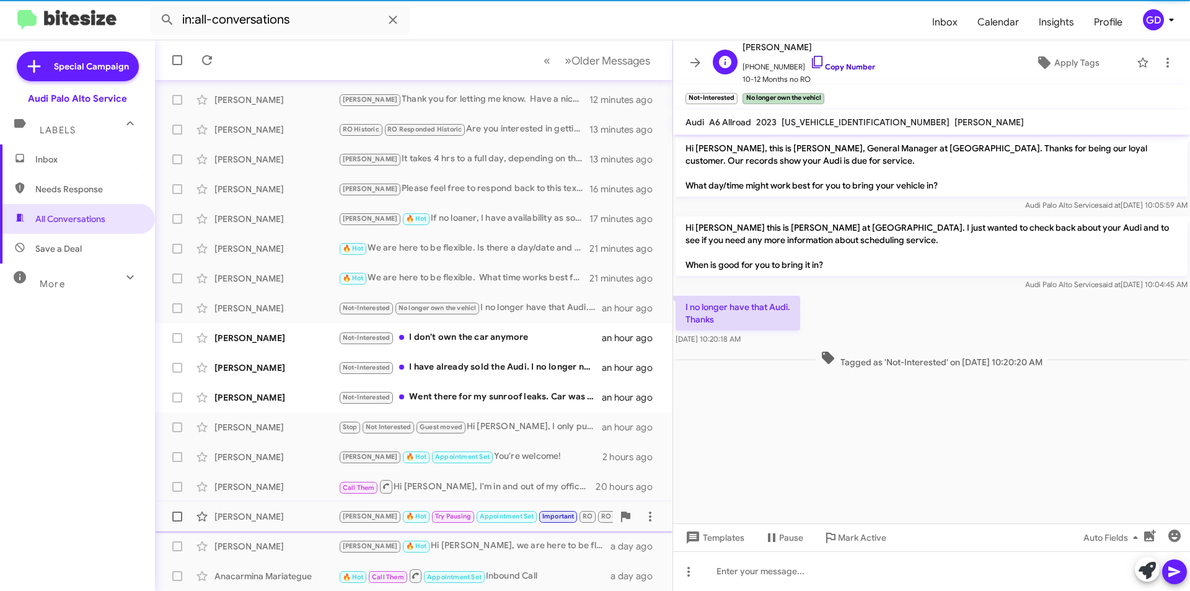
click at [842, 66] on link "Copy Number" at bounding box center [842, 66] width 65 height 9
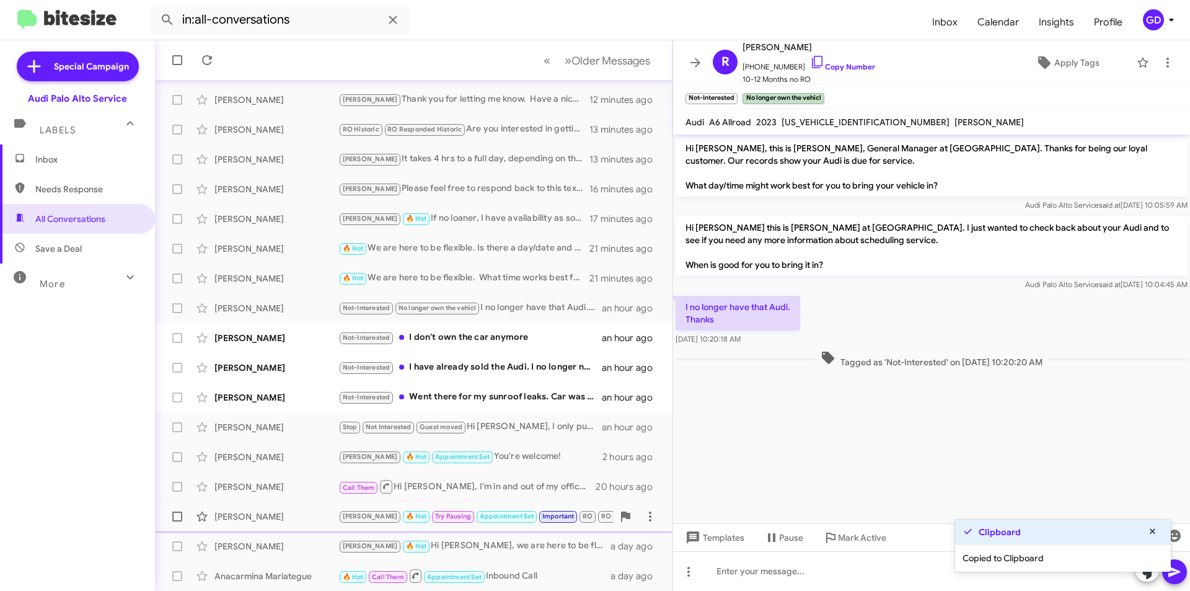
click at [1082, 453] on cdk-virtual-scroll-viewport "Hi [PERSON_NAME], this is [PERSON_NAME], General Manager at [GEOGRAPHIC_DATA]. …" at bounding box center [931, 328] width 517 height 389
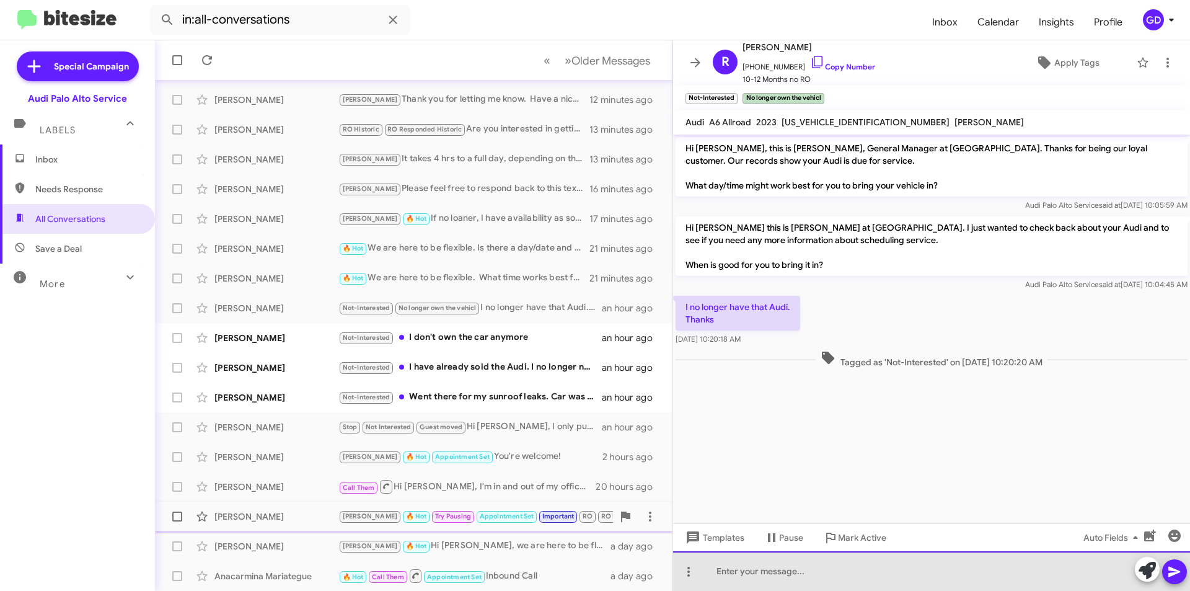
click at [717, 571] on div at bounding box center [931, 571] width 517 height 40
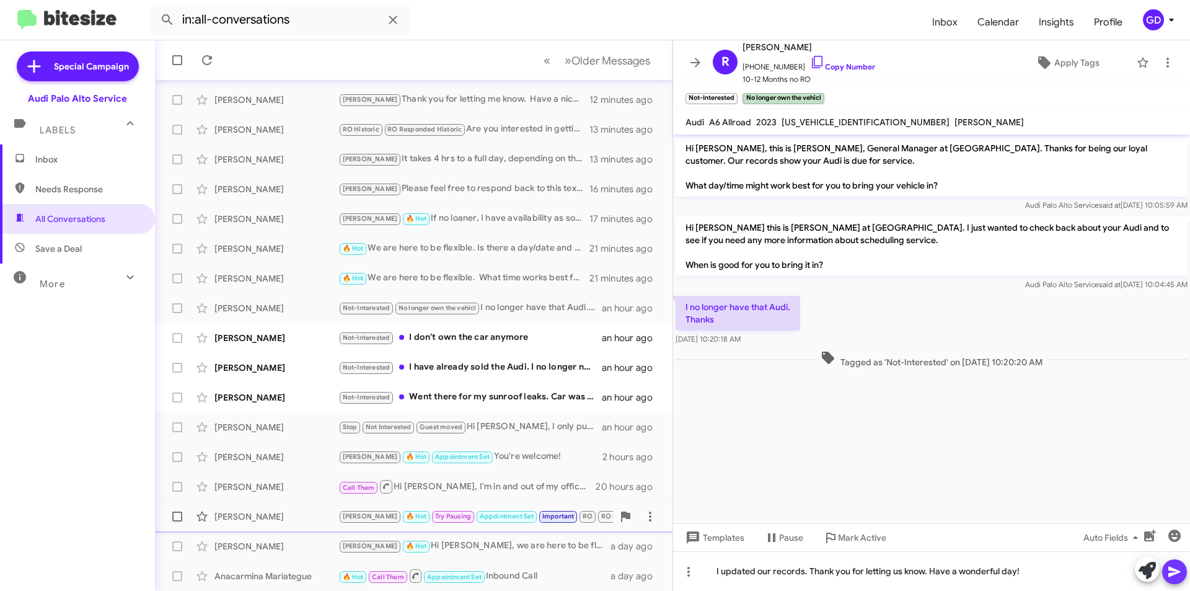
click at [1178, 571] on icon at bounding box center [1174, 571] width 12 height 11
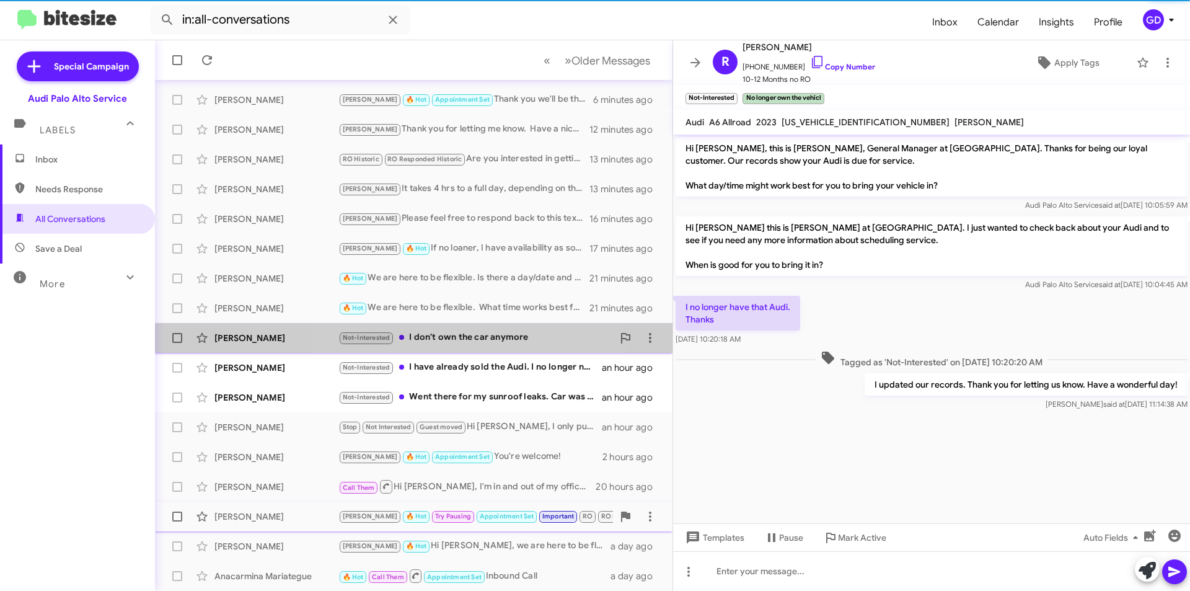
click at [450, 337] on div "Not-Interested I don't own the car anymore" at bounding box center [475, 337] width 275 height 14
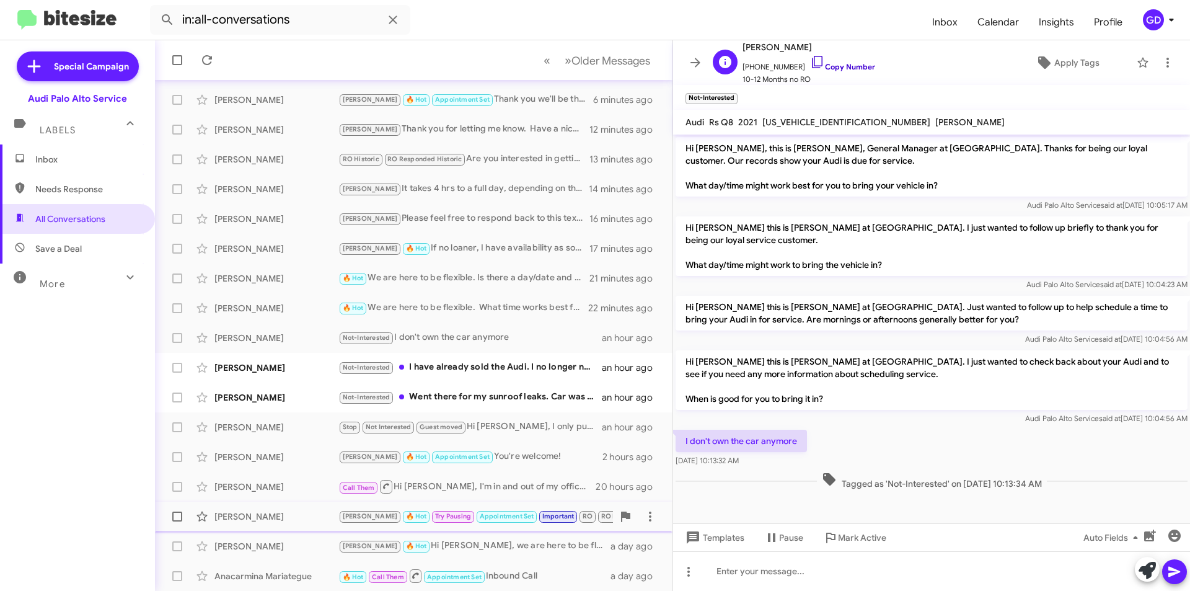
click at [832, 65] on link "Copy Number" at bounding box center [842, 66] width 65 height 9
click at [840, 64] on link "Copy Number" at bounding box center [842, 66] width 65 height 9
click at [843, 64] on link "Copy Number" at bounding box center [842, 66] width 65 height 9
click at [1066, 62] on span "Apply Tags" at bounding box center [1076, 62] width 45 height 22
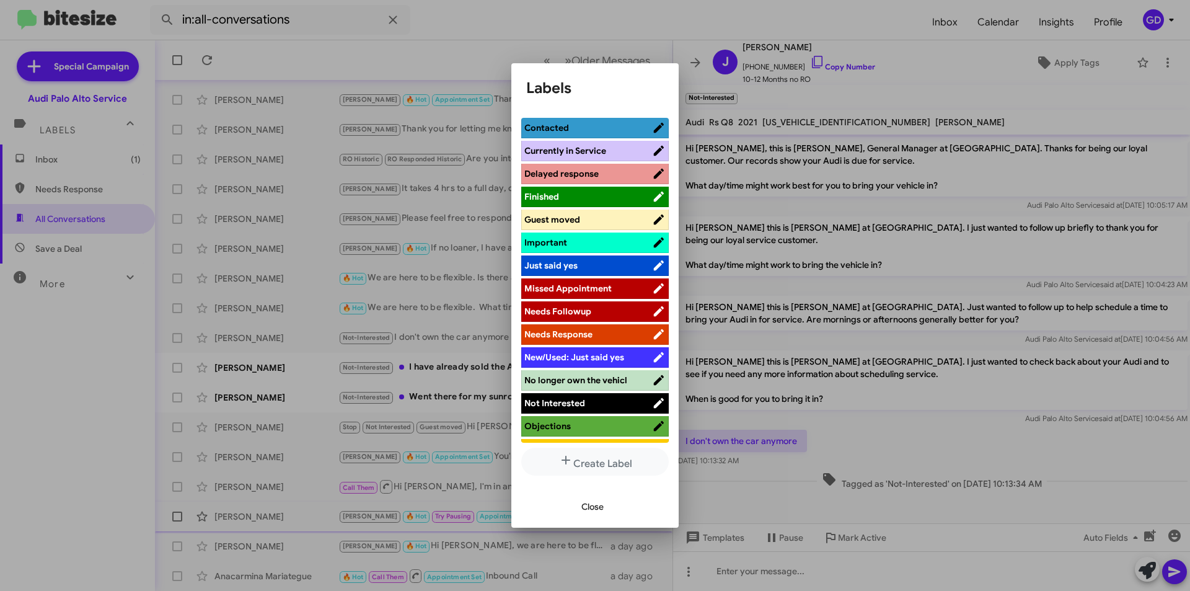
scroll to position [496, 0]
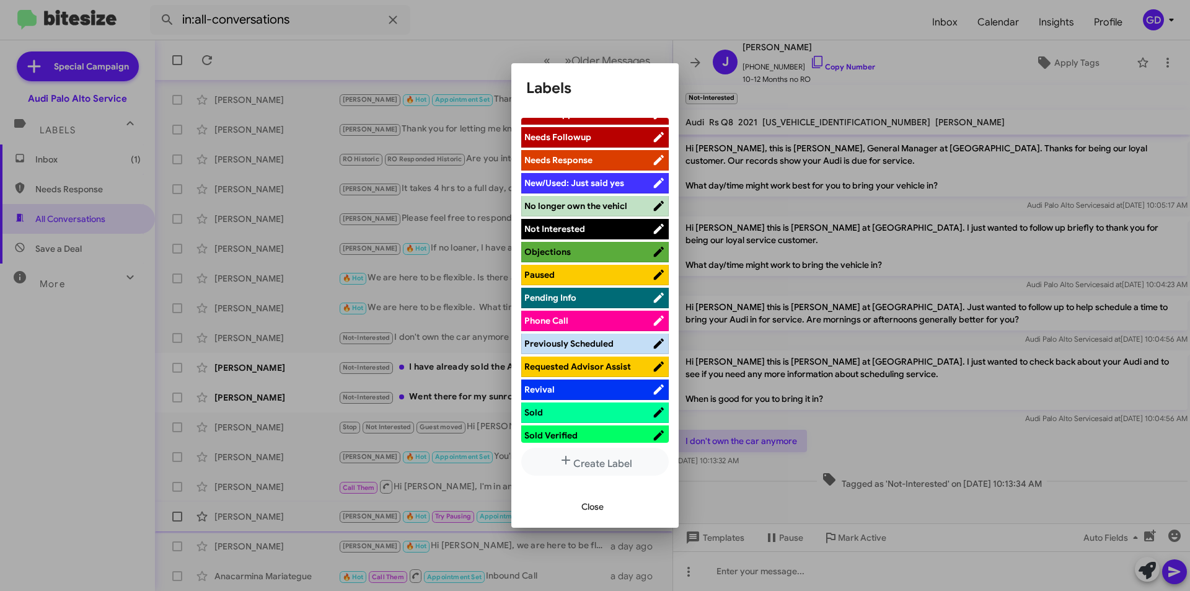
click at [578, 203] on span "No longer own the vehicl" at bounding box center [575, 205] width 103 height 11
click at [592, 509] on span "Close" at bounding box center [592, 506] width 22 height 22
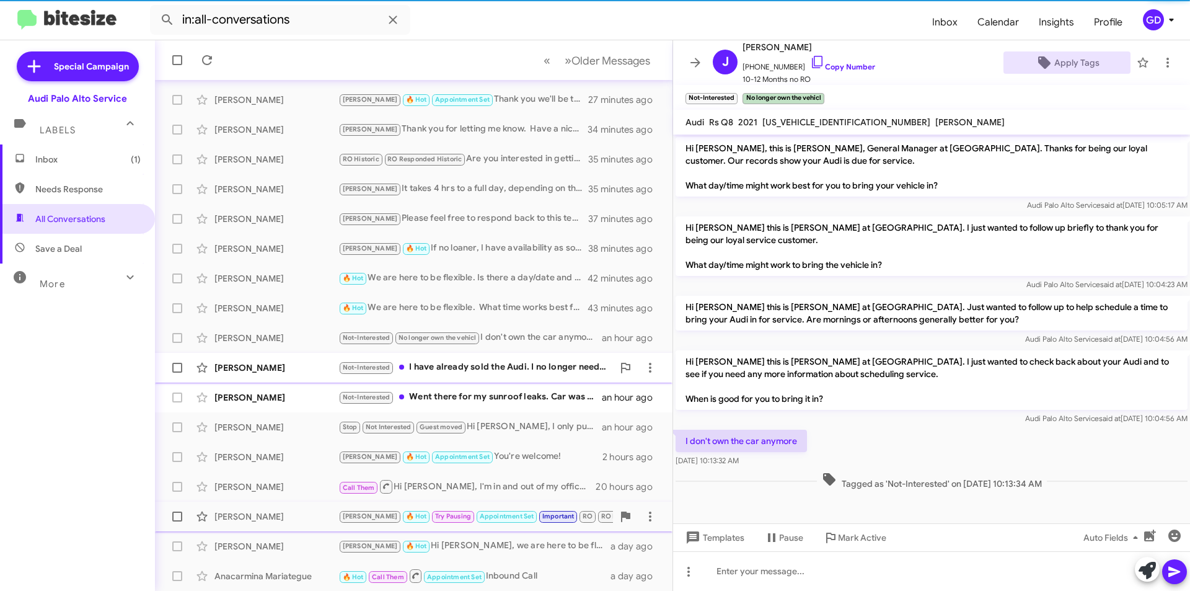
click at [235, 373] on div "[PERSON_NAME]" at bounding box center [276, 367] width 124 height 12
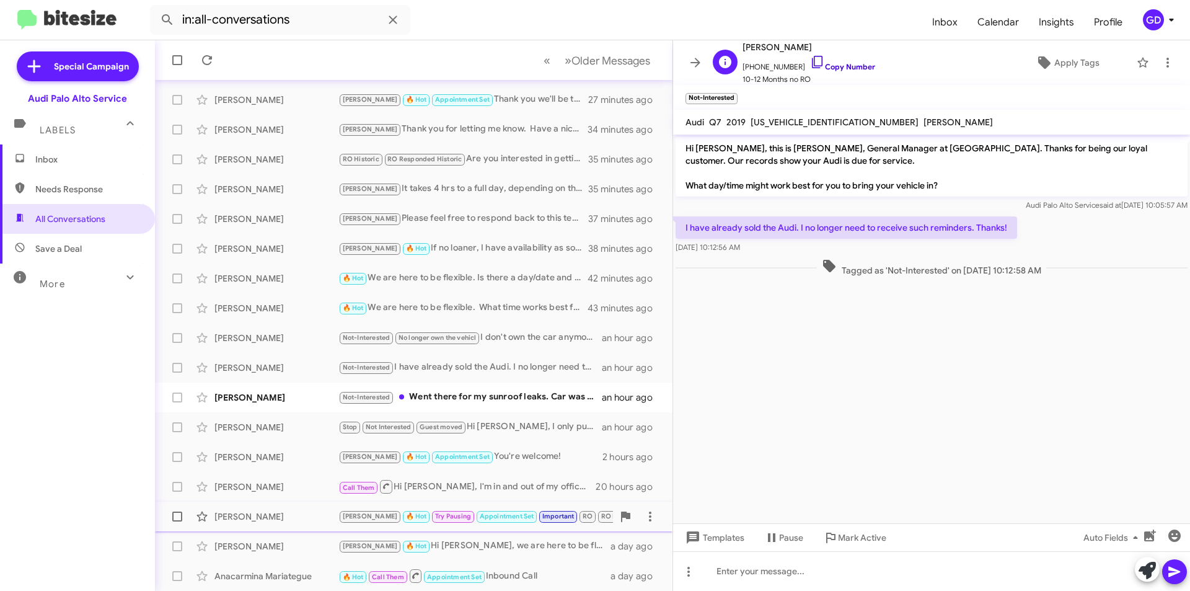
click at [832, 66] on link "Copy Number" at bounding box center [842, 66] width 65 height 9
drag, startPoint x: 1034, startPoint y: 397, endPoint x: 1039, endPoint y: 403, distance: 7.9
click at [1035, 396] on cdk-virtual-scroll-viewport "Hi [PERSON_NAME], this is [PERSON_NAME], General Manager at [GEOGRAPHIC_DATA]. …" at bounding box center [931, 328] width 517 height 389
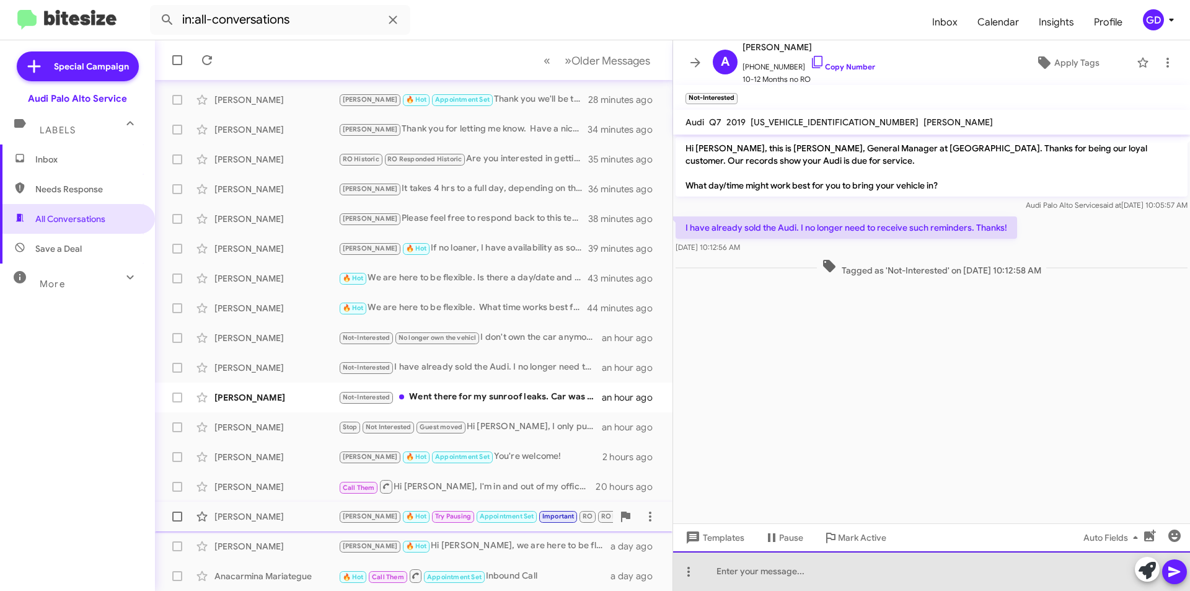
click at [718, 574] on div at bounding box center [931, 571] width 517 height 40
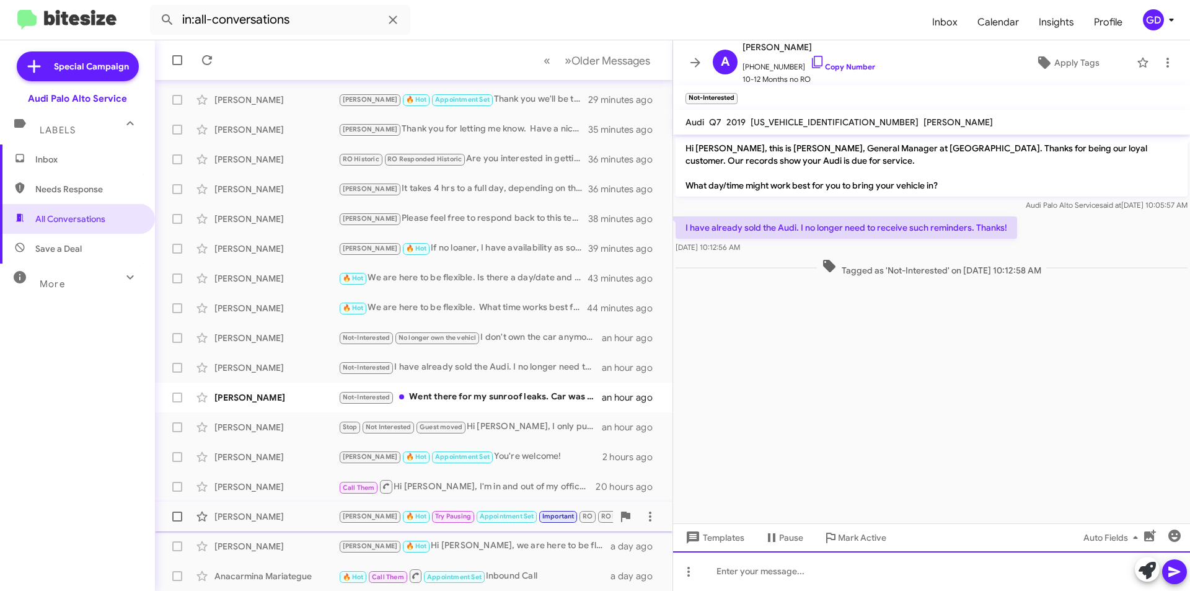
drag, startPoint x: 743, startPoint y: 568, endPoint x: 750, endPoint y: 566, distance: 7.7
click at [745, 567] on div at bounding box center [931, 571] width 517 height 40
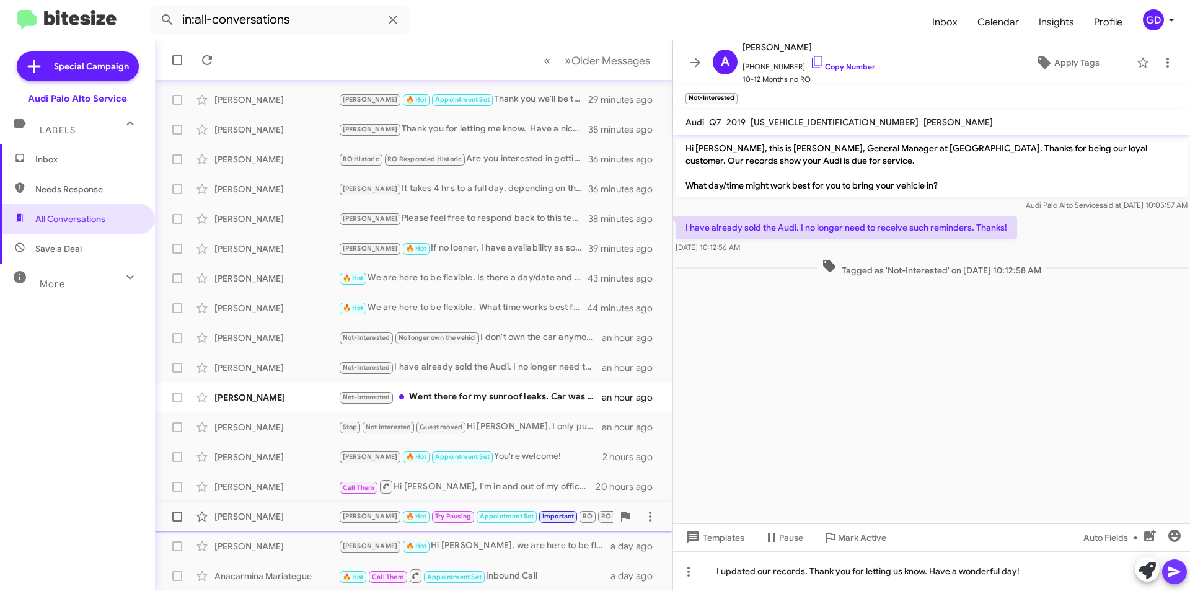
click at [1168, 572] on icon at bounding box center [1174, 571] width 15 height 15
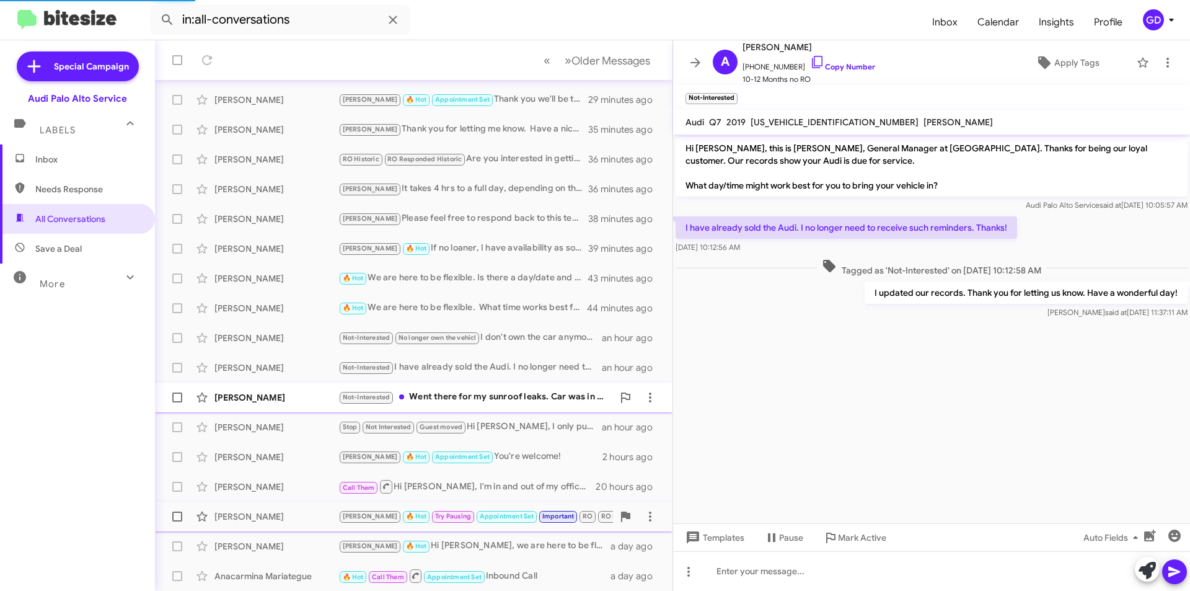
click at [234, 399] on div "[PERSON_NAME]" at bounding box center [276, 397] width 124 height 12
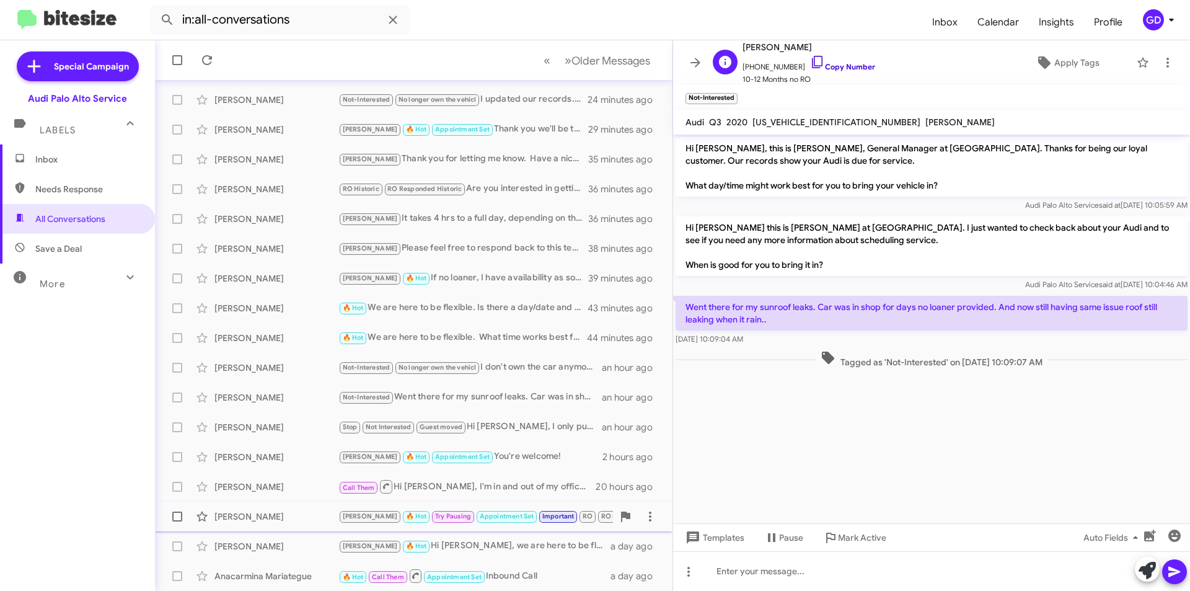
click at [824, 68] on link "Copy Number" at bounding box center [842, 66] width 65 height 9
click at [738, 568] on div at bounding box center [931, 571] width 517 height 40
click at [1073, 66] on span "Apply Tags" at bounding box center [1076, 62] width 45 height 22
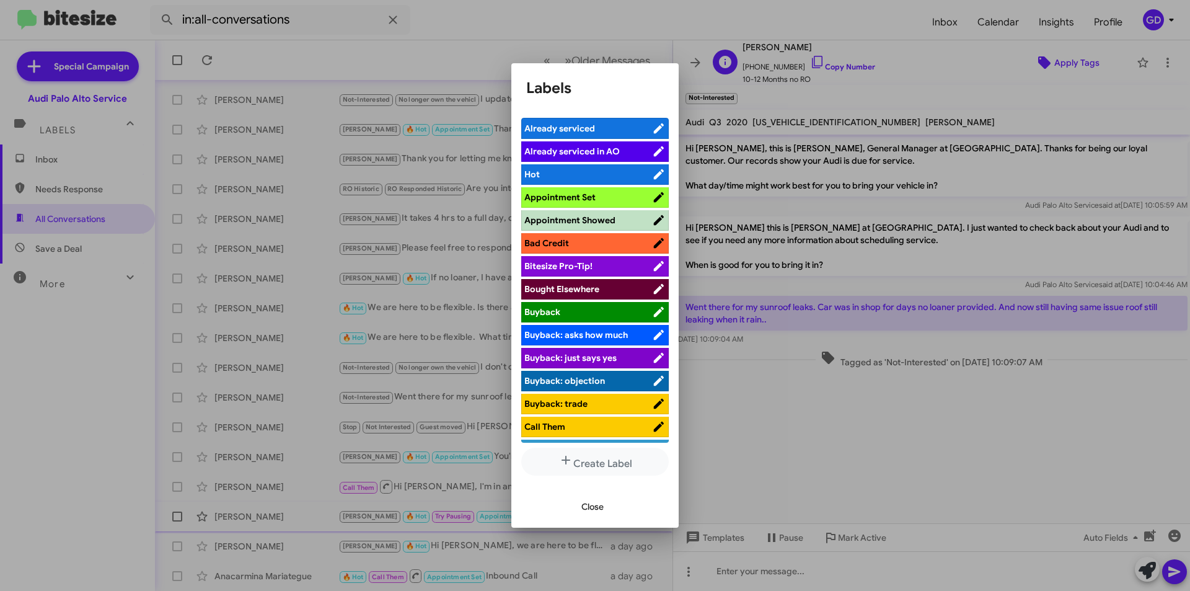
click at [1073, 66] on div at bounding box center [595, 295] width 1190 height 591
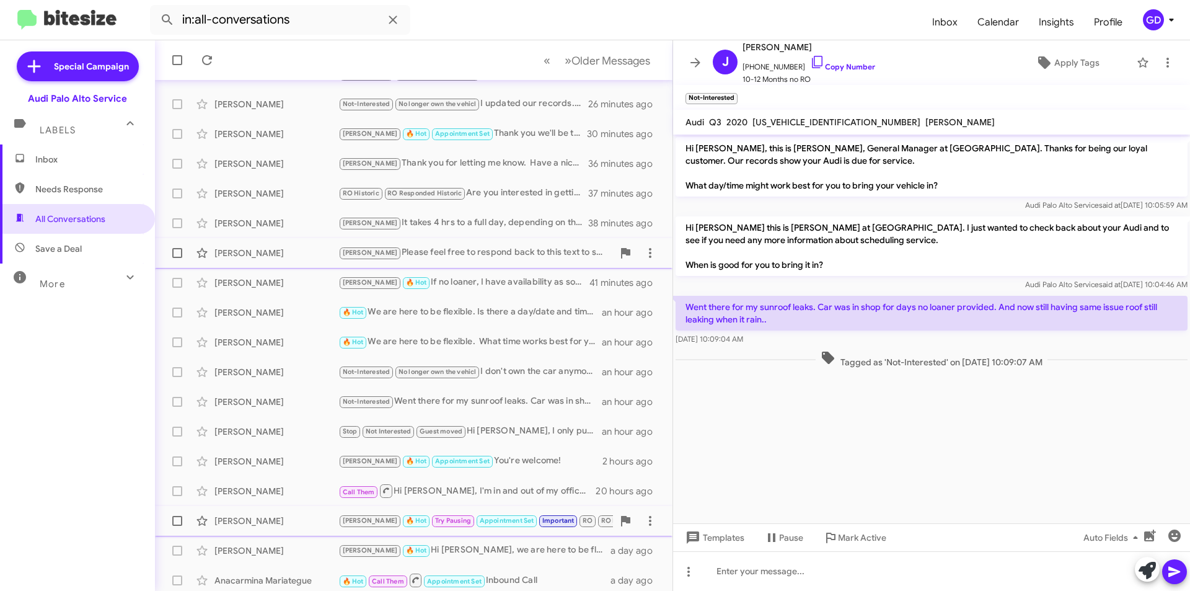
scroll to position [129, 0]
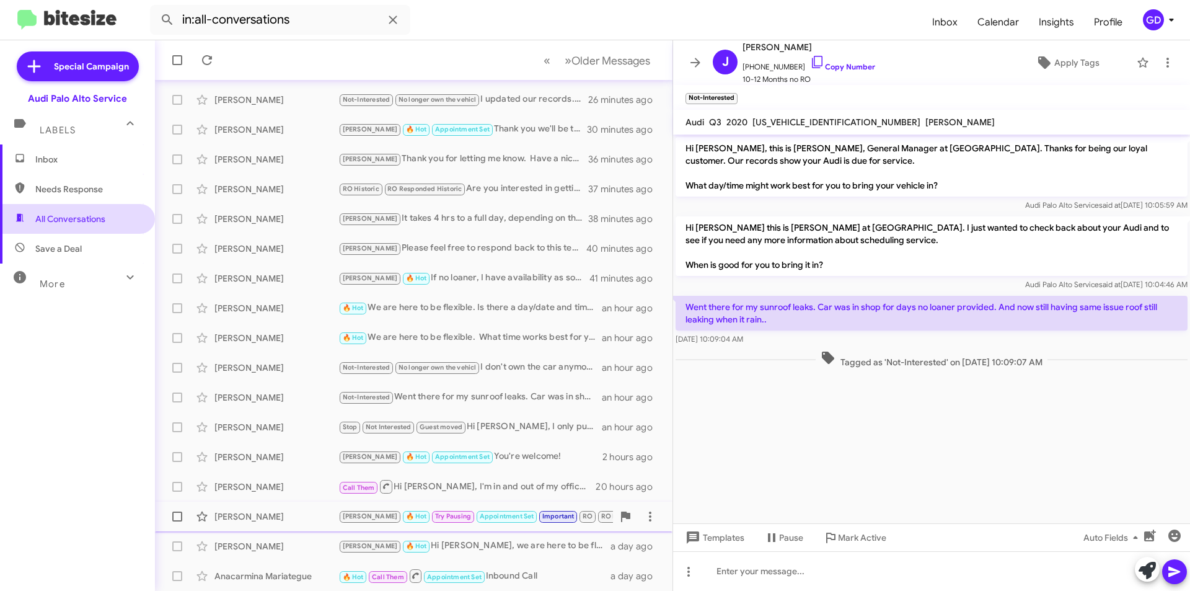
click at [71, 227] on span "All Conversations" at bounding box center [77, 219] width 155 height 30
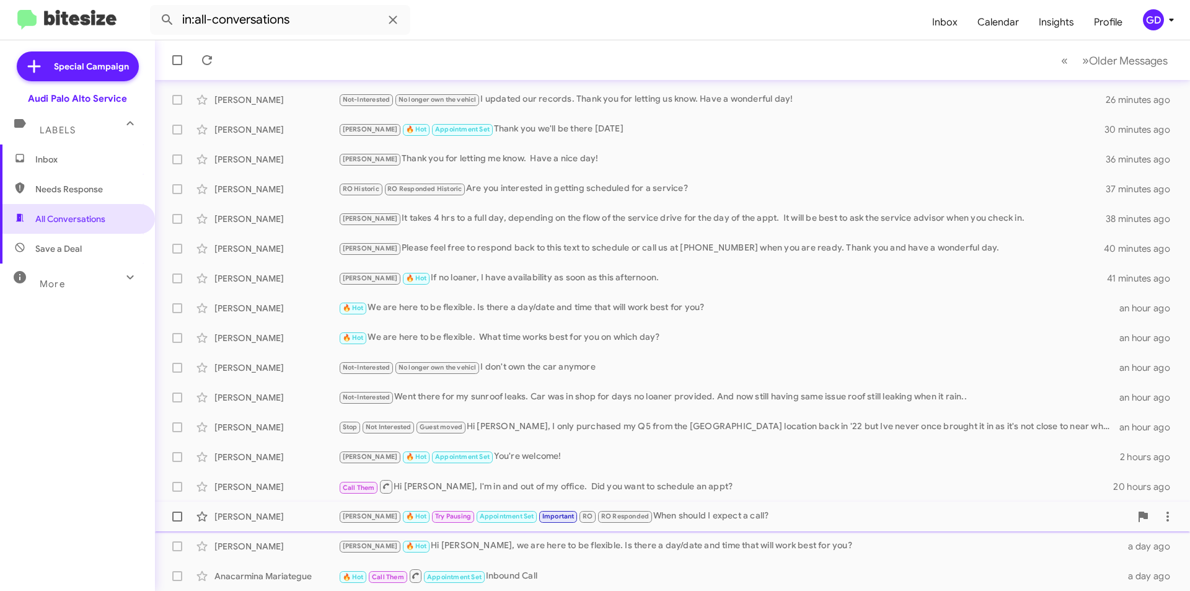
click at [48, 247] on span "Save a Deal" at bounding box center [58, 248] width 46 height 12
type input "in:not-interested"
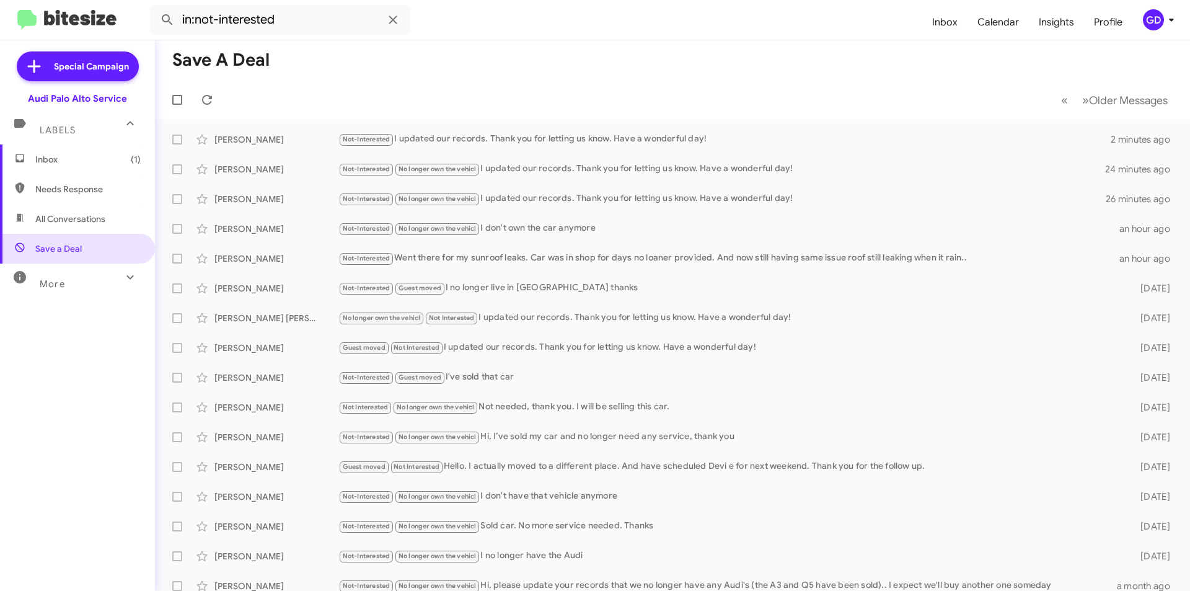
click at [77, 157] on span "Inbox (1)" at bounding box center [87, 159] width 105 height 12
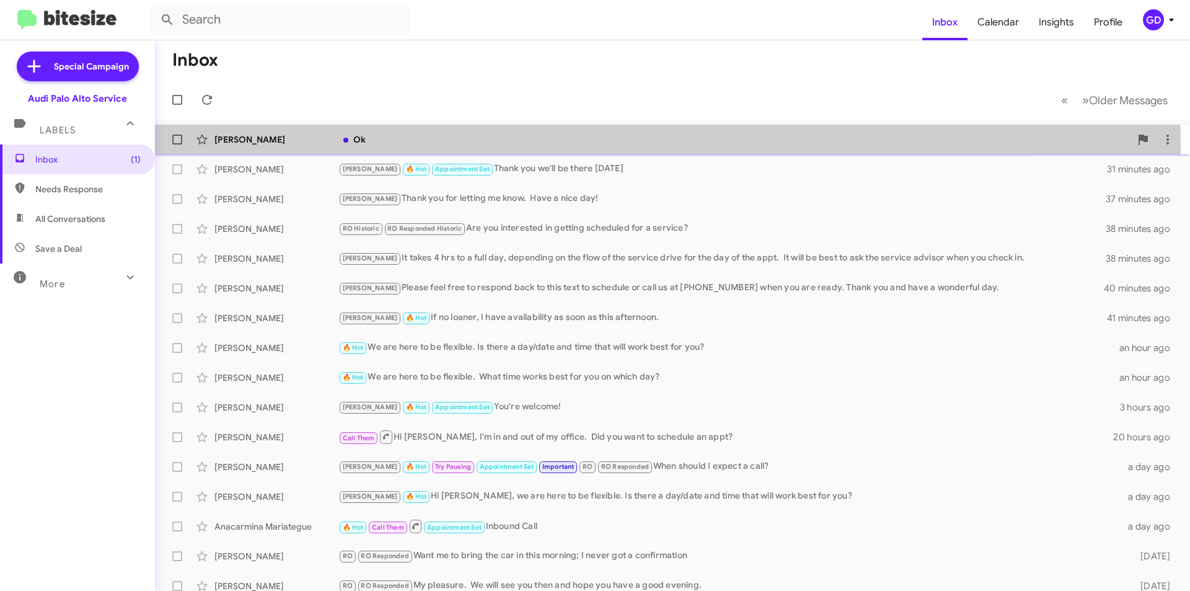
click at [240, 146] on div "[PERSON_NAME] Ok 16 minutes ago" at bounding box center [672, 139] width 1015 height 25
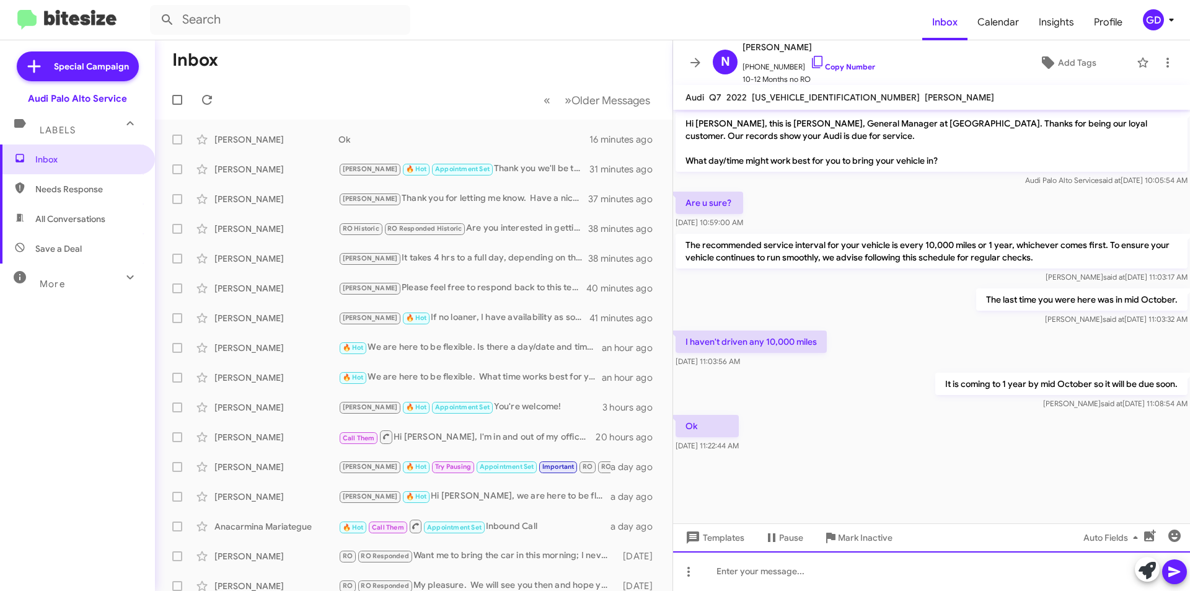
click at [725, 571] on div at bounding box center [931, 571] width 517 height 40
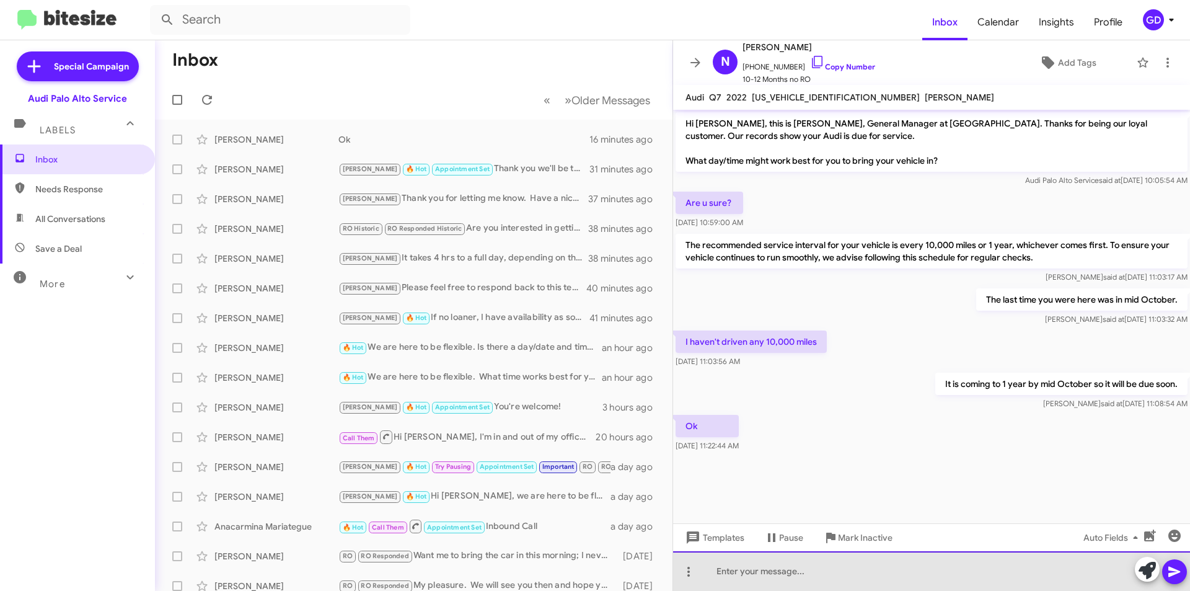
drag, startPoint x: 732, startPoint y: 576, endPoint x: 749, endPoint y: 569, distance: 18.4
click at [731, 575] on div at bounding box center [931, 571] width 517 height 40
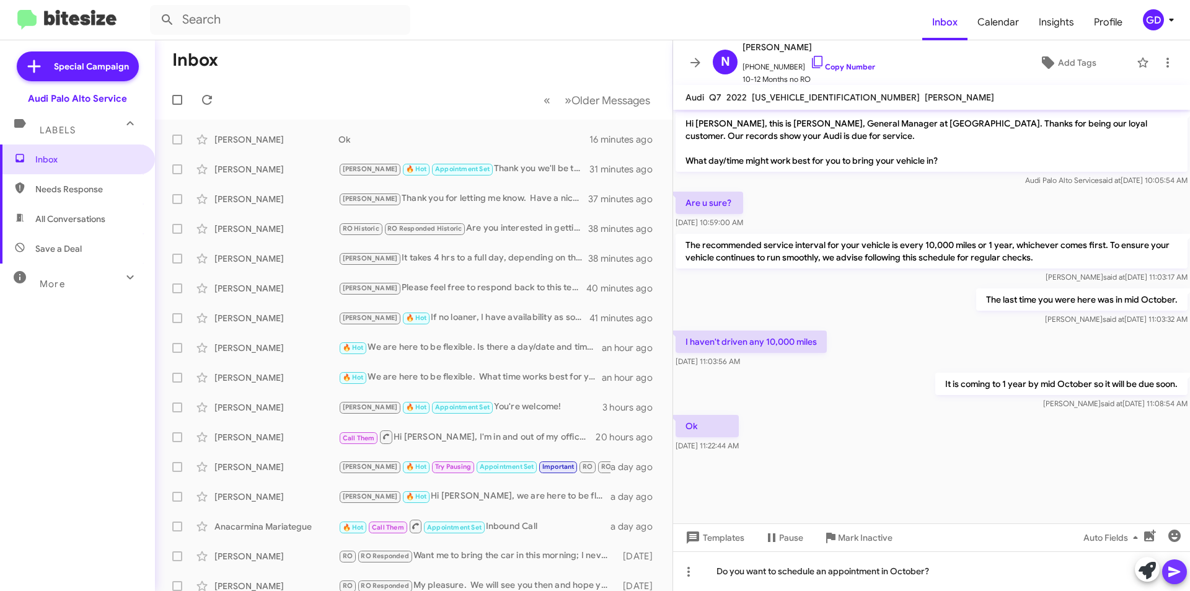
click at [1167, 571] on button at bounding box center [1174, 571] width 25 height 25
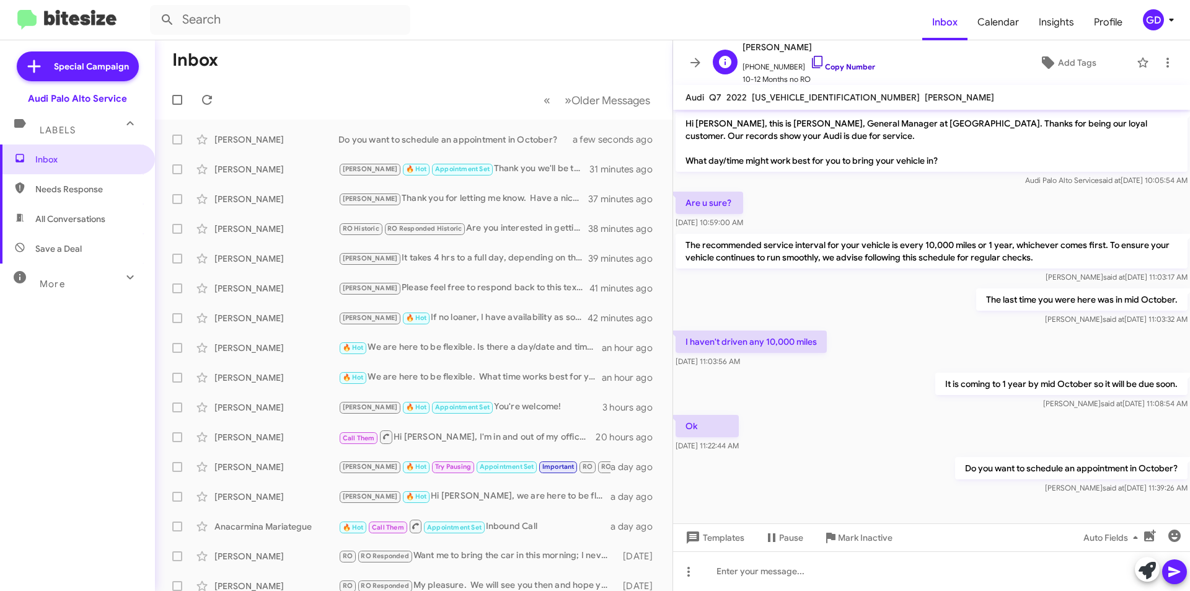
click at [834, 68] on link "Copy Number" at bounding box center [842, 66] width 65 height 9
click at [72, 195] on span "Needs Response" at bounding box center [77, 189] width 155 height 30
type input "in:needs-response"
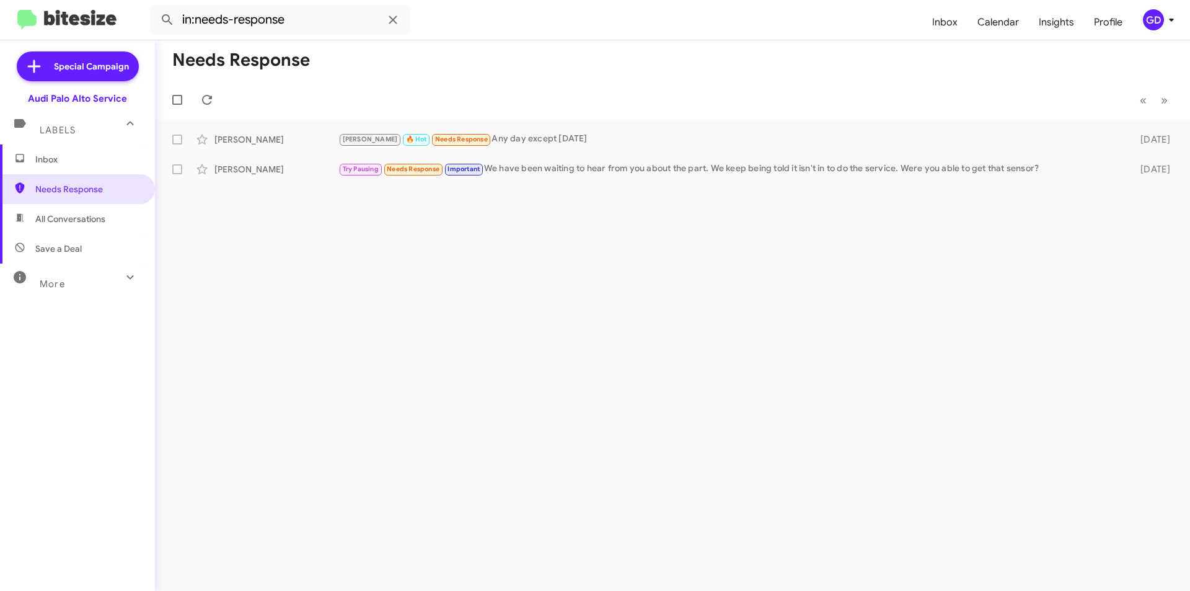
click at [30, 160] on span "Inbox" at bounding box center [77, 159] width 155 height 30
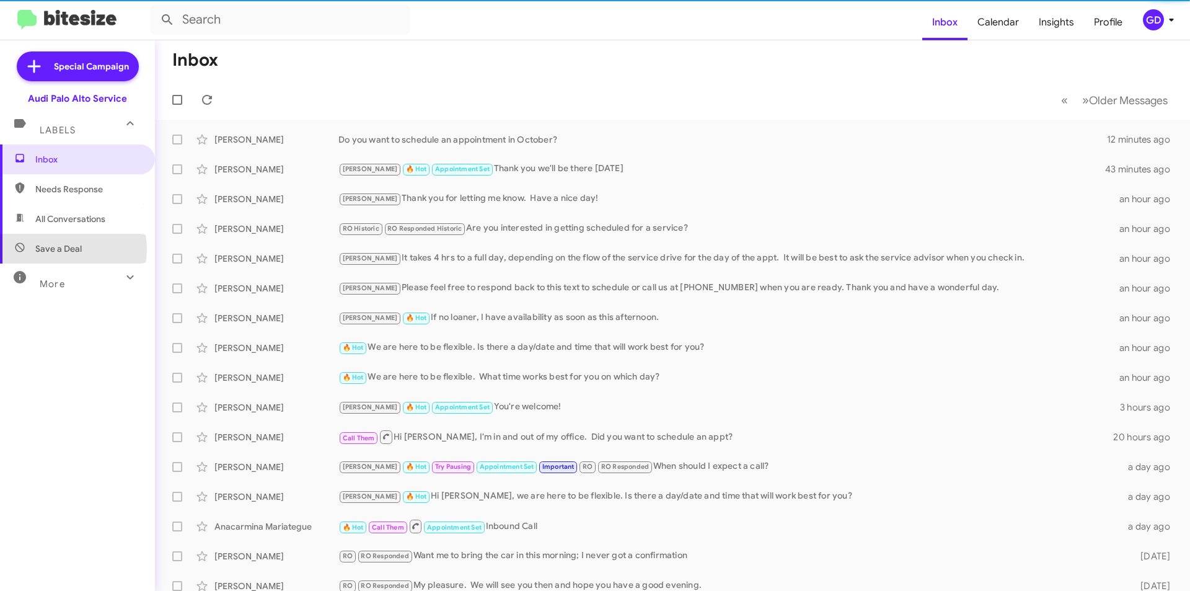
click at [59, 249] on span "Save a Deal" at bounding box center [58, 248] width 46 height 12
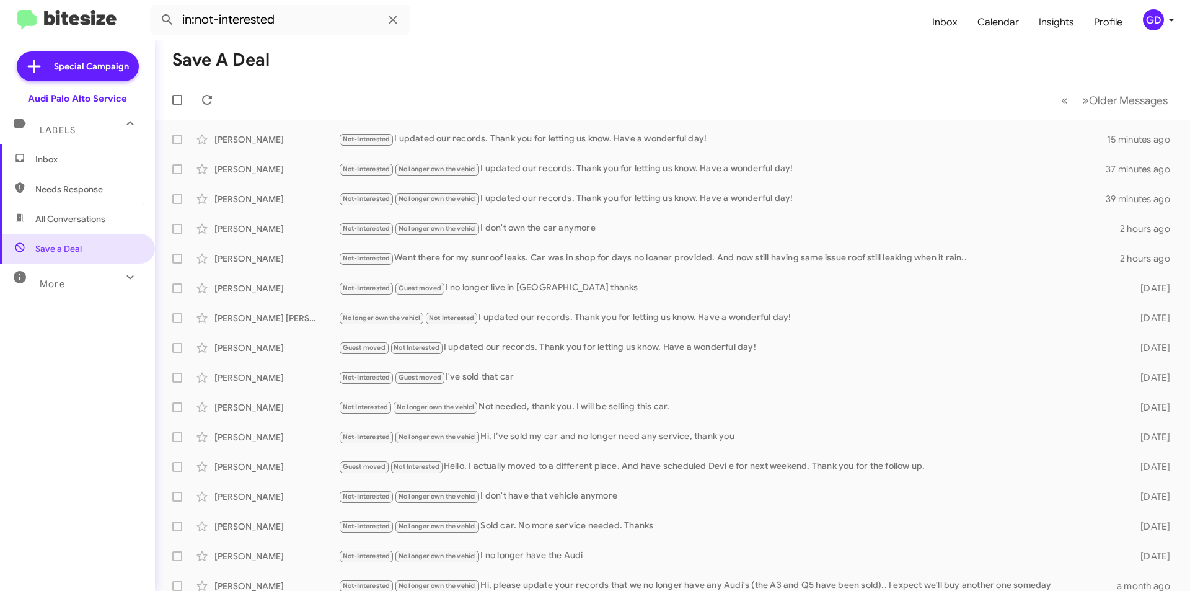
click at [66, 224] on span "All Conversations" at bounding box center [70, 219] width 70 height 12
type input "in:all-conversations"
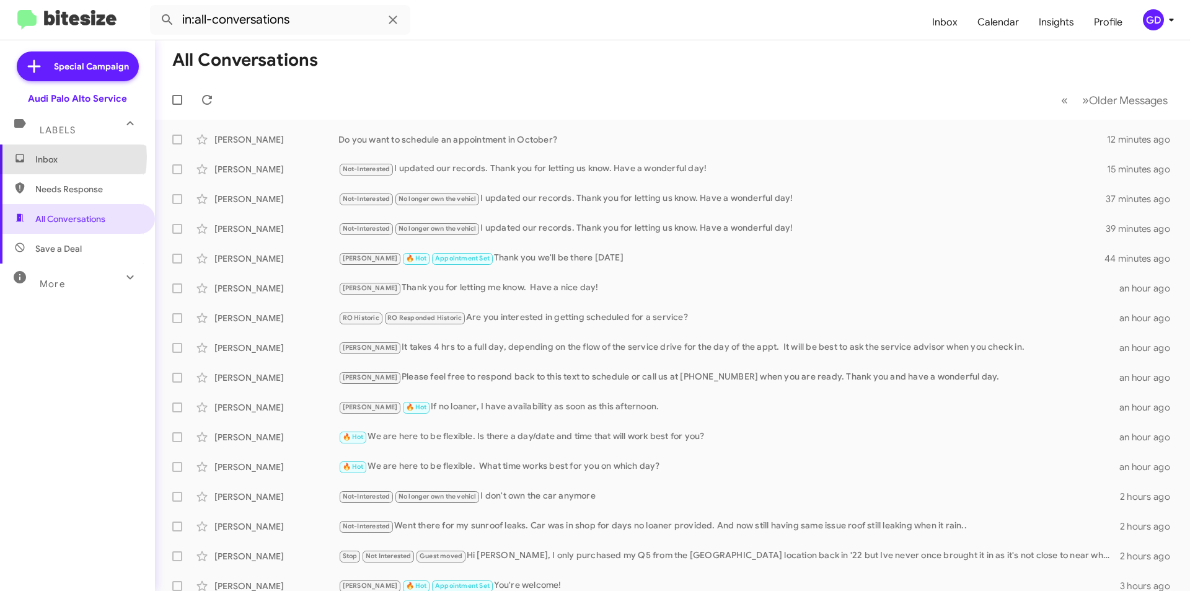
click at [41, 157] on span "Inbox" at bounding box center [87, 159] width 105 height 12
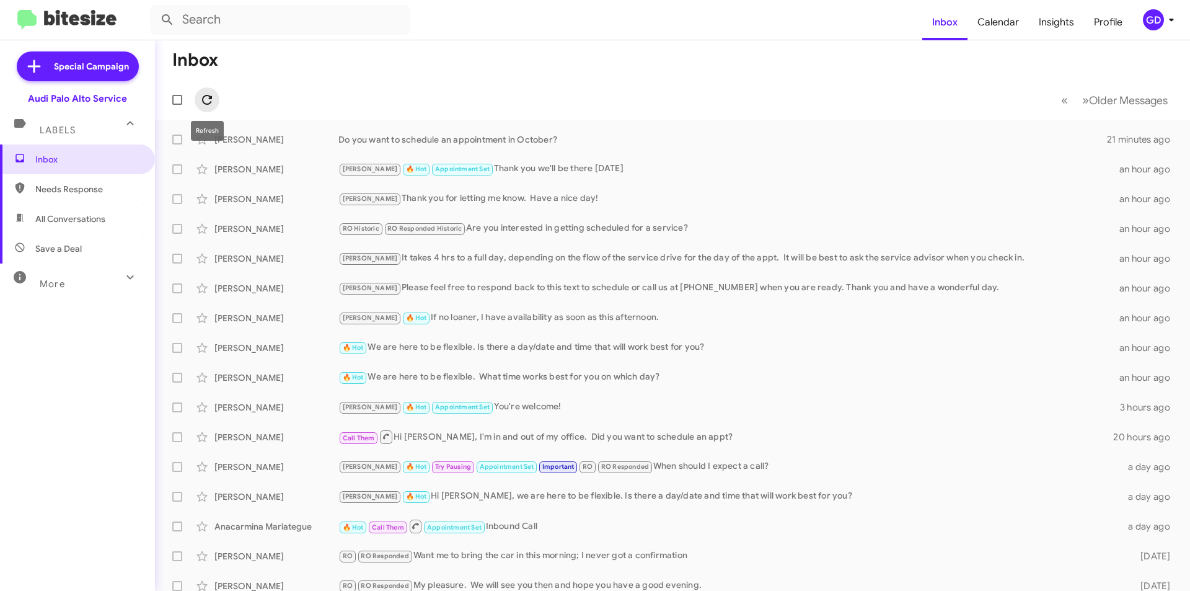
click at [206, 100] on icon at bounding box center [207, 99] width 15 height 15
click at [49, 188] on span "Needs Response" at bounding box center [87, 189] width 105 height 12
type input "in:needs-response"
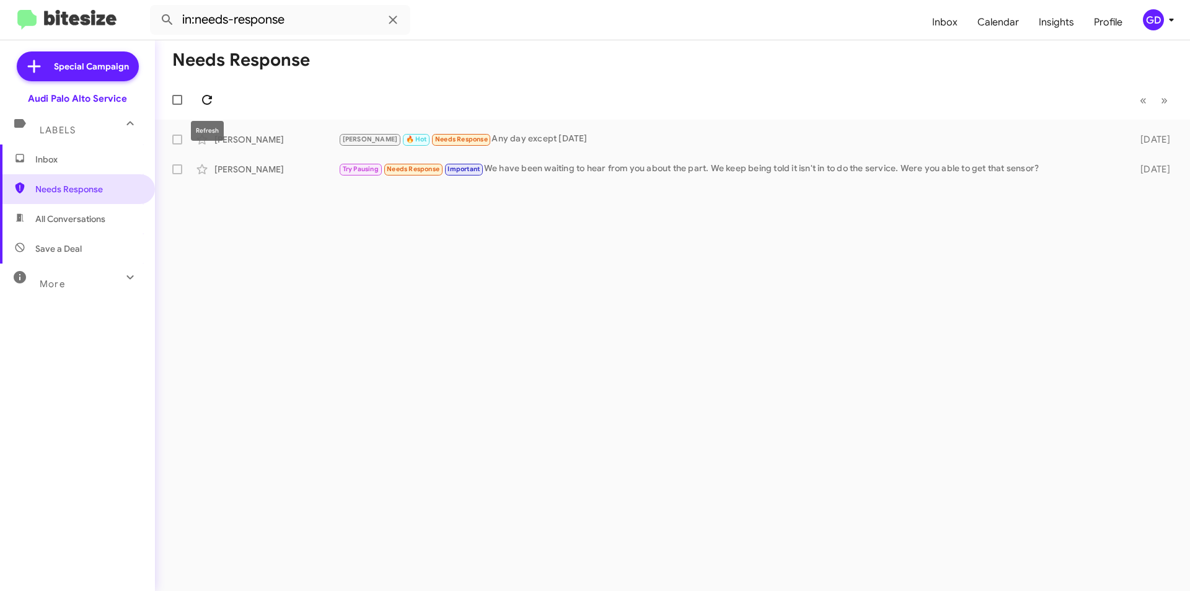
click at [208, 99] on icon at bounding box center [207, 99] width 15 height 15
